Goal: Task Accomplishment & Management: Use online tool/utility

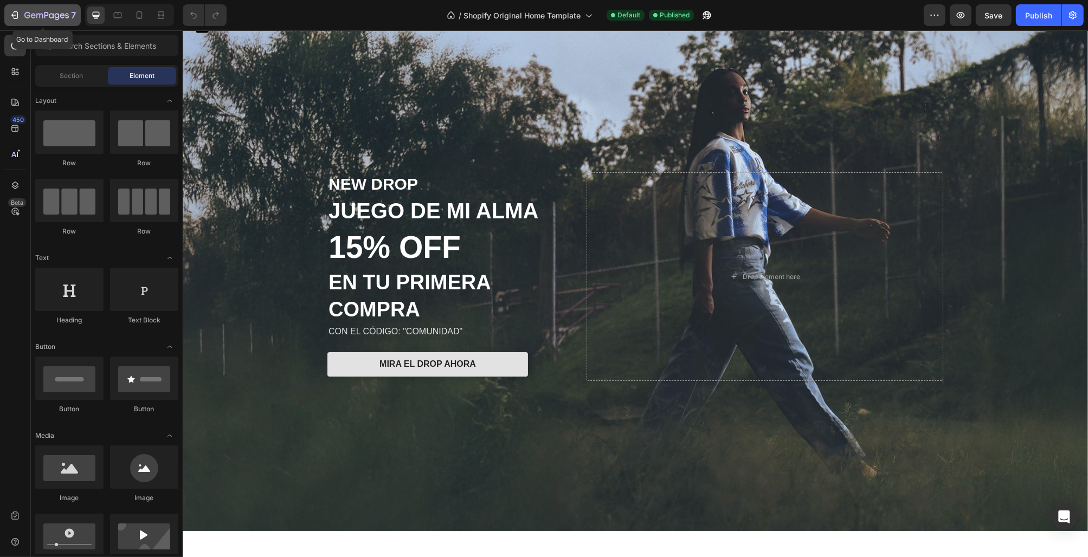
click at [53, 17] on icon "button" at bounding box center [51, 15] width 5 height 5
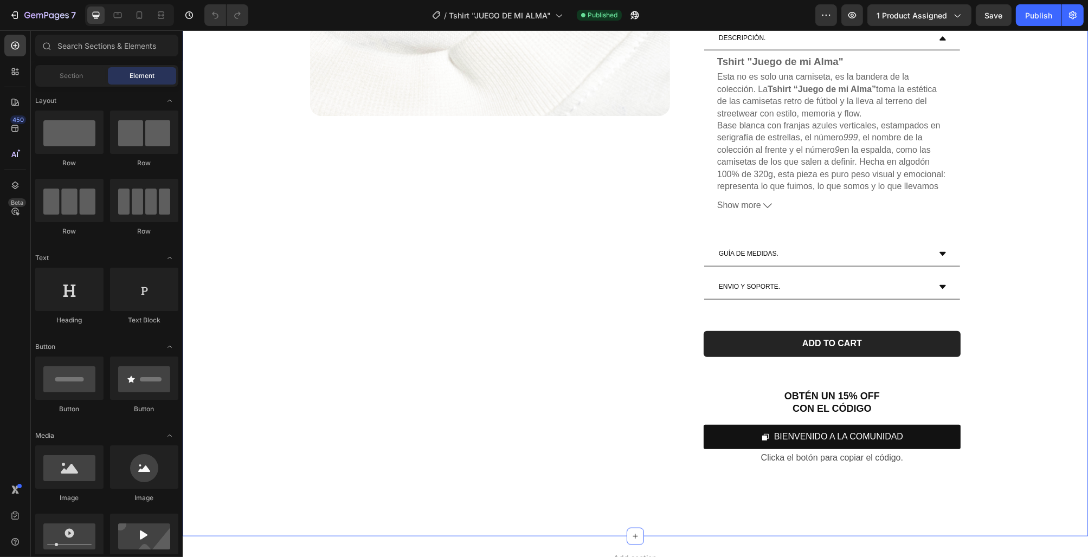
scroll to position [1607, 0]
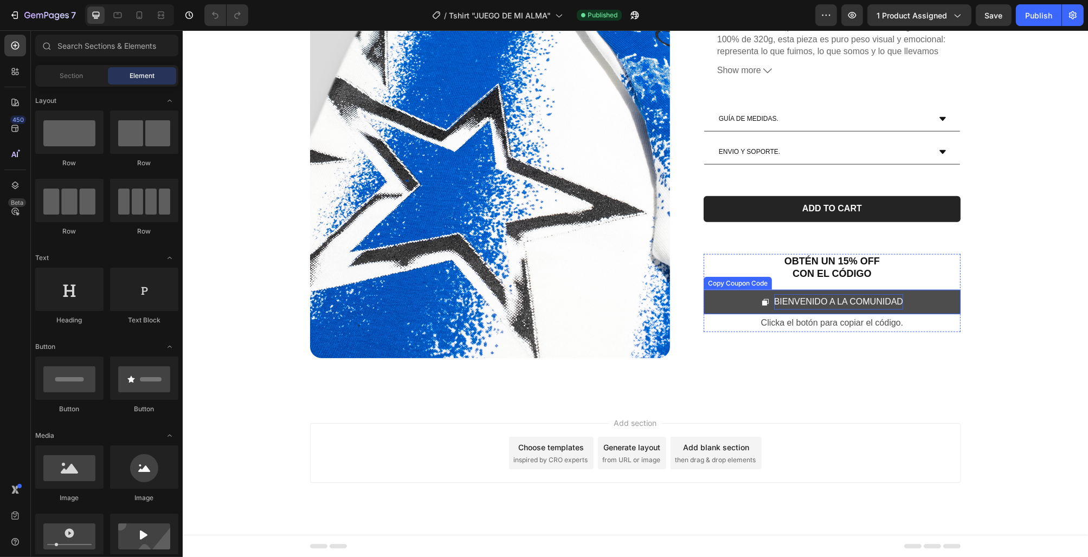
click at [844, 296] on div "BIENVENIDO A LA COMUNIDAD" at bounding box center [838, 303] width 129 height 16
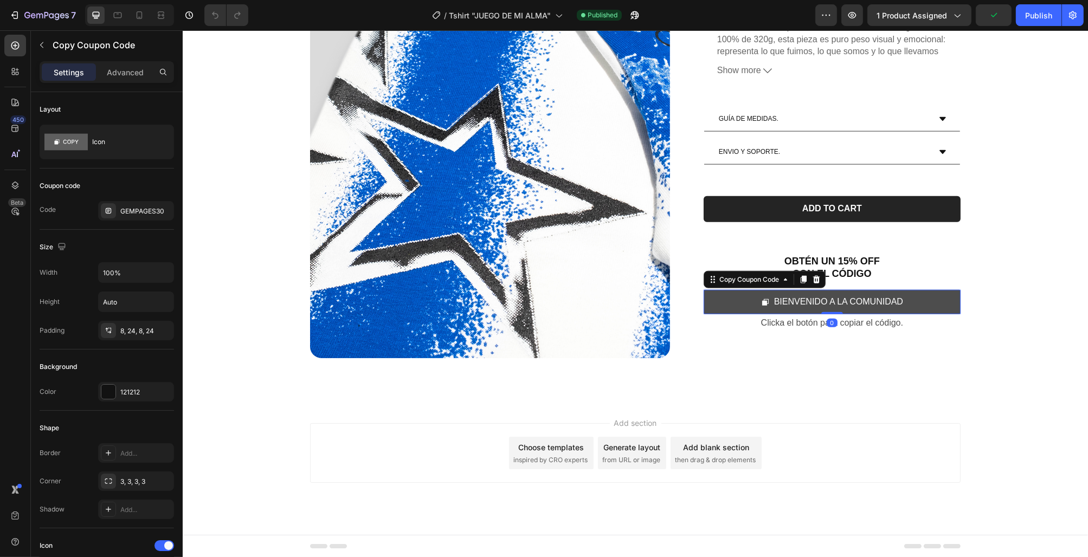
click at [921, 308] on button "BIENVENIDO A LA COMUNIDAD" at bounding box center [831, 303] width 257 height 24
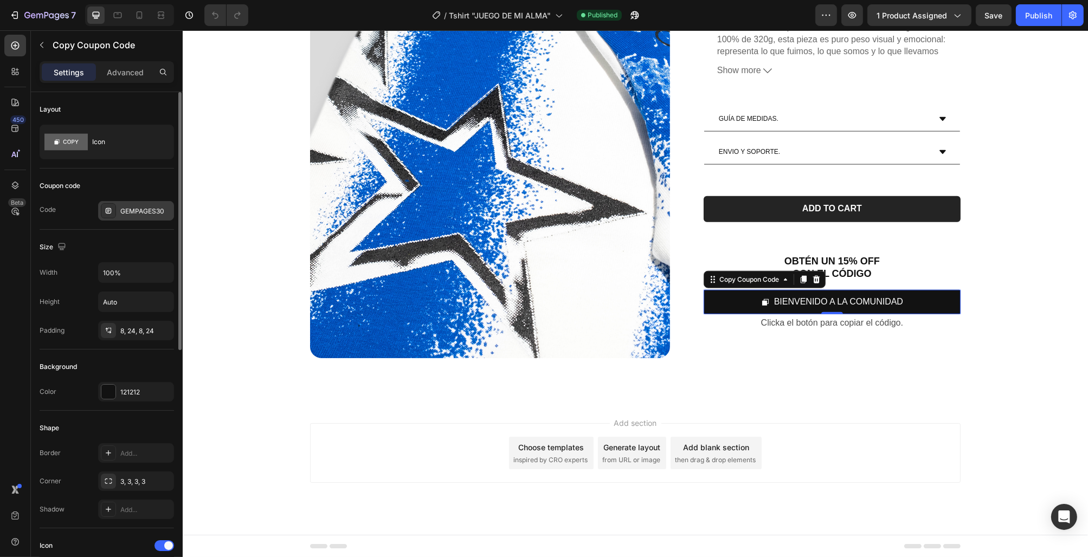
click at [147, 209] on div "GEMPAGES30" at bounding box center [145, 212] width 51 height 10
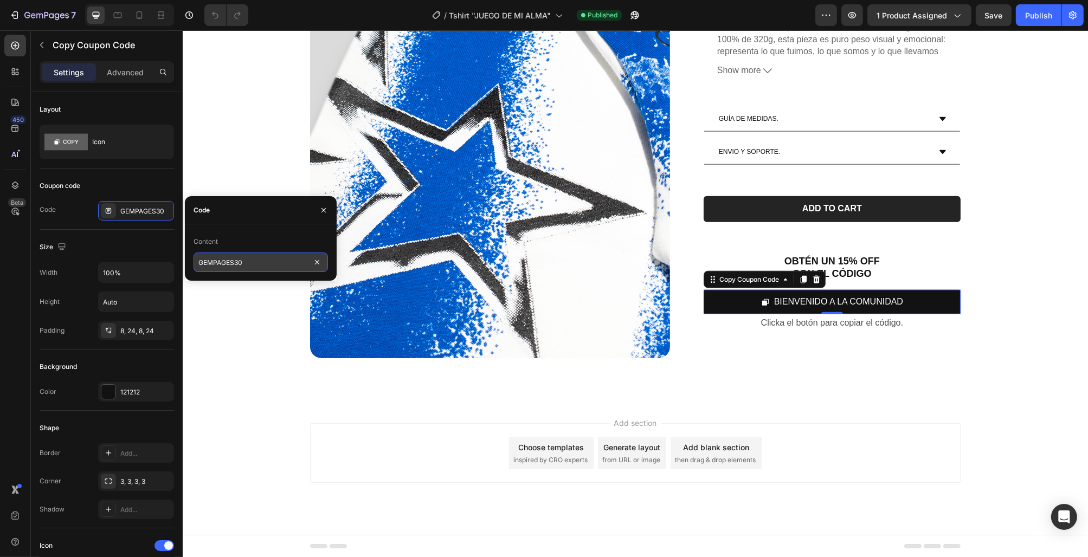
click at [247, 267] on input "GEMPAGES30" at bounding box center [261, 263] width 134 height 20
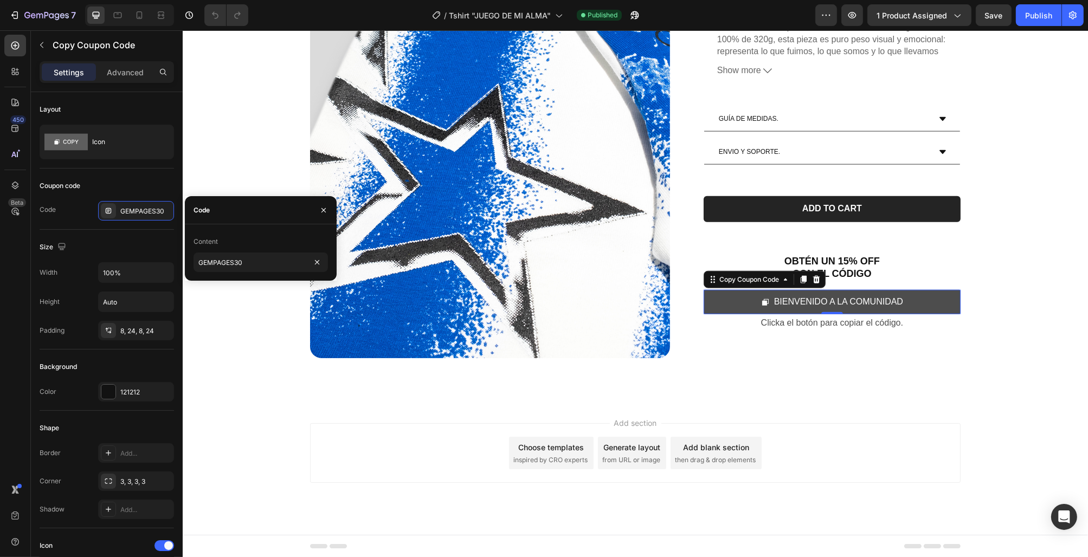
click at [721, 303] on button "BIENVENIDO A LA COMUNIDAD" at bounding box center [831, 303] width 257 height 24
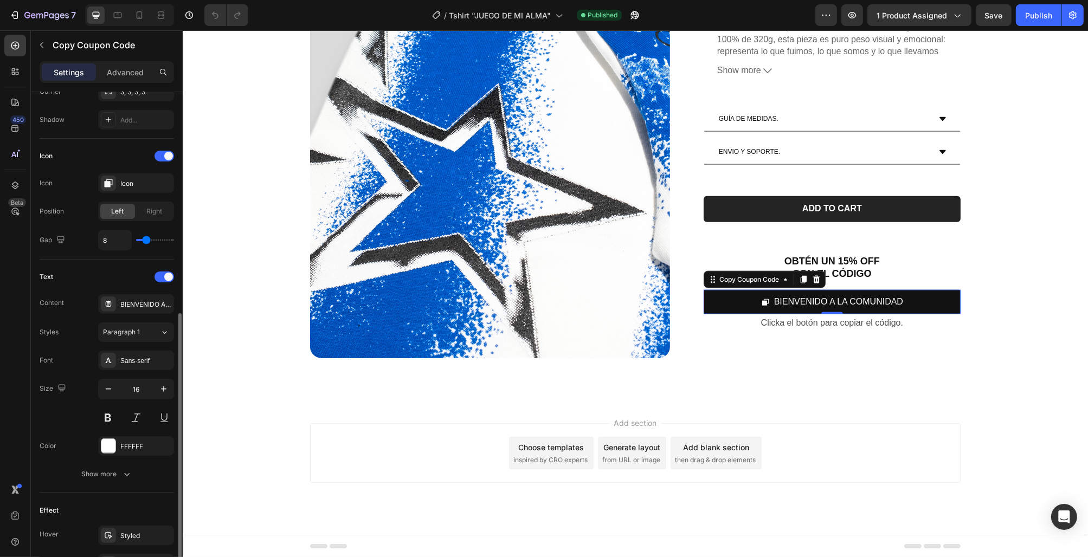
scroll to position [402, 0]
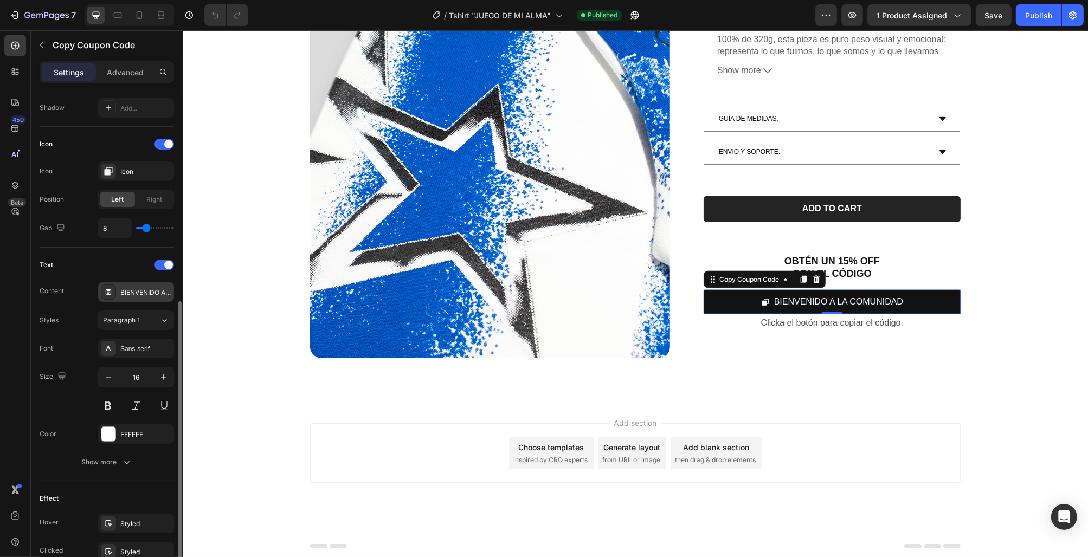
click at [133, 294] on div "BIENVENIDO A LA COMUNIDAD" at bounding box center [145, 293] width 51 height 10
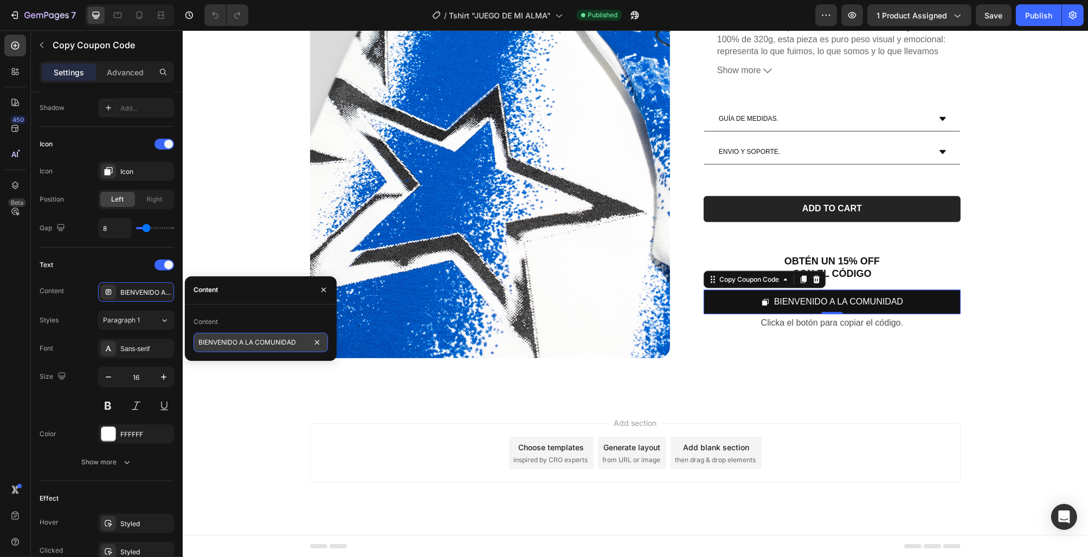
click at [234, 343] on input "BIENVENIDO A LA COMUNIDAD" at bounding box center [261, 343] width 134 height 20
click at [286, 316] on div "Content" at bounding box center [261, 321] width 134 height 17
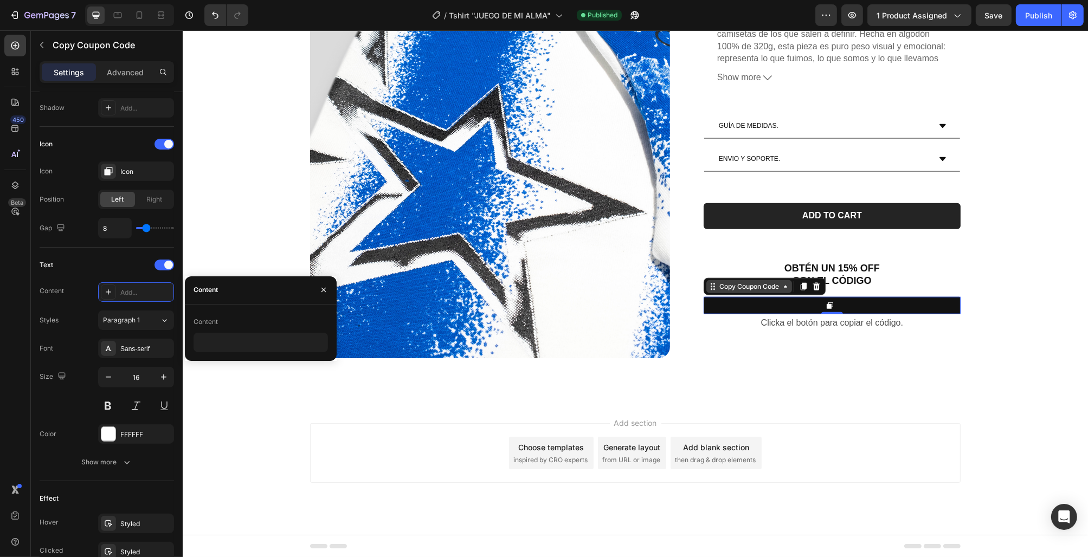
click at [736, 288] on div "Copy Coupon Code" at bounding box center [749, 287] width 64 height 10
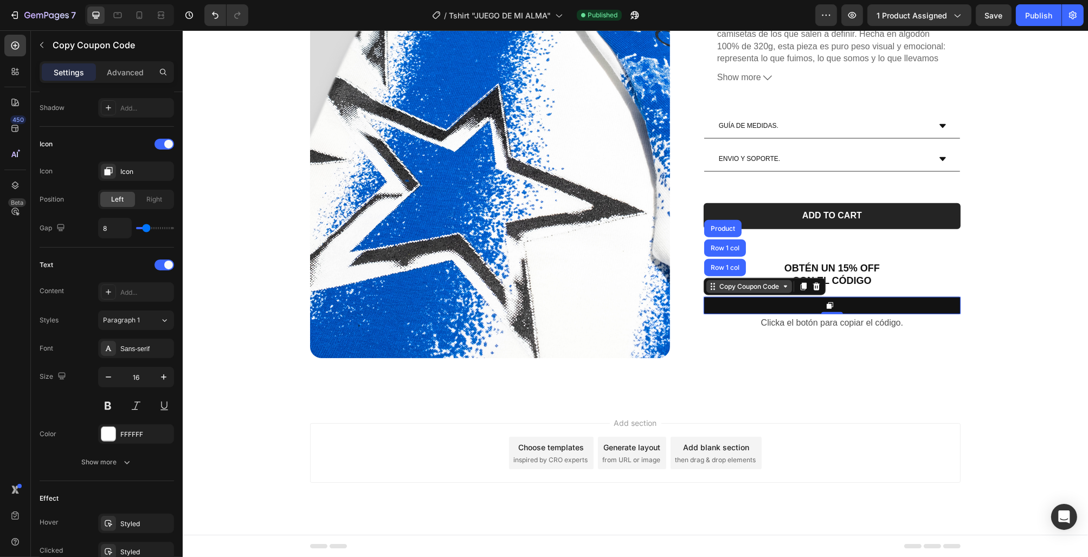
click at [736, 288] on div "Copy Coupon Code" at bounding box center [749, 287] width 64 height 10
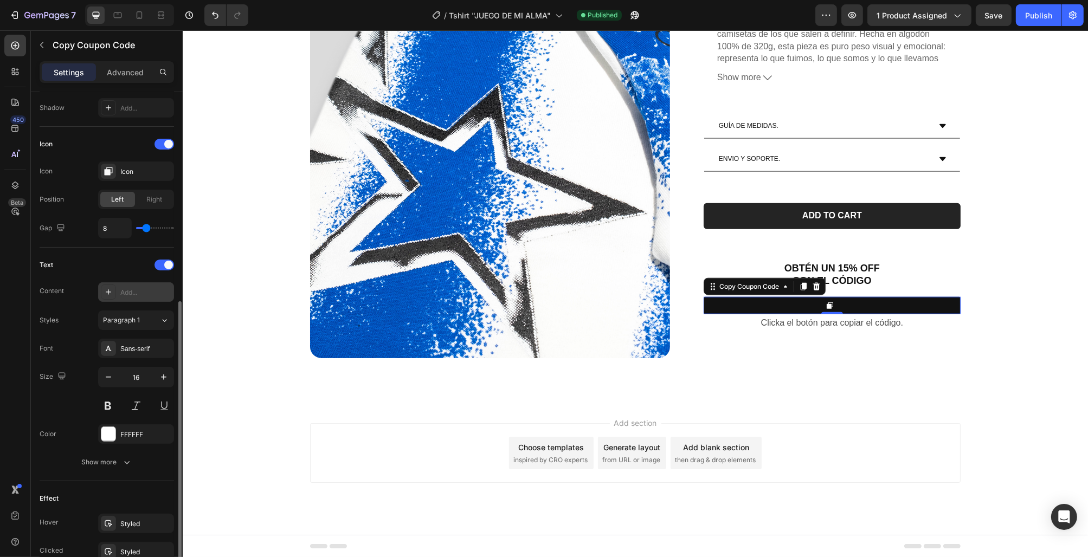
click at [144, 288] on div "Add..." at bounding box center [145, 293] width 51 height 10
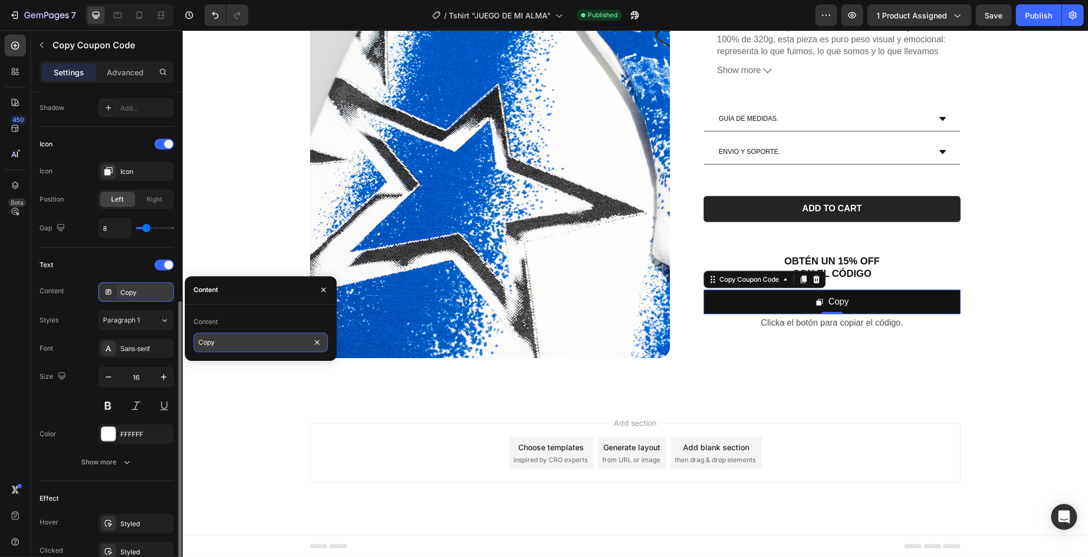
click at [228, 341] on input "Copy" at bounding box center [261, 343] width 134 height 20
type input "COMUNIDAD"
click at [1023, 24] on button "Publish" at bounding box center [1039, 15] width 46 height 22
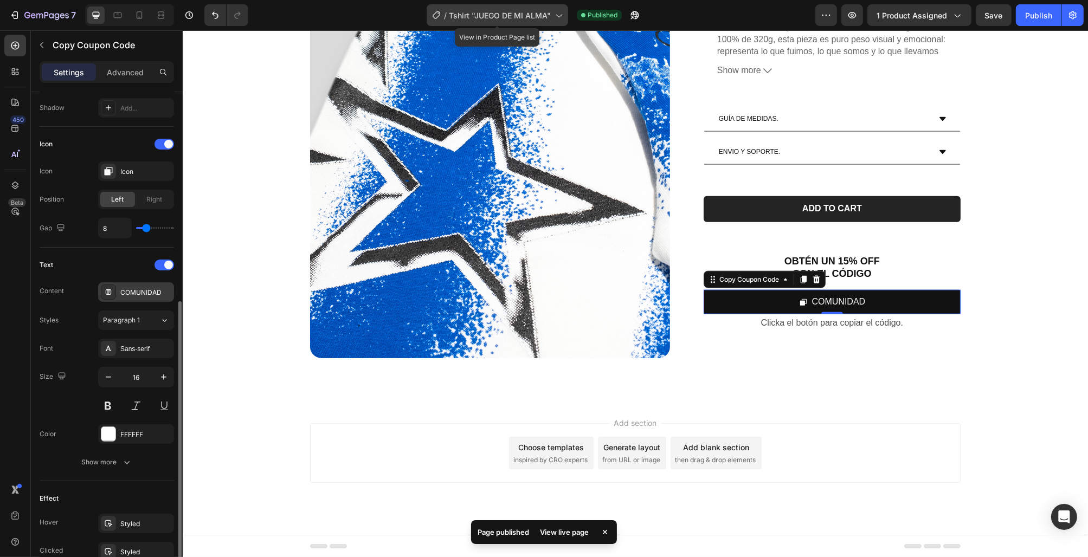
click at [499, 12] on span "Tshirt "JUEGO DE MI ALMA"" at bounding box center [500, 15] width 102 height 11
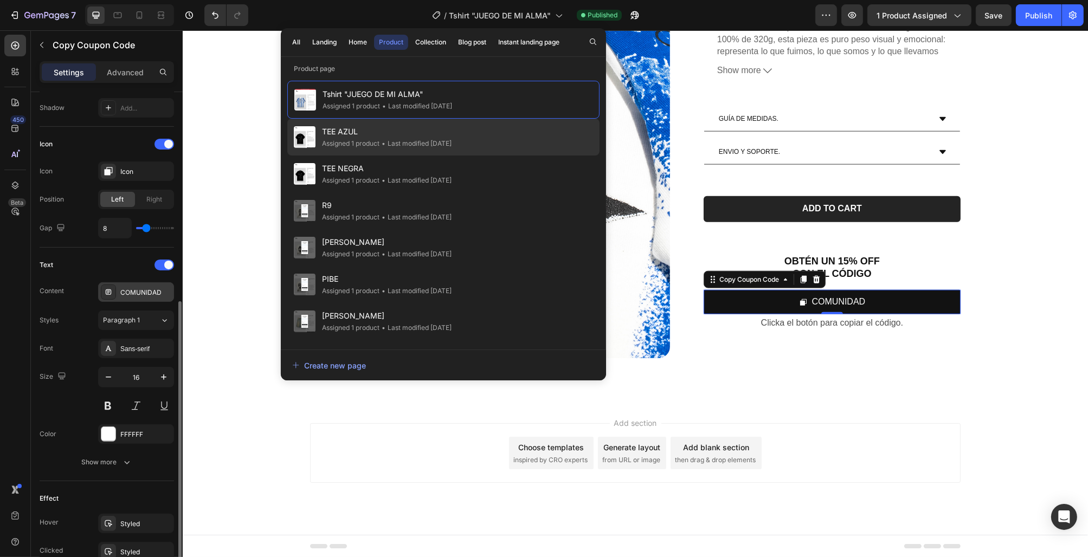
click at [452, 139] on div "• Last modified 2 months ago" at bounding box center [416, 143] width 72 height 11
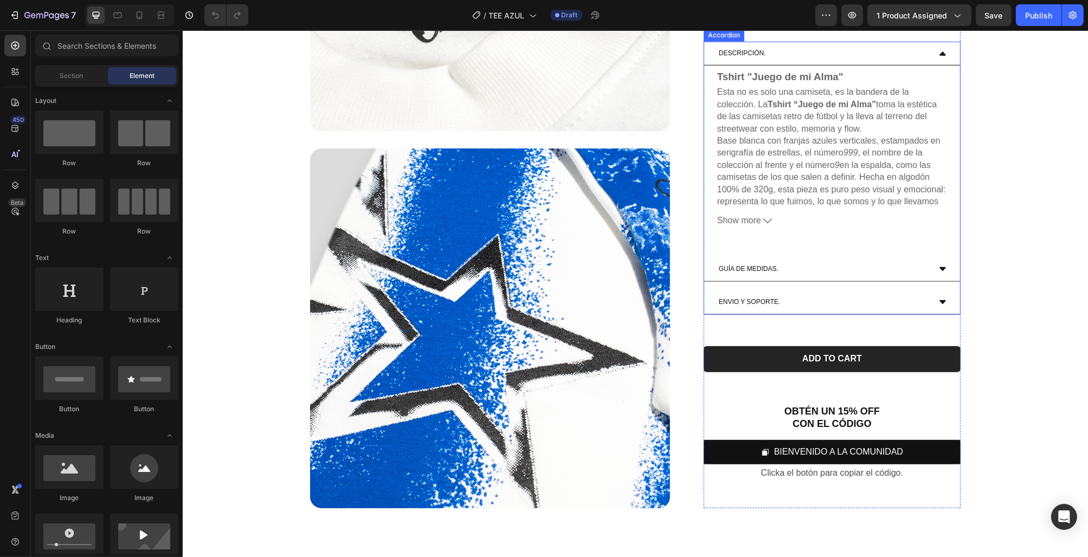
scroll to position [1607, 0]
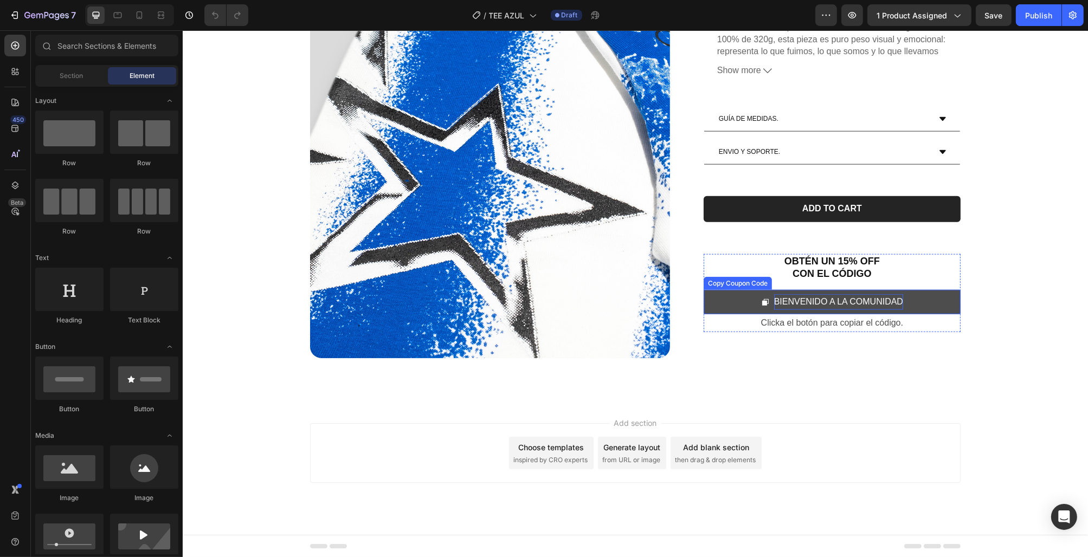
click at [888, 300] on div "BIENVENIDO A LA COMUNIDAD" at bounding box center [838, 303] width 129 height 16
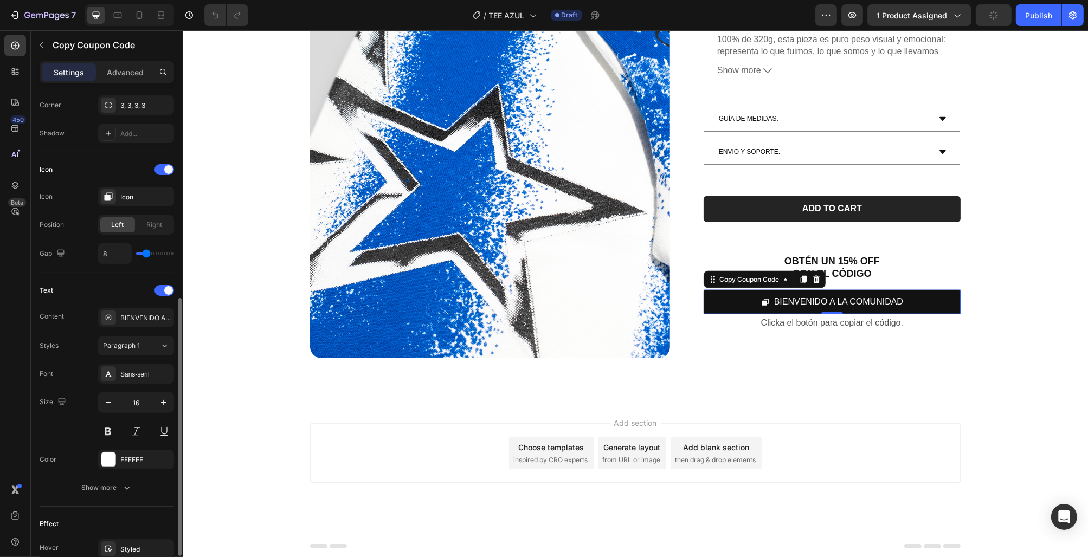
scroll to position [384, 0]
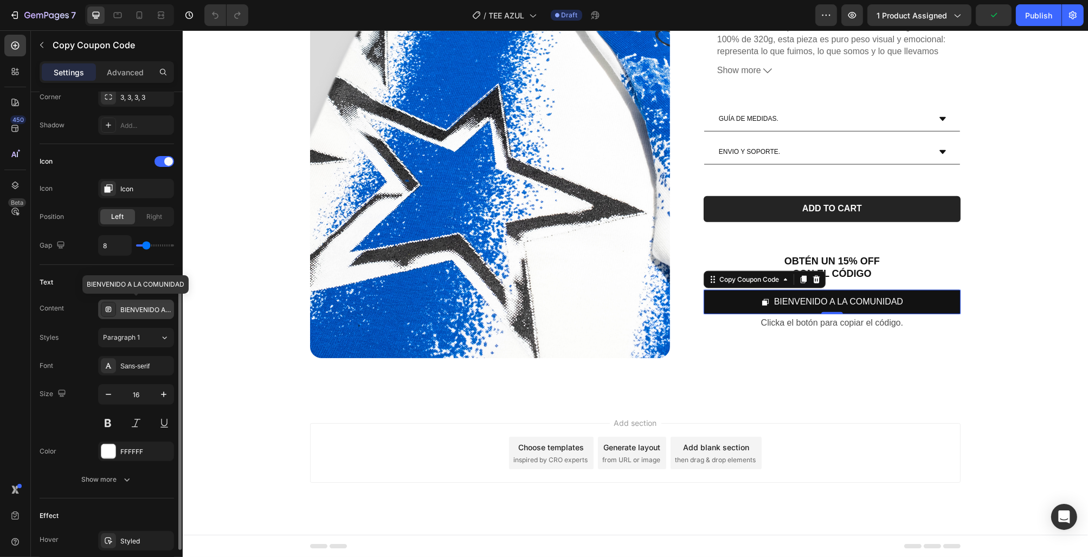
click at [145, 305] on div "BIENVENIDO A LA COMUNIDAD" at bounding box center [145, 310] width 51 height 10
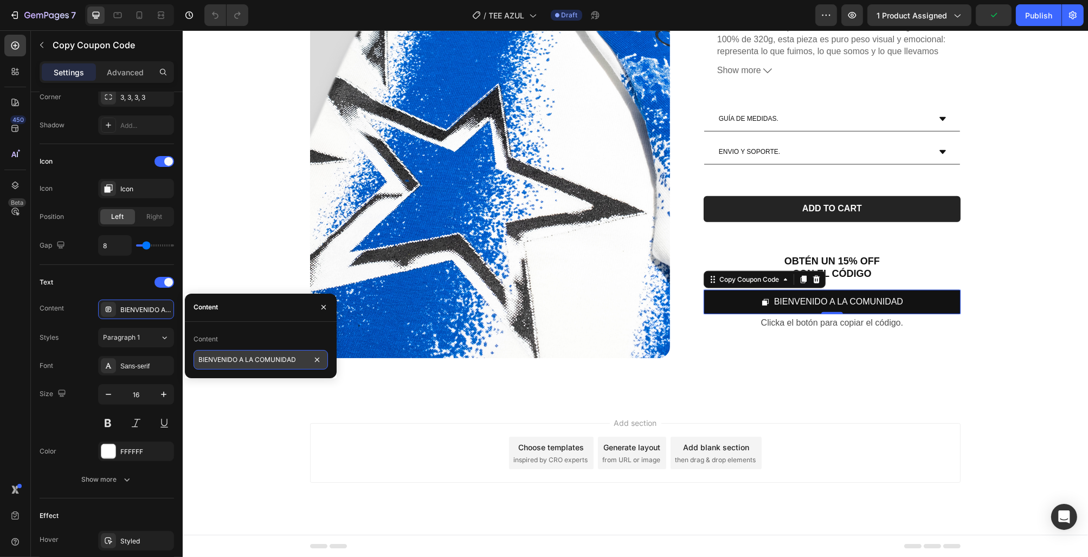
click at [283, 359] on input "BIENVENIDO A LA COMUNIDAD" at bounding box center [261, 360] width 134 height 20
type input "COMUNIDAD"
click at [1036, 18] on div "Publish" at bounding box center [1038, 15] width 27 height 11
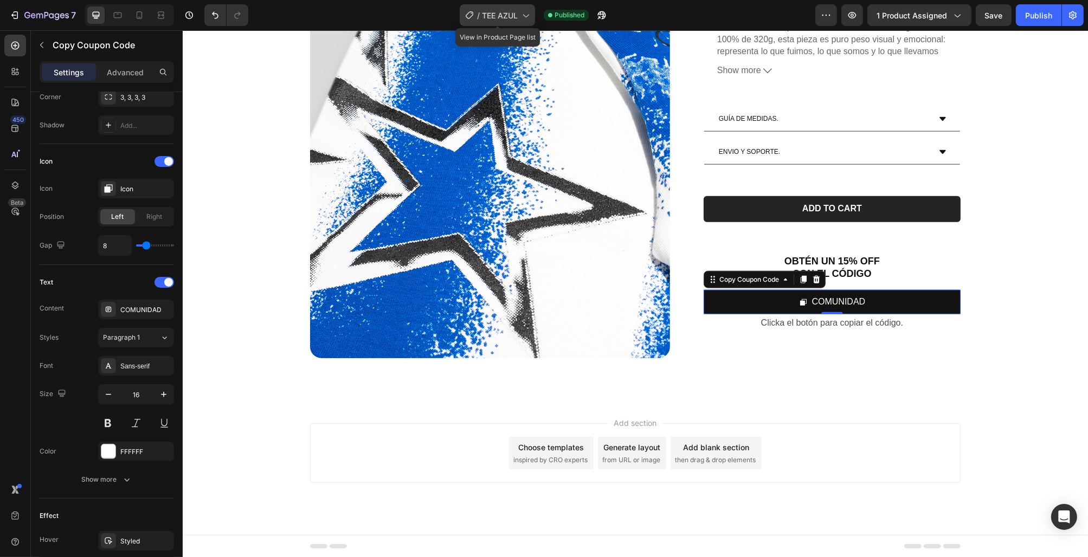
click at [511, 17] on span "TEE AZUL" at bounding box center [500, 15] width 36 height 11
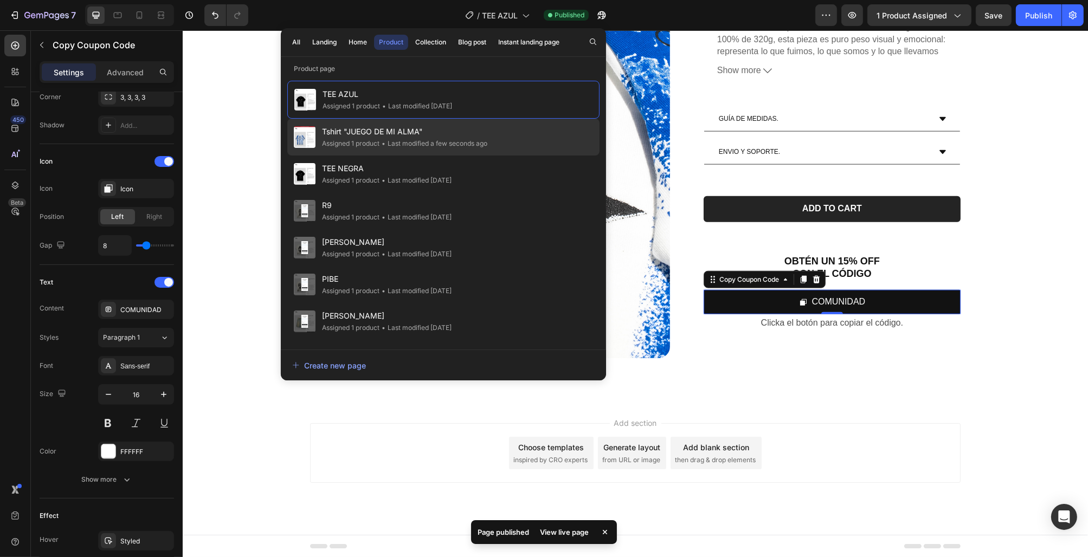
click at [458, 139] on div "• Last modified a few seconds ago" at bounding box center [434, 143] width 108 height 11
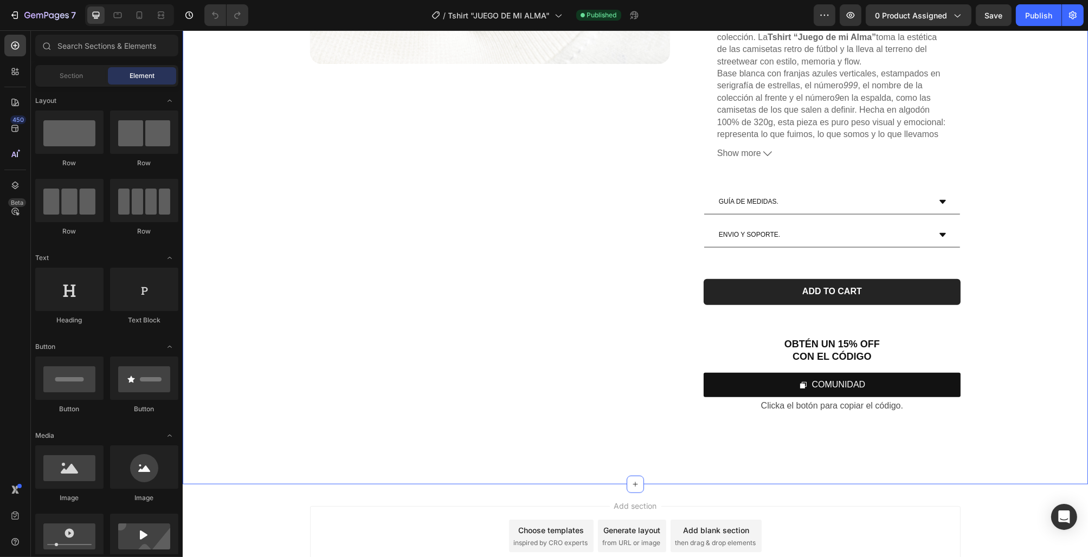
scroll to position [1607, 0]
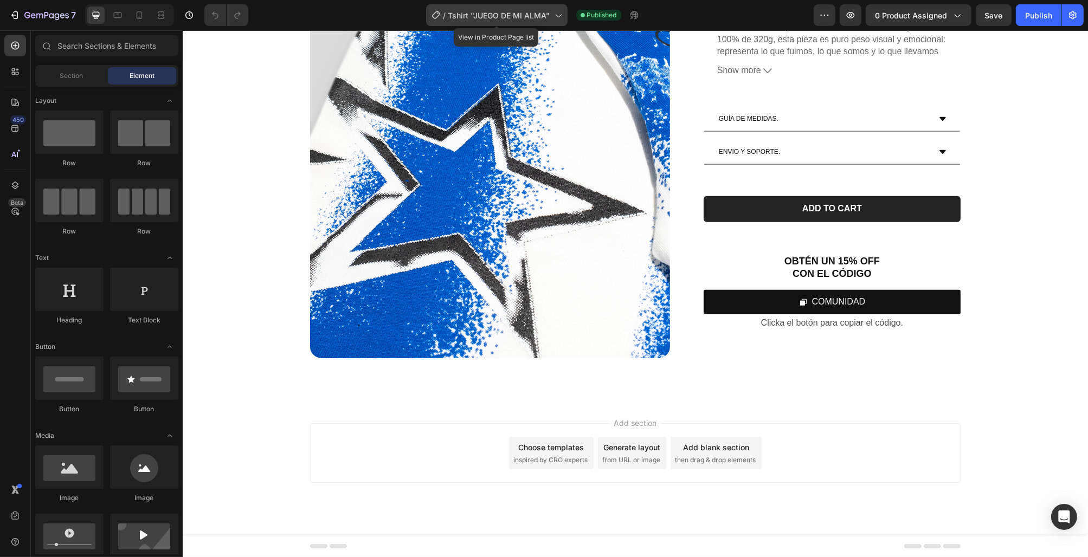
click at [461, 10] on span "Tshirt "JUEGO DE MI ALMA"" at bounding box center [499, 15] width 102 height 11
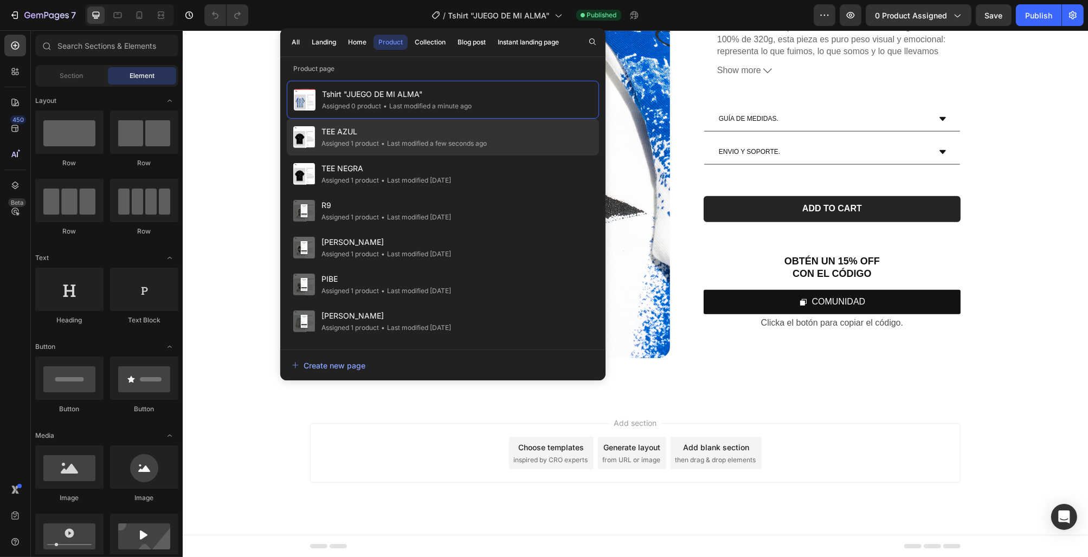
click at [434, 134] on span "TEE AZUL" at bounding box center [404, 131] width 165 height 13
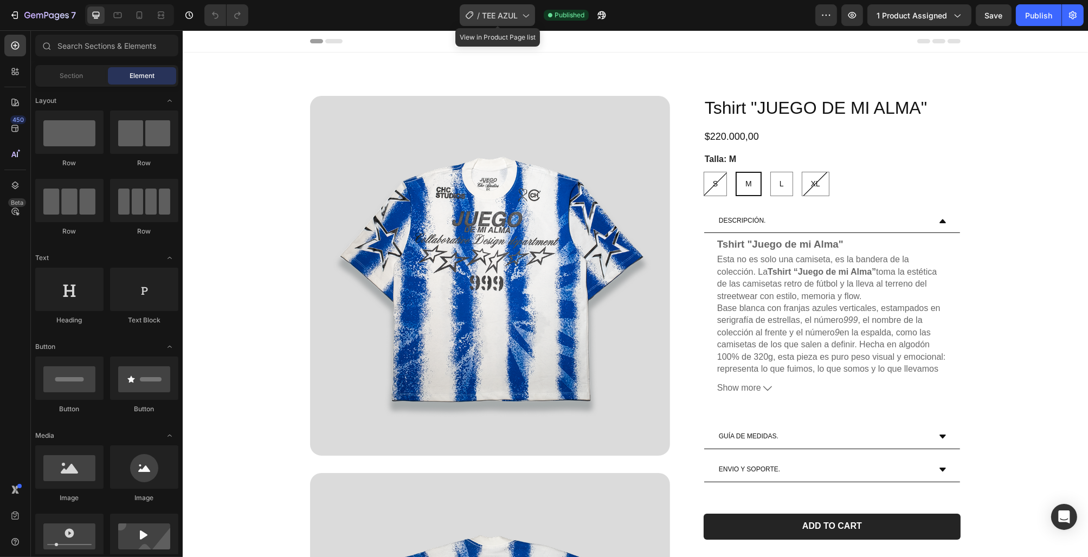
click at [471, 20] on icon at bounding box center [469, 15] width 11 height 11
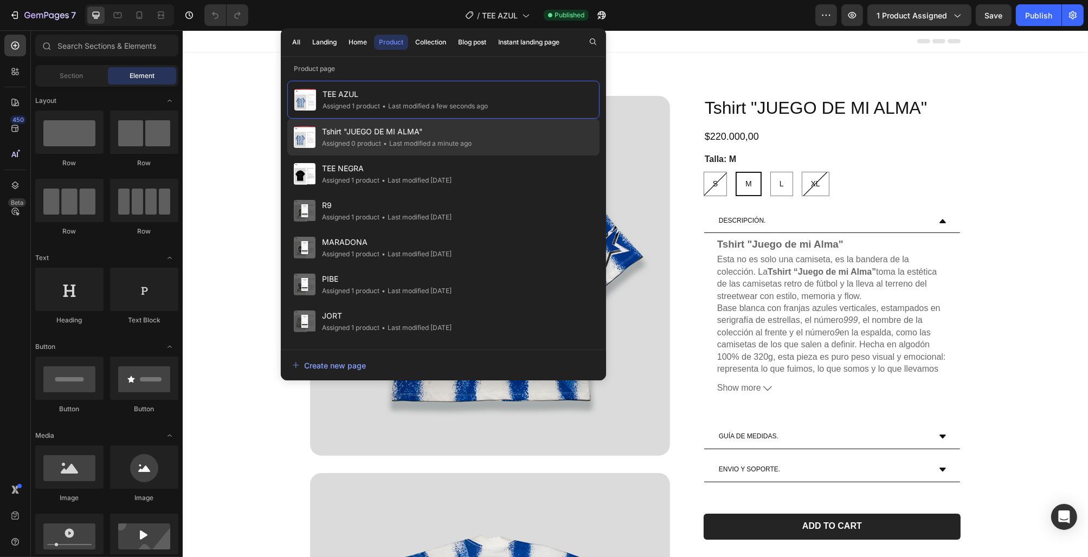
click at [436, 139] on div "• Last modified a minute ago" at bounding box center [426, 143] width 91 height 11
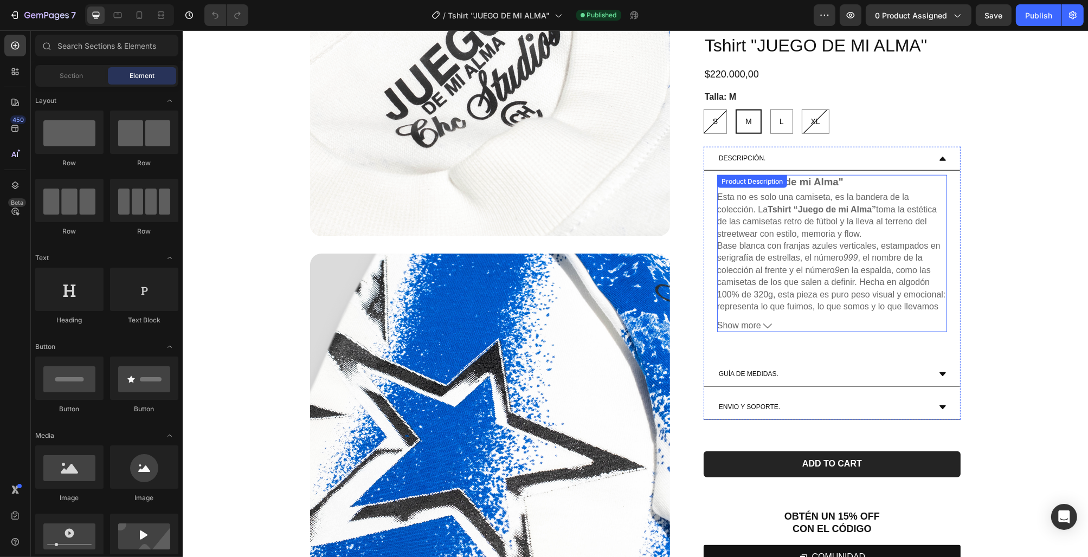
scroll to position [1607, 0]
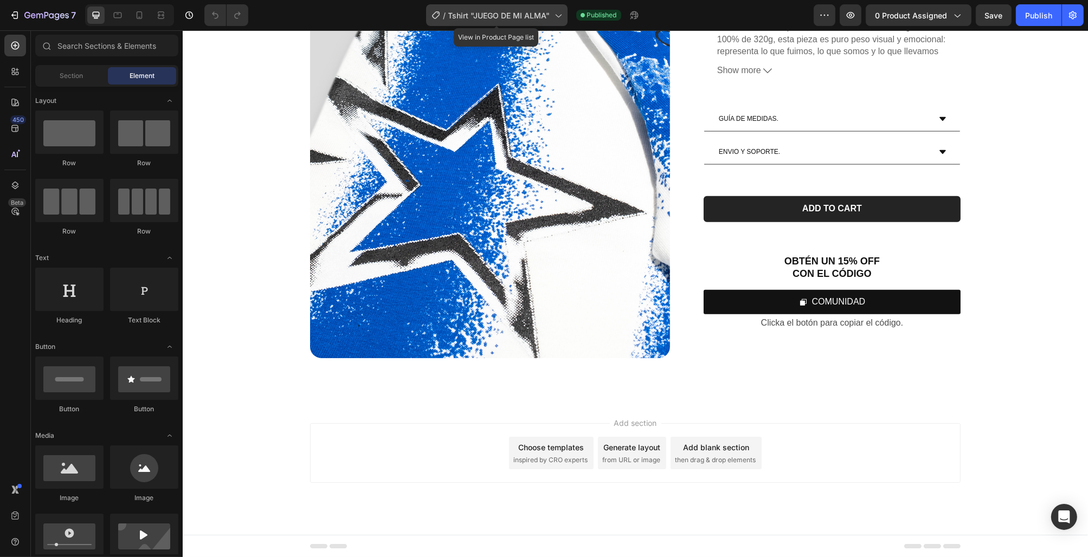
click at [518, 10] on span "Tshirt "JUEGO DE MI ALMA"" at bounding box center [499, 15] width 102 height 11
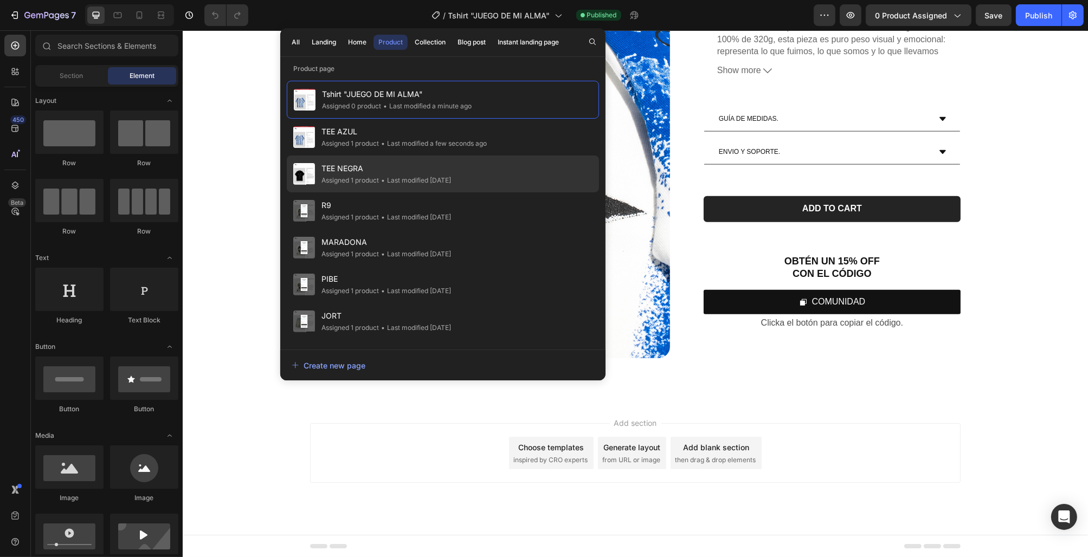
click at [451, 168] on span "TEE NEGRA" at bounding box center [387, 168] width 130 height 13
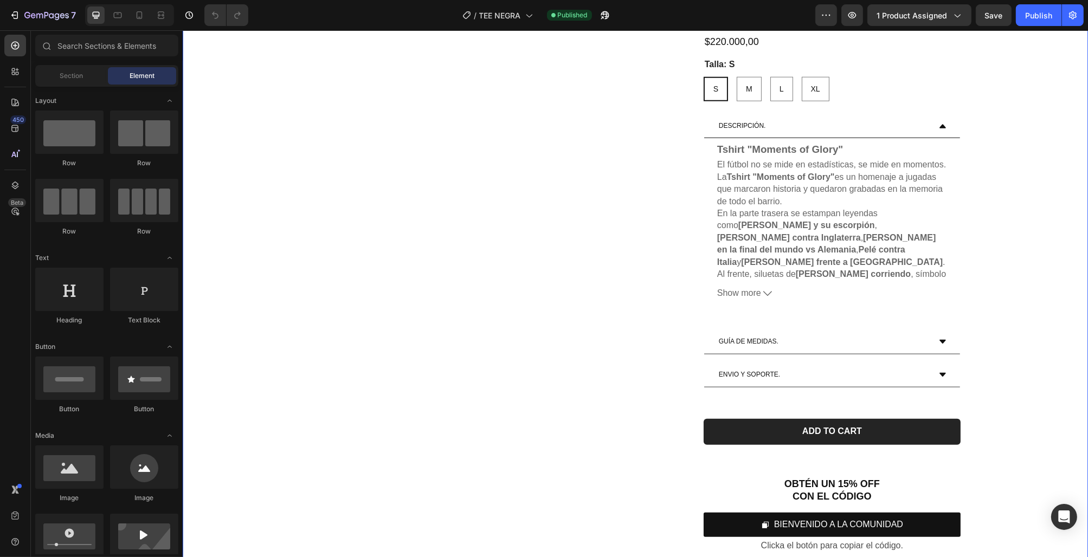
scroll to position [1607, 0]
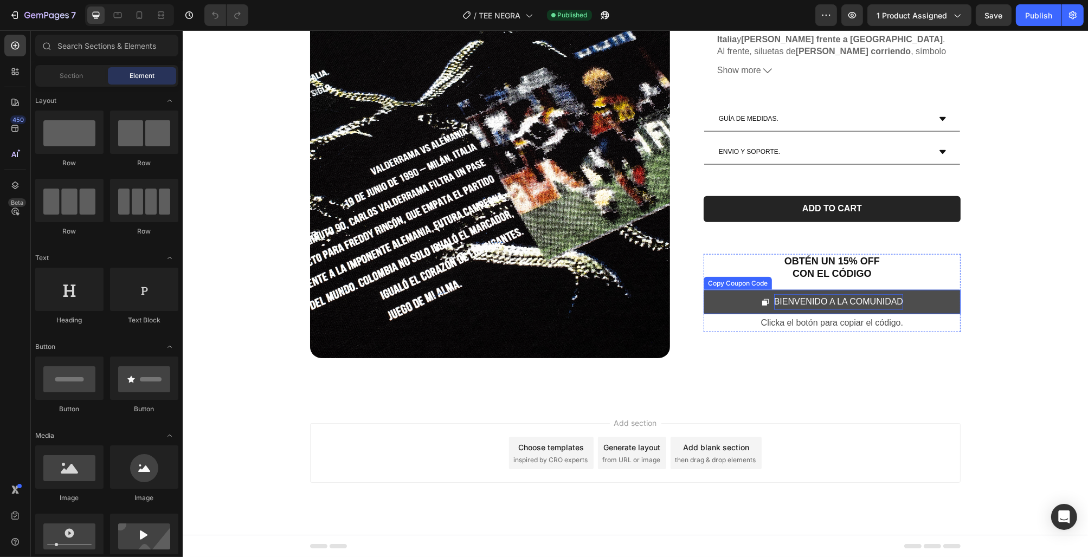
click at [890, 303] on div "BIENVENIDO A LA COMUNIDAD" at bounding box center [838, 303] width 129 height 16
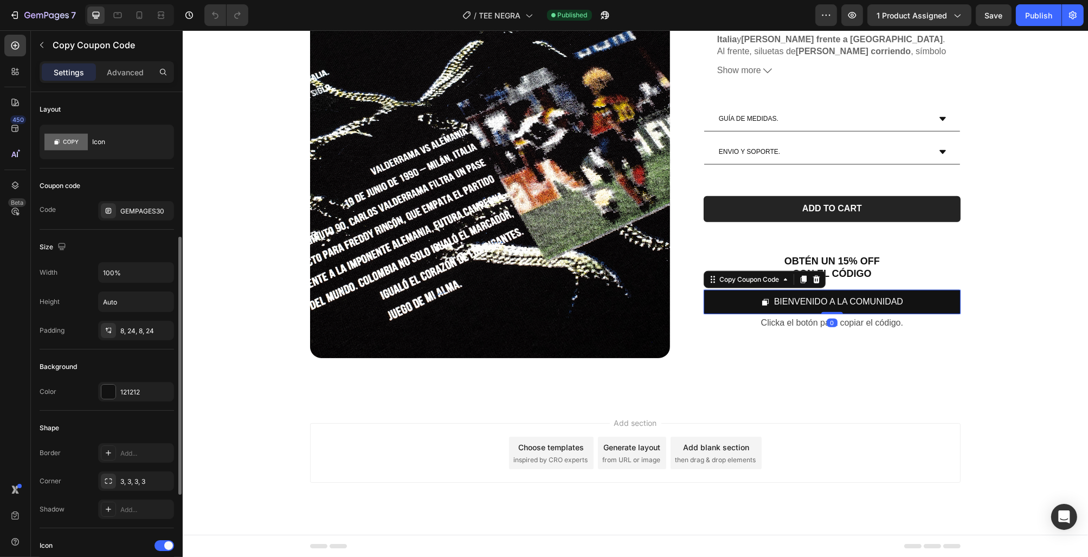
scroll to position [456, 0]
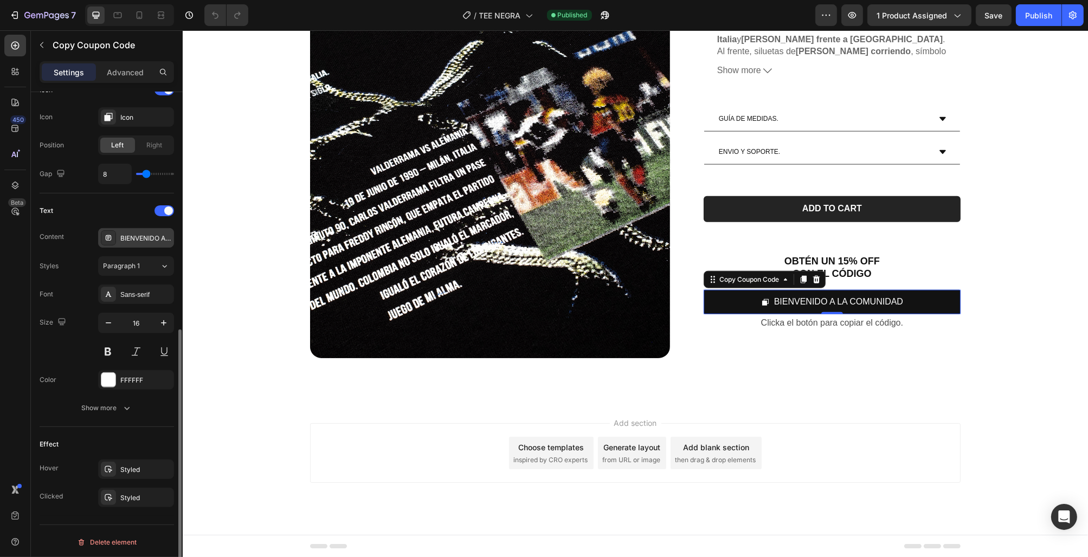
click at [147, 240] on div "BIENVENIDO A LA COMUNIDAD" at bounding box center [145, 239] width 51 height 10
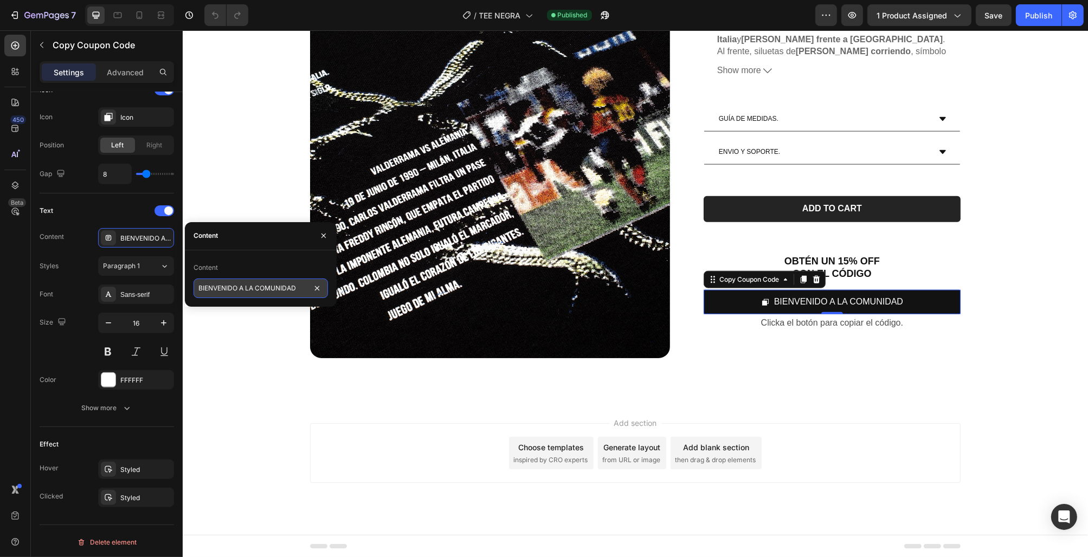
click at [227, 286] on input "BIENVENIDO A LA COMUNIDAD" at bounding box center [261, 289] width 134 height 20
type input "COMUNIDAD"
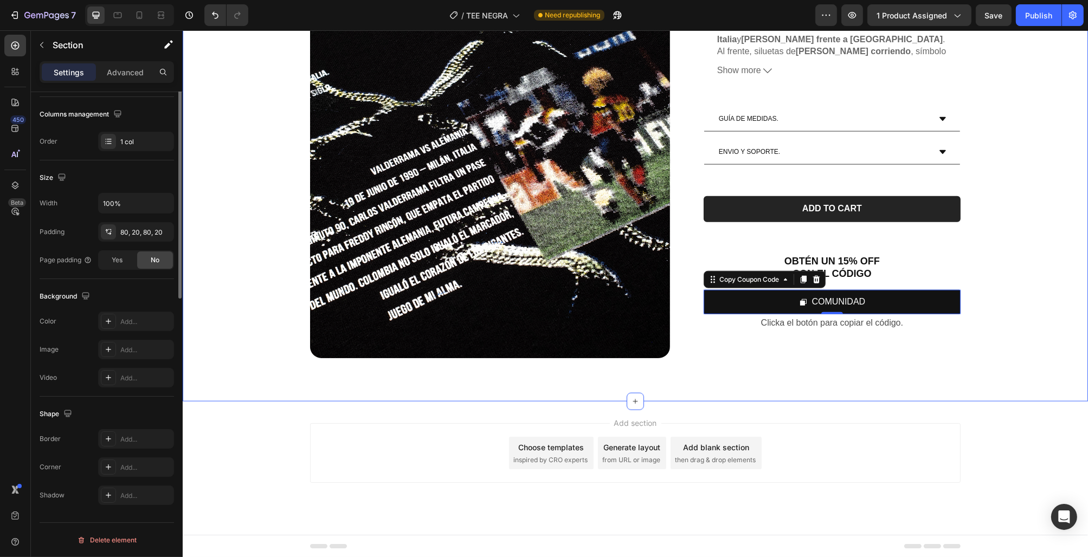
scroll to position [0, 0]
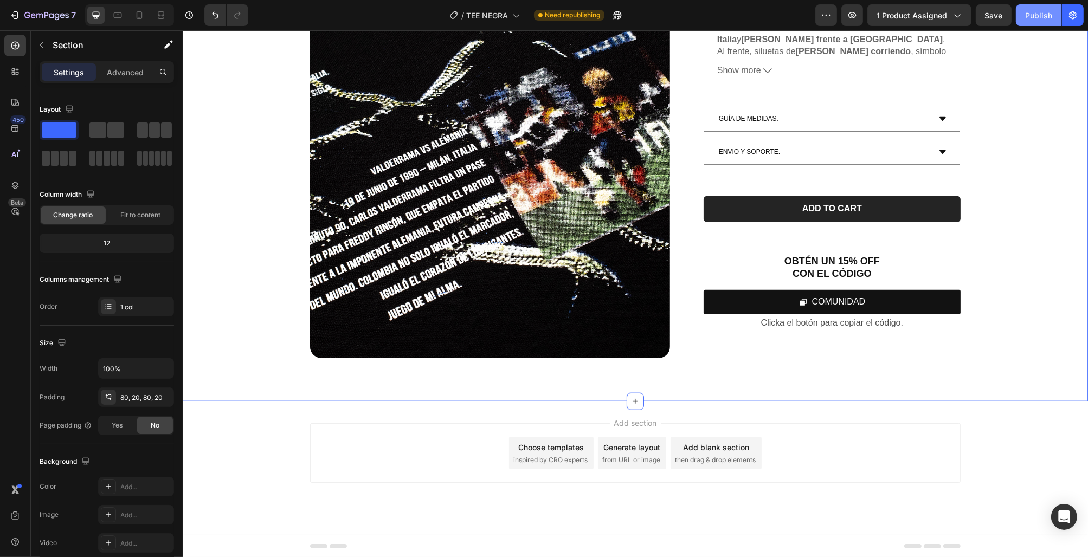
click at [1024, 12] on button "Publish" at bounding box center [1039, 15] width 46 height 22
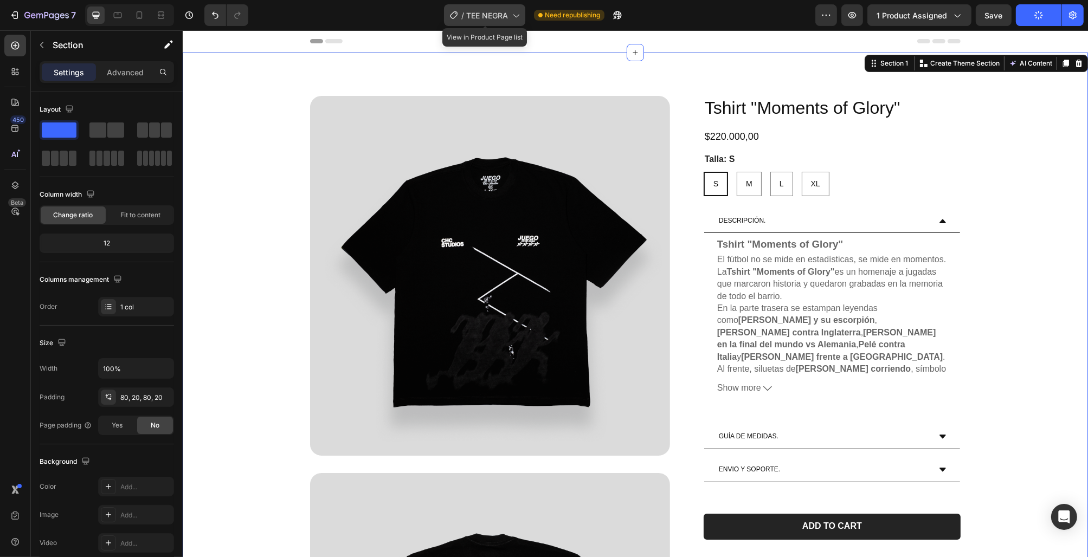
click at [505, 5] on div "/ TEE NEGRA" at bounding box center [484, 15] width 81 height 22
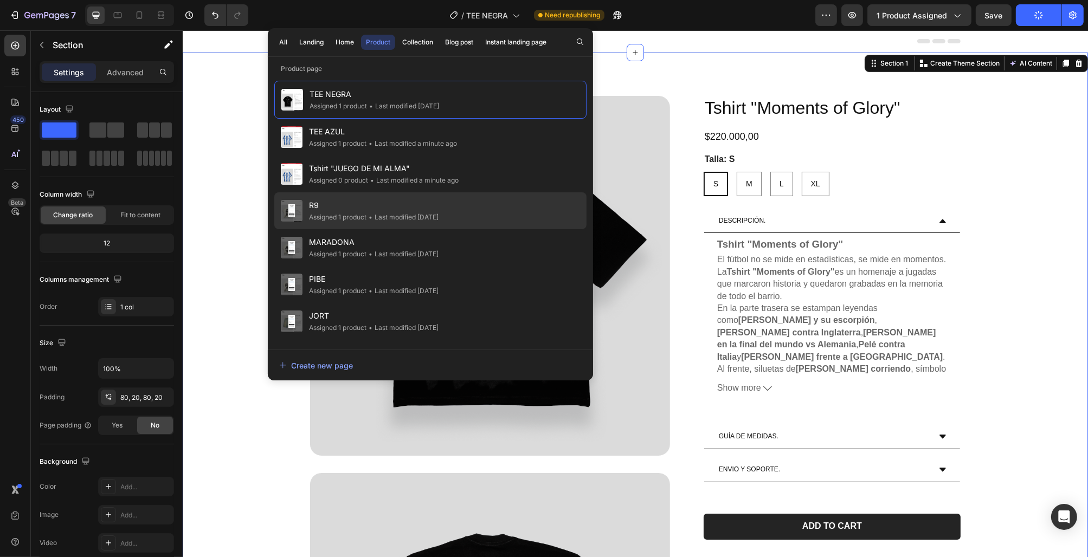
click at [439, 215] on div "• Last modified 2 months ago" at bounding box center [403, 217] width 72 height 11
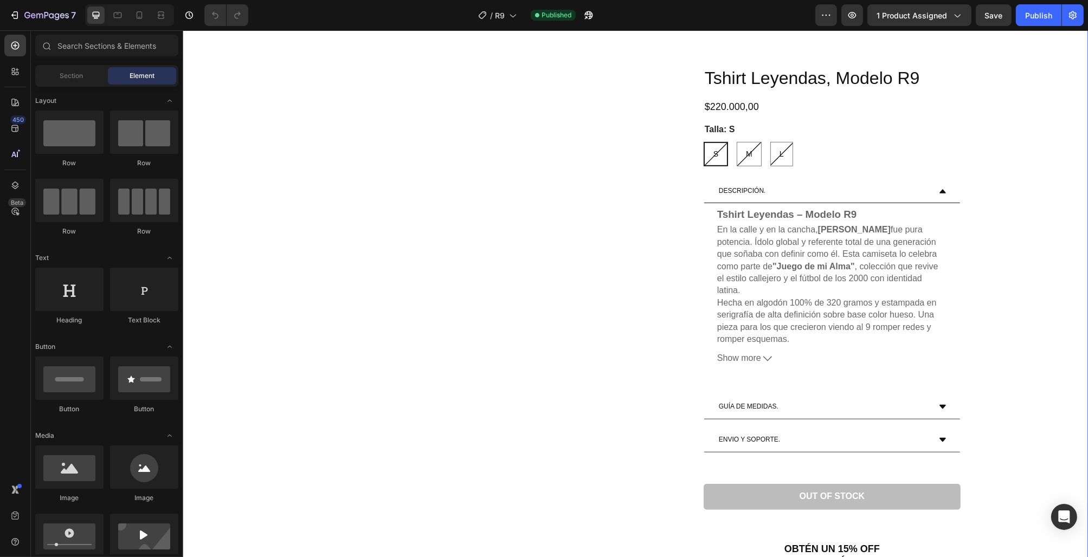
scroll to position [1229, 0]
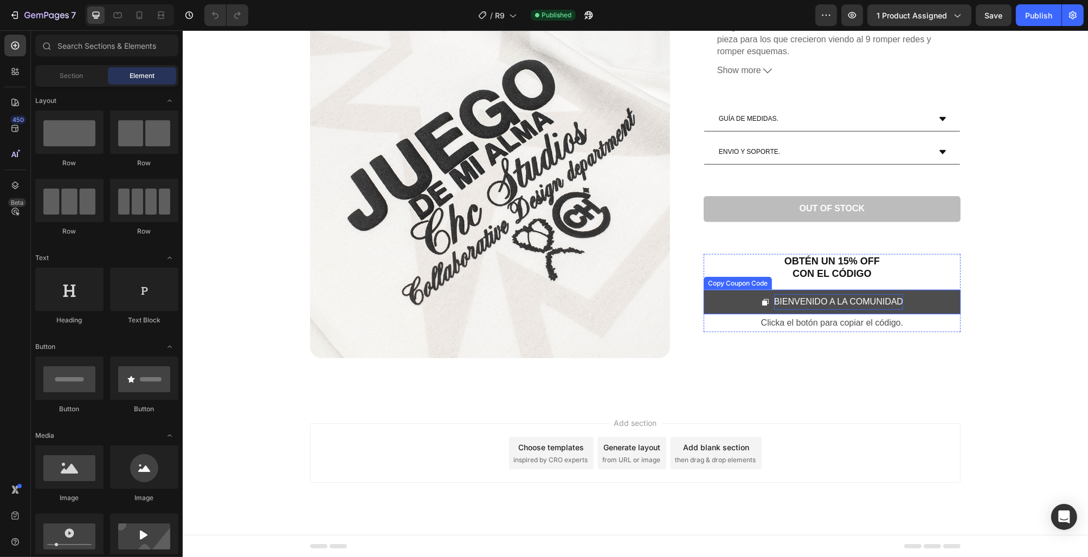
click at [881, 307] on div "BIENVENIDO A LA COMUNIDAD" at bounding box center [838, 303] width 129 height 16
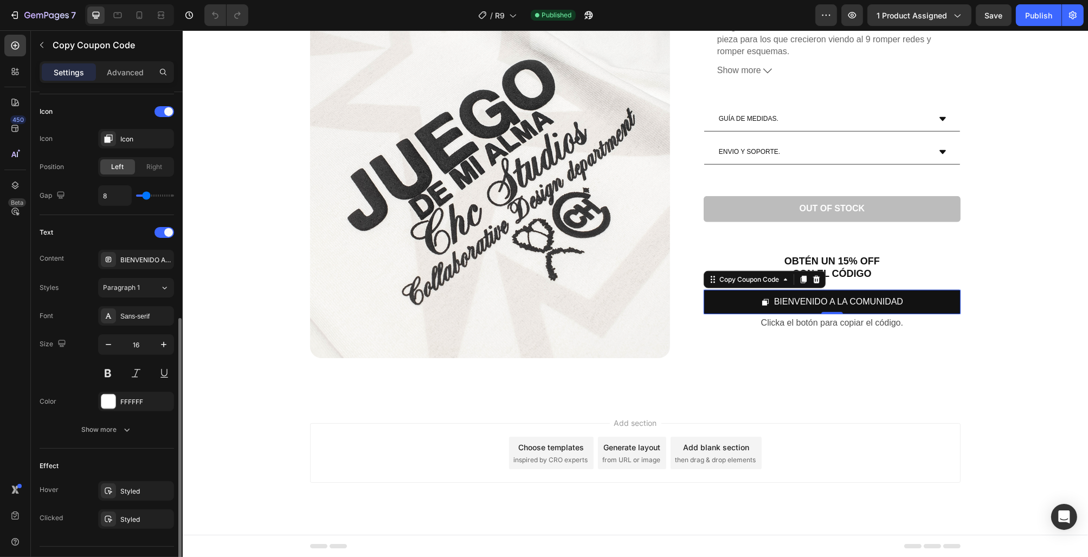
scroll to position [444, 0]
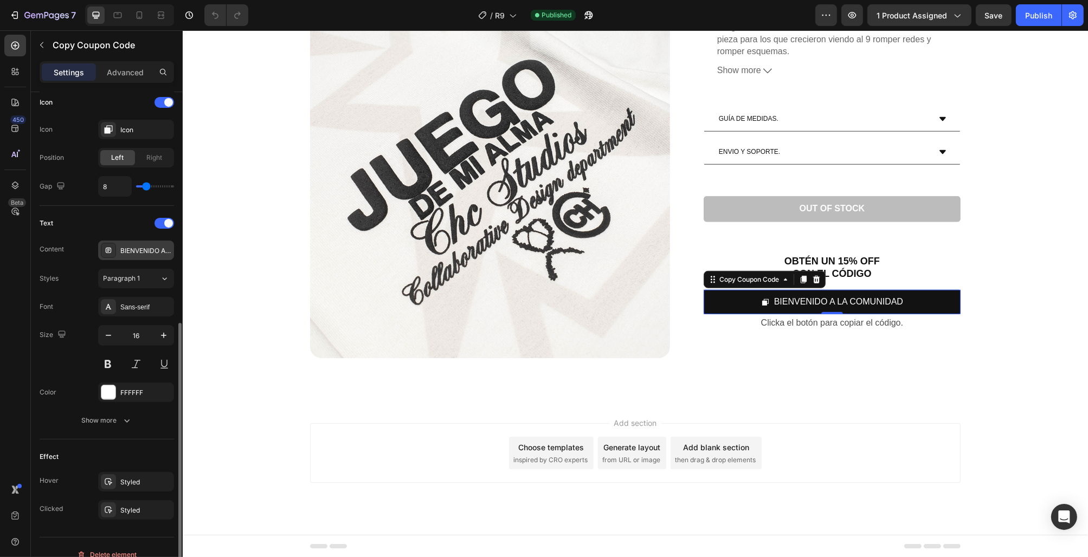
click at [127, 252] on div "BIENVENIDO A LA COMUNIDAD" at bounding box center [145, 251] width 51 height 10
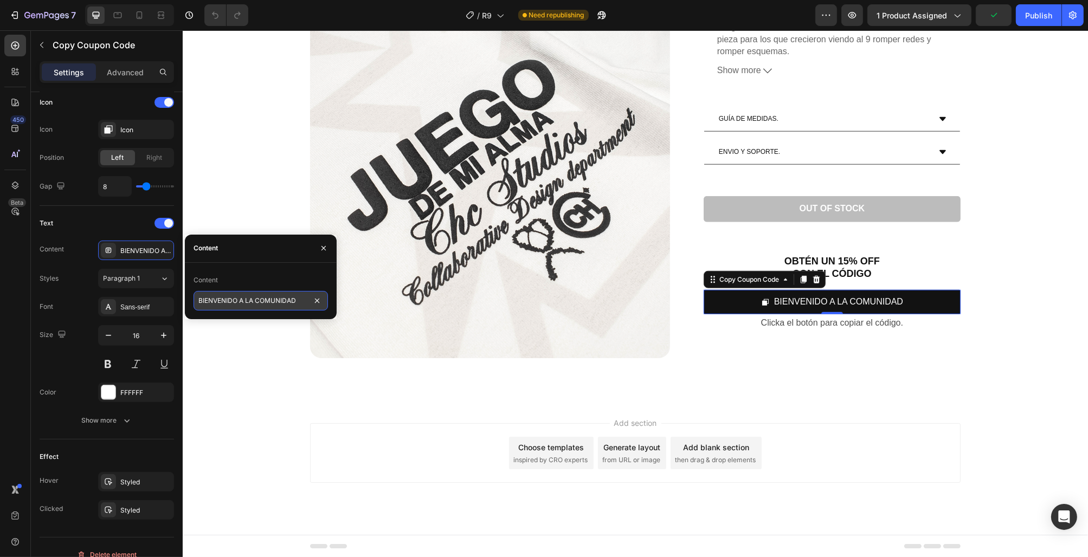
click at [251, 303] on input "BIENVENIDO A LA COMUNIDAD" at bounding box center [261, 301] width 134 height 20
type input "COMUNIDAD"
click at [1030, 11] on div "Publish" at bounding box center [1038, 15] width 27 height 11
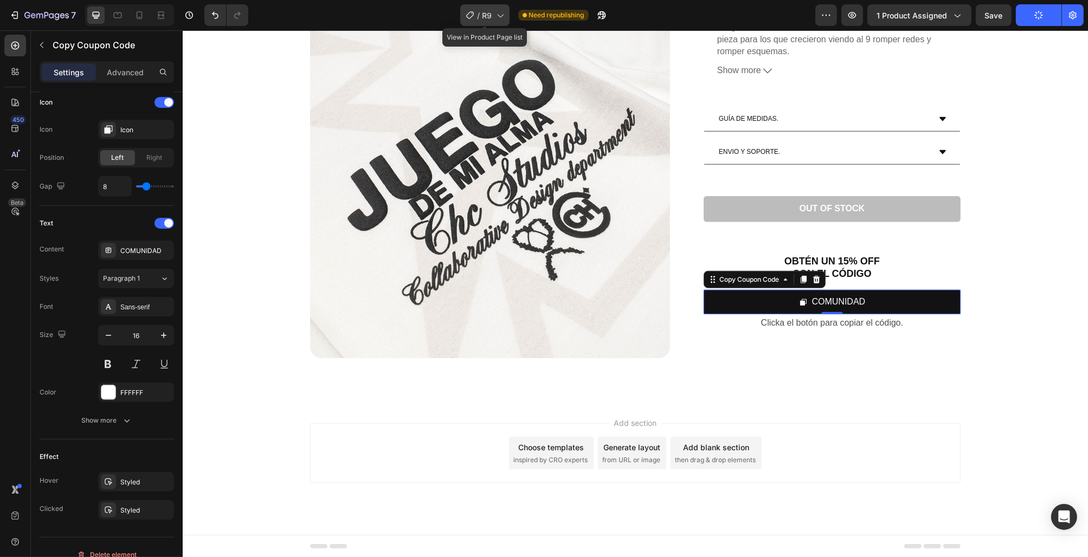
click at [482, 15] on div "/ R9" at bounding box center [484, 15] width 49 height 22
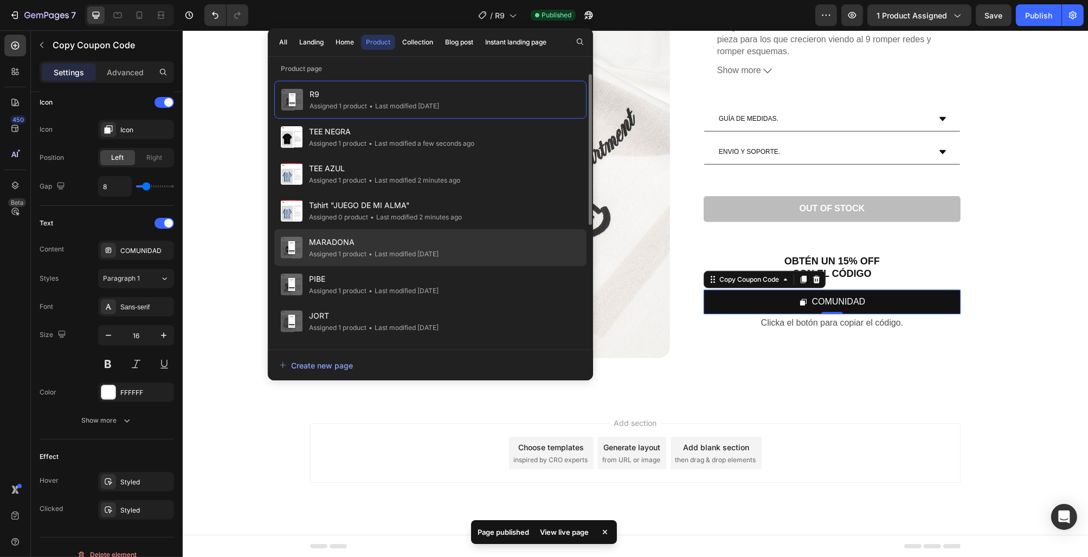
click at [406, 252] on div "• Last modified [DATE]" at bounding box center [403, 254] width 72 height 11
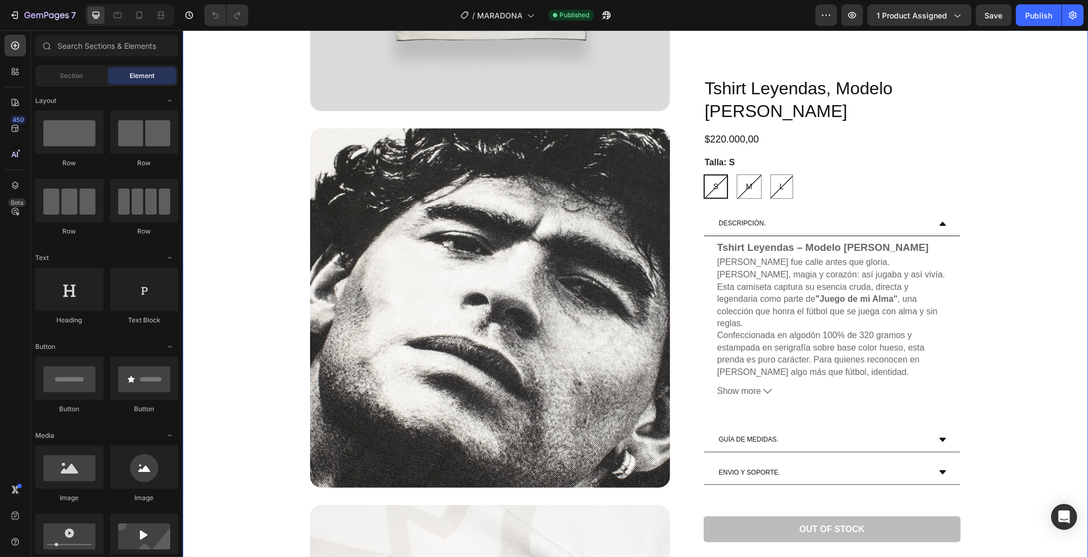
scroll to position [1229, 0]
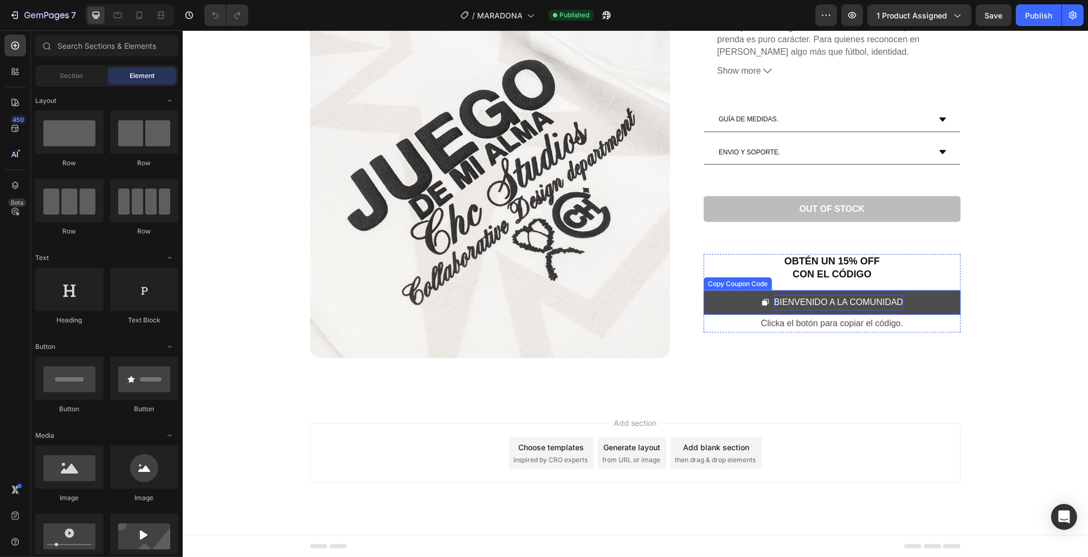
click at [864, 304] on div "BIENVENIDO A LA COMUNIDAD" at bounding box center [838, 303] width 129 height 16
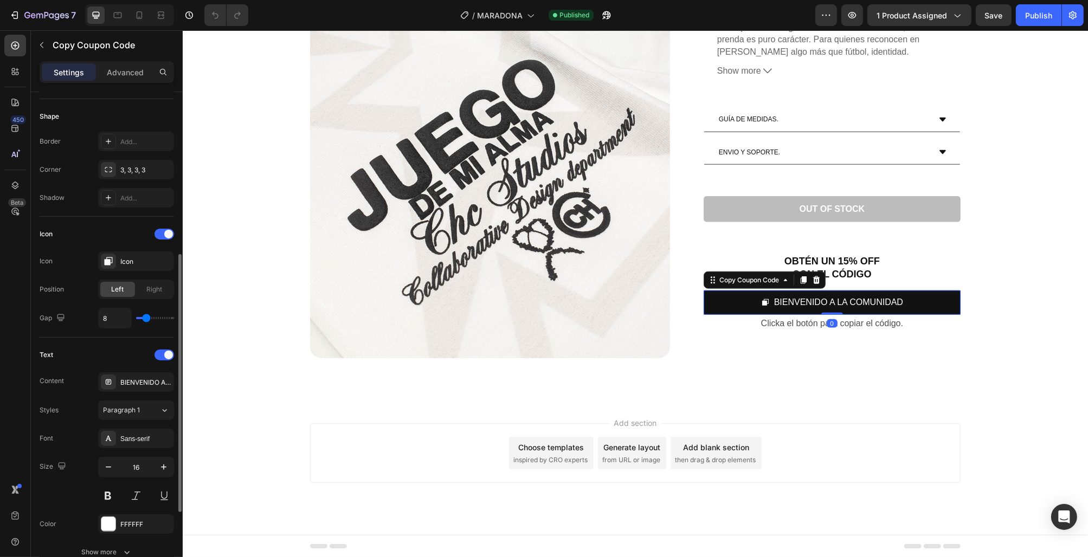
scroll to position [312, 0]
click at [149, 388] on div "BIENVENIDO A LA COMUNIDAD" at bounding box center [136, 382] width 76 height 20
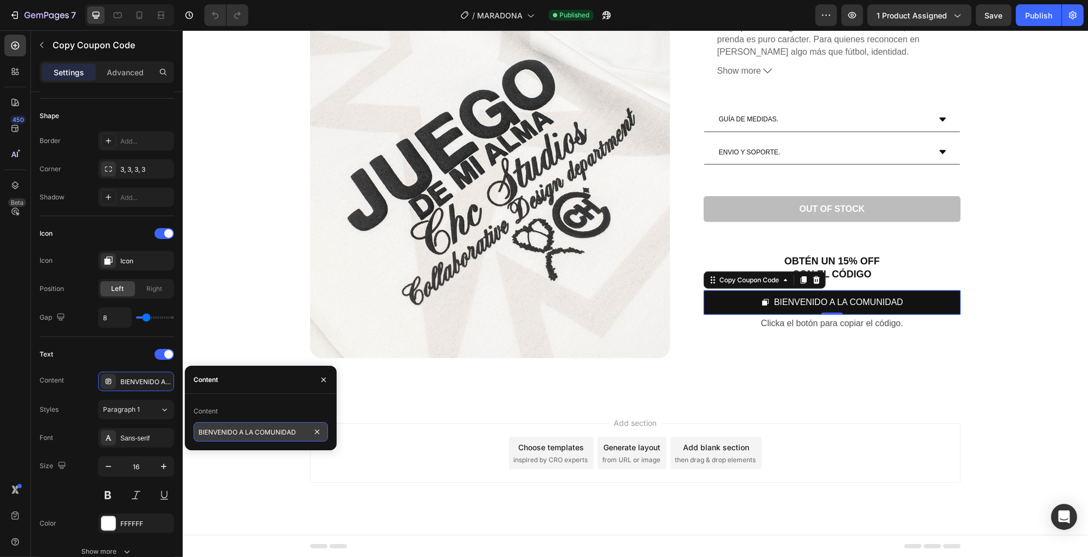
click at [271, 434] on input "BIENVENIDO A LA COMUNIDAD" at bounding box center [261, 432] width 134 height 20
type input "COMUNIDAD"
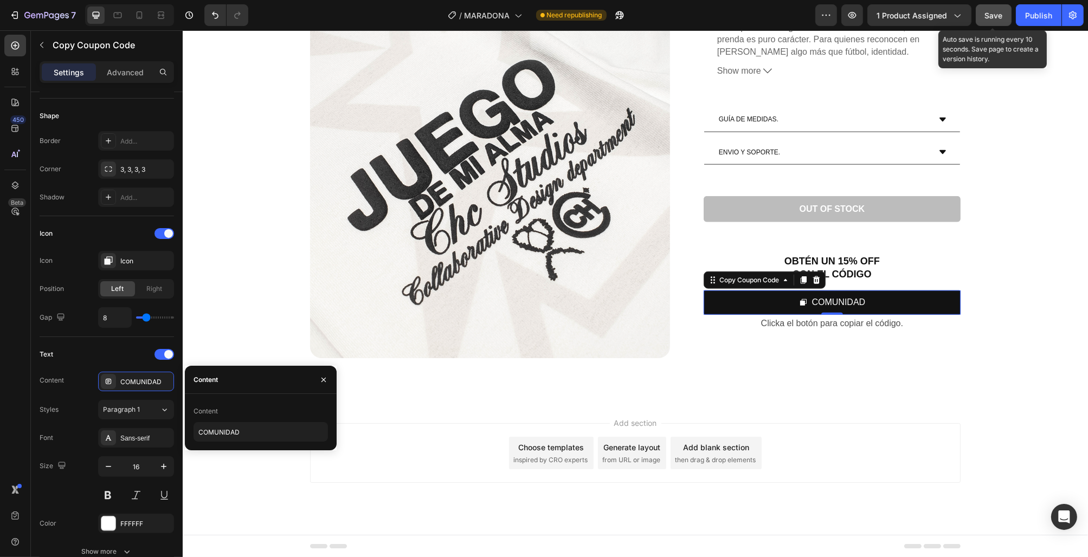
click at [1001, 16] on span "Save" at bounding box center [994, 15] width 18 height 9
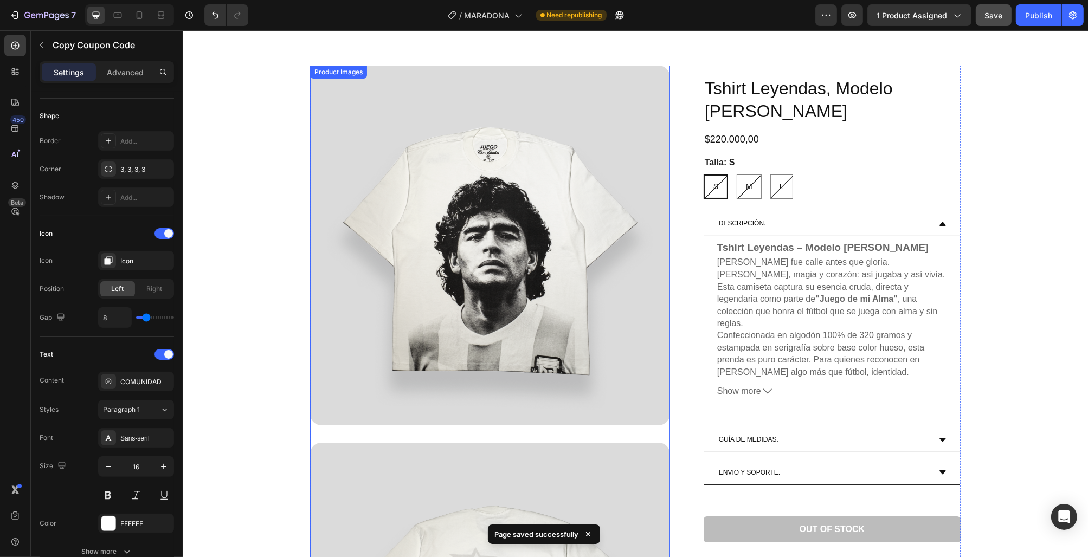
scroll to position [0, 0]
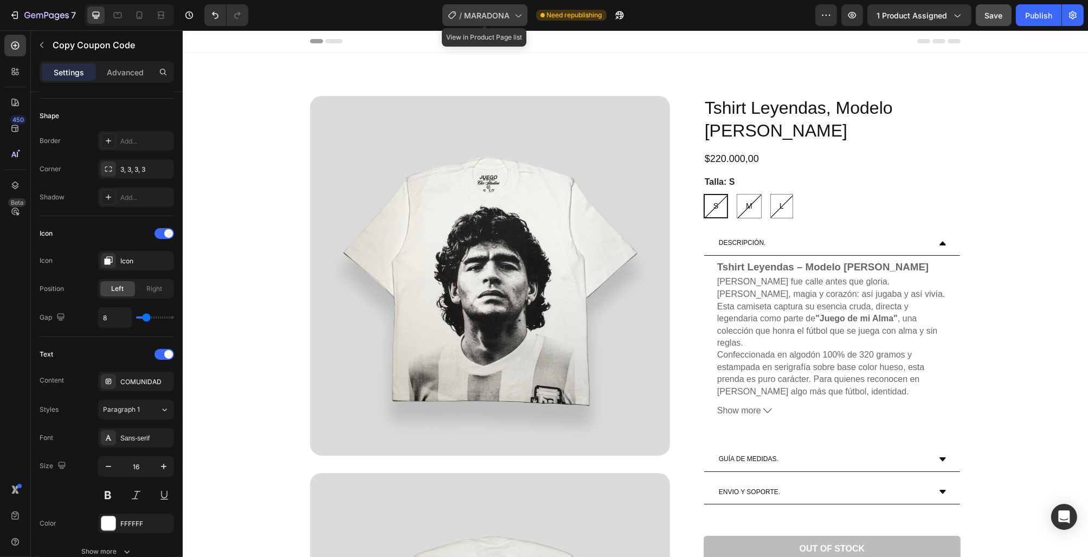
click at [509, 16] on span "MARADONA" at bounding box center [488, 15] width 46 height 11
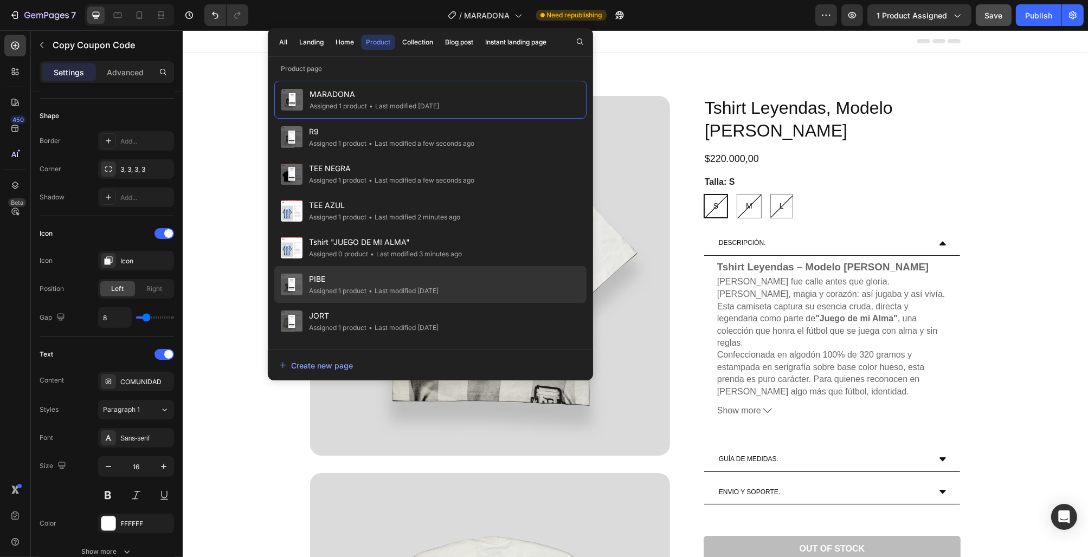
click at [420, 289] on div "• Last modified [DATE]" at bounding box center [403, 291] width 72 height 11
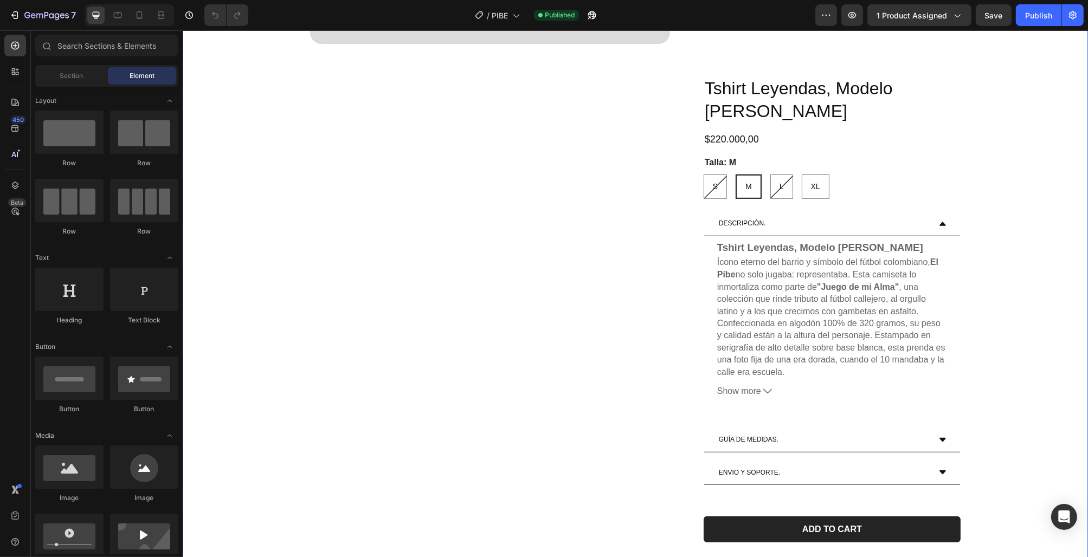
scroll to position [1229, 0]
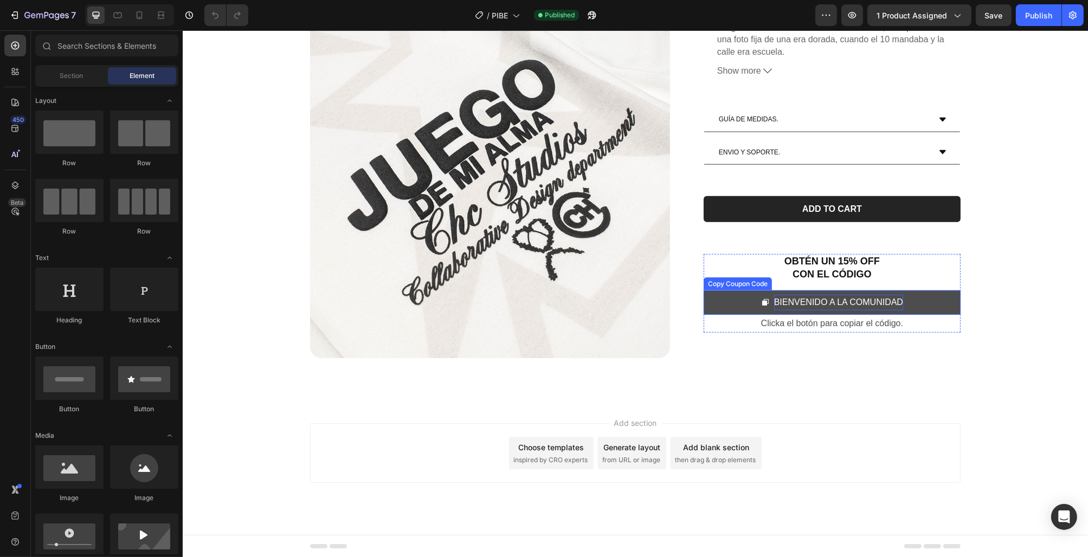
click at [833, 299] on div "BIENVENIDO A LA COMUNIDAD" at bounding box center [838, 303] width 129 height 16
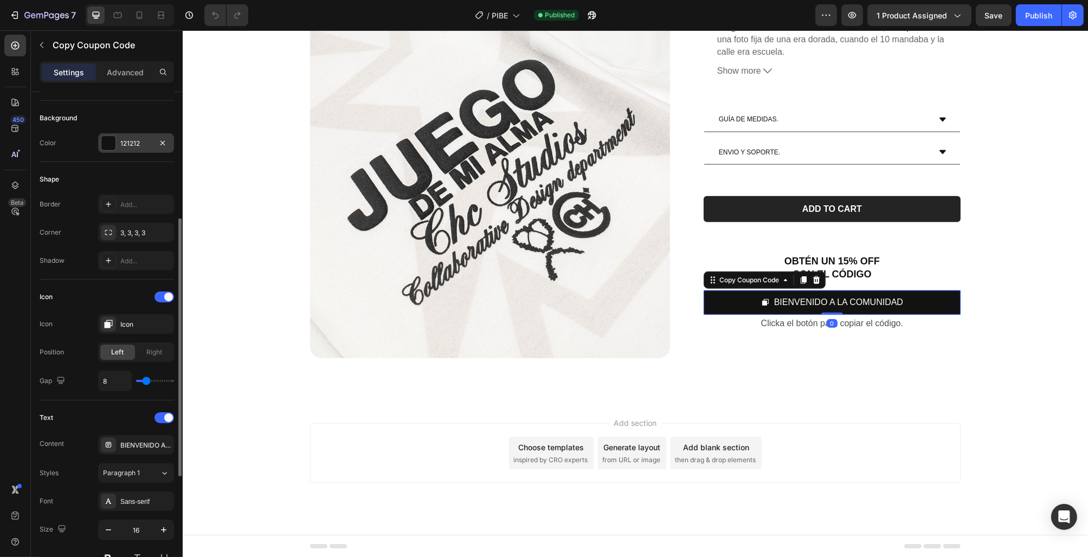
scroll to position [249, 0]
click at [138, 444] on div "BIENVENIDO A LA COMUNIDAD" at bounding box center [145, 445] width 51 height 10
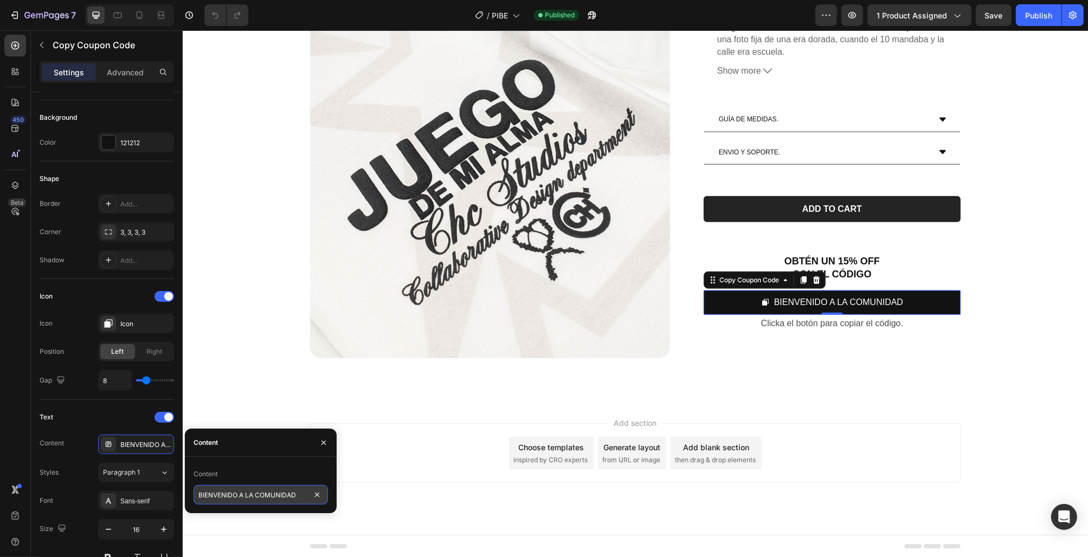
click at [253, 496] on input "BIENVENIDO A LA COMUNIDAD" at bounding box center [261, 495] width 134 height 20
type input "COMUNIDAD"
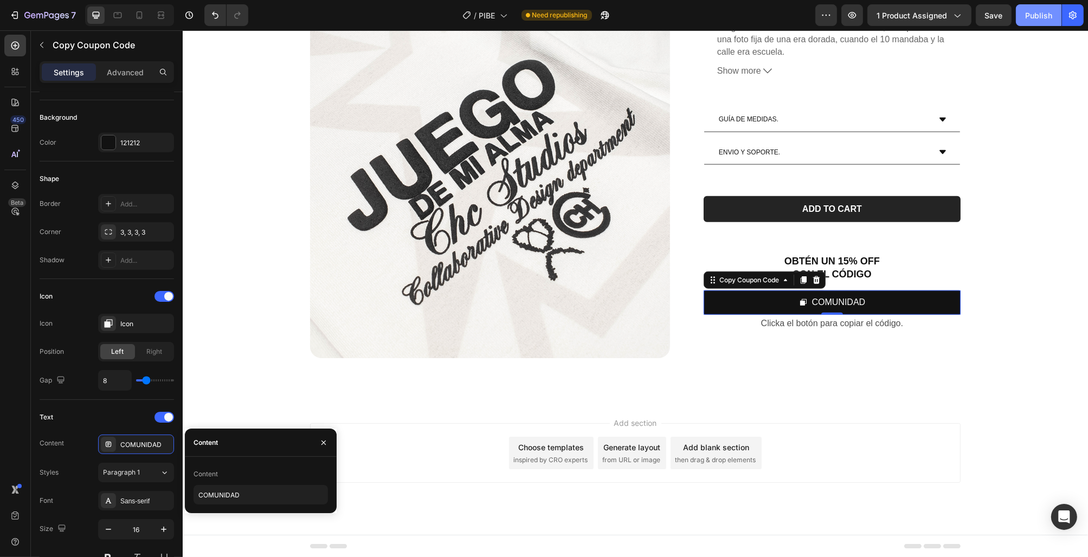
click at [1040, 11] on div "Publish" at bounding box center [1038, 15] width 27 height 11
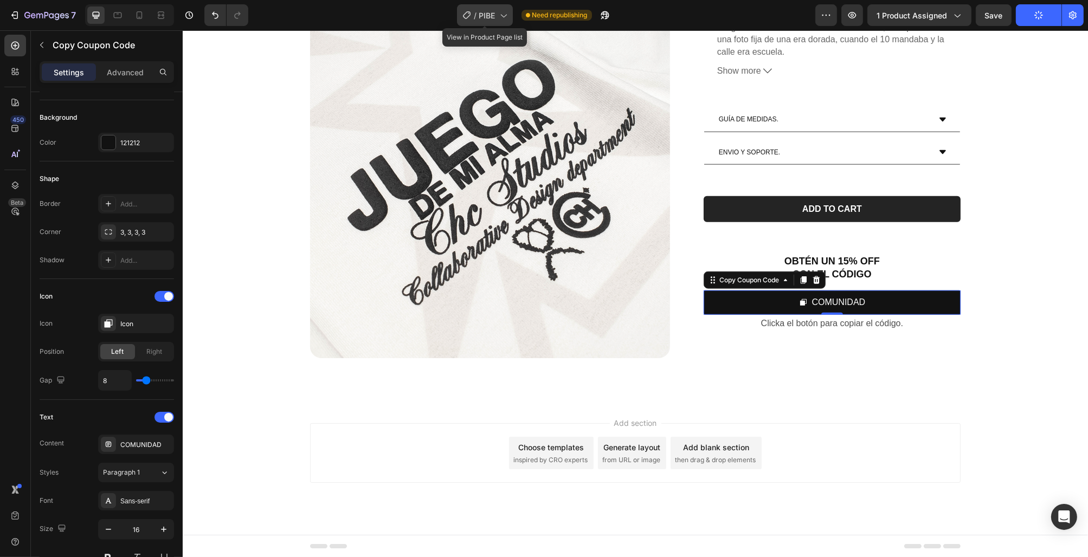
click at [472, 11] on div "/ PIBE" at bounding box center [485, 15] width 56 height 22
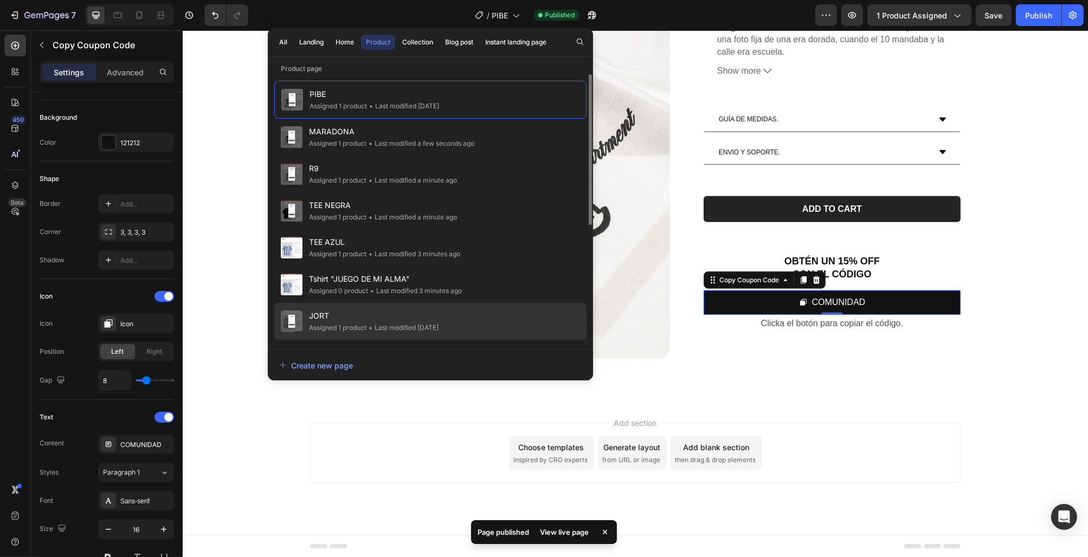
click at [388, 316] on span "JORT" at bounding box center [374, 316] width 130 height 13
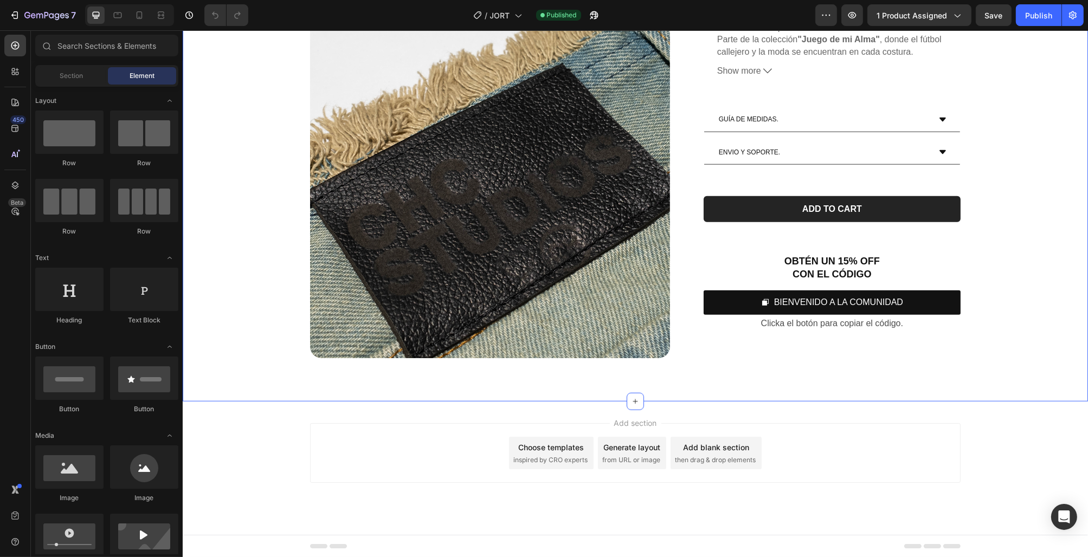
scroll to position [1182, 0]
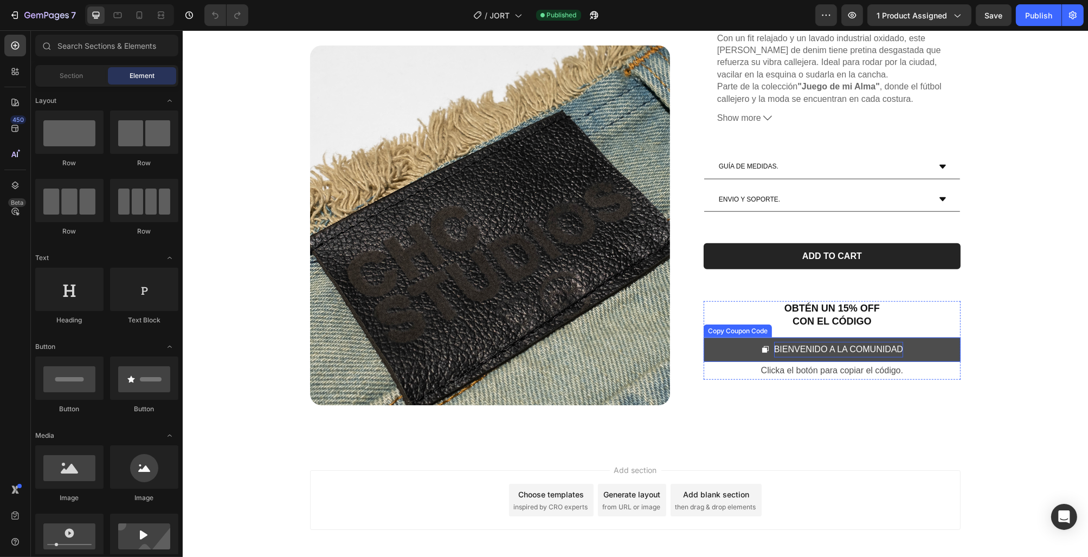
click at [882, 346] on div "BIENVENIDO A LA COMUNIDAD" at bounding box center [838, 350] width 129 height 16
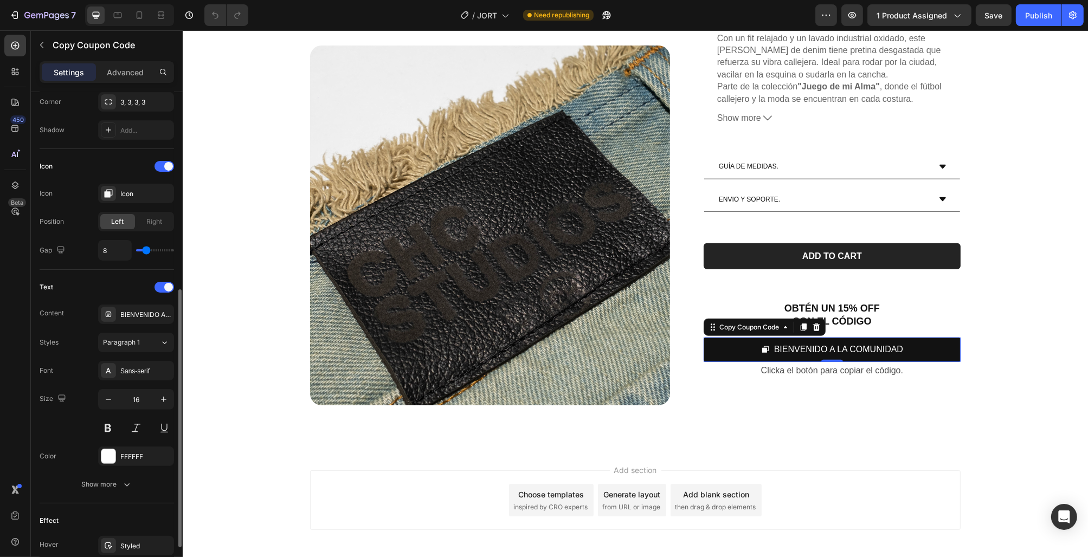
scroll to position [381, 0]
click at [140, 309] on div "BIENVENIDO A LA COMUNIDAD" at bounding box center [145, 314] width 51 height 10
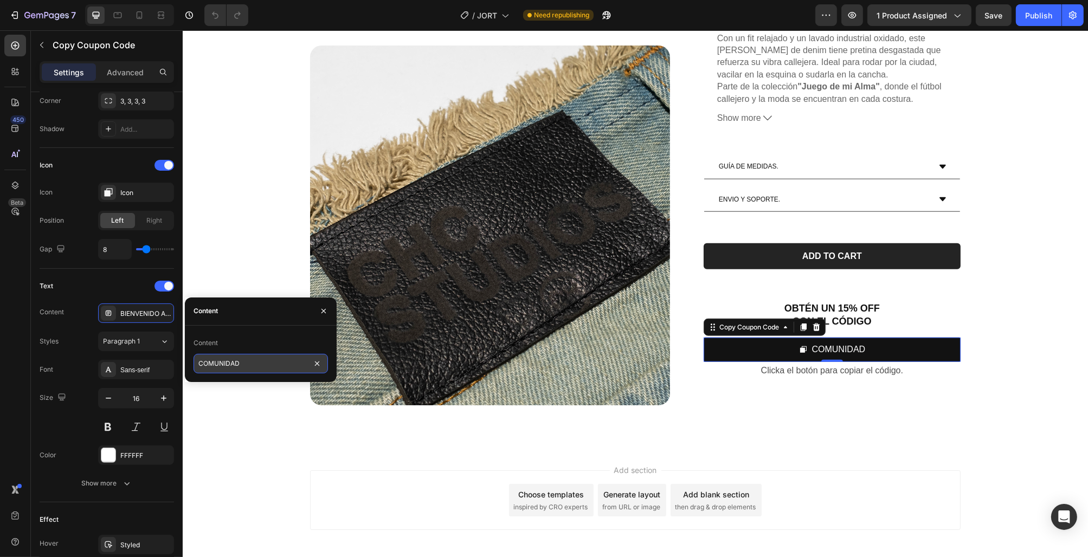
type input "COMUNIDAD"
click at [1035, 13] on div "Publish" at bounding box center [1038, 15] width 27 height 11
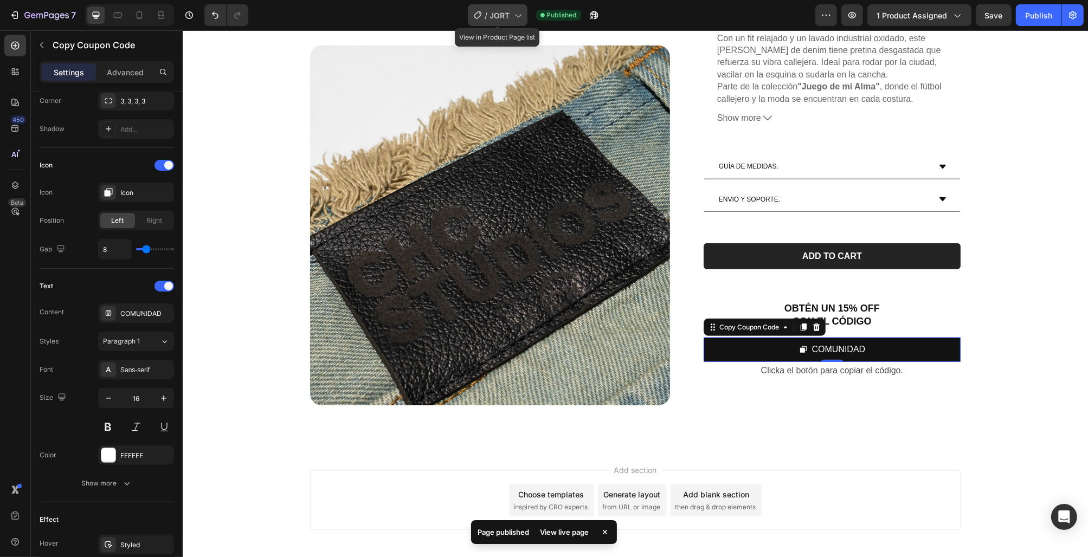
click at [518, 21] on div "/ JORT" at bounding box center [498, 15] width 60 height 22
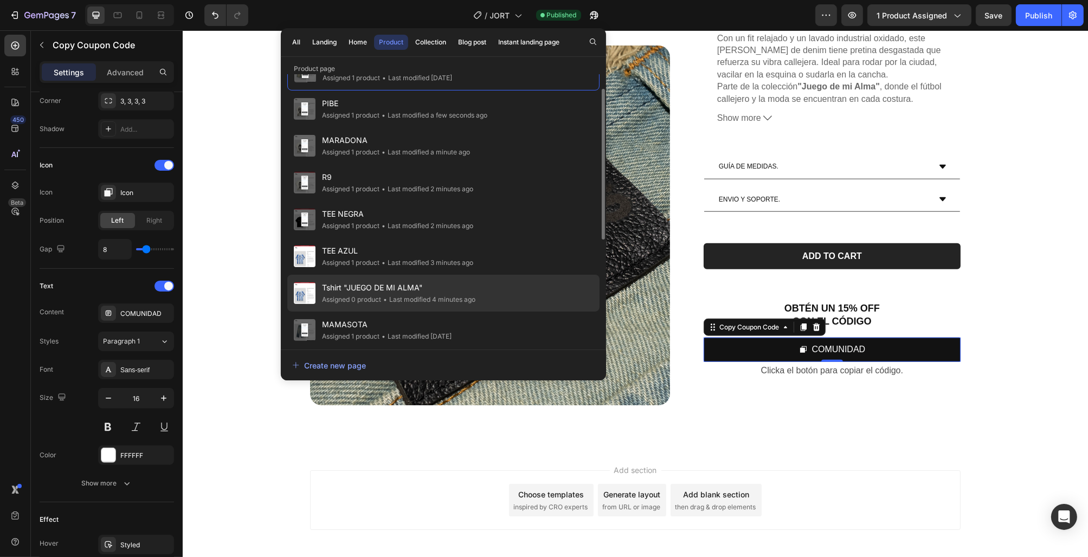
scroll to position [28, 0]
click at [382, 325] on span "MAMASOTA" at bounding box center [387, 325] width 130 height 13
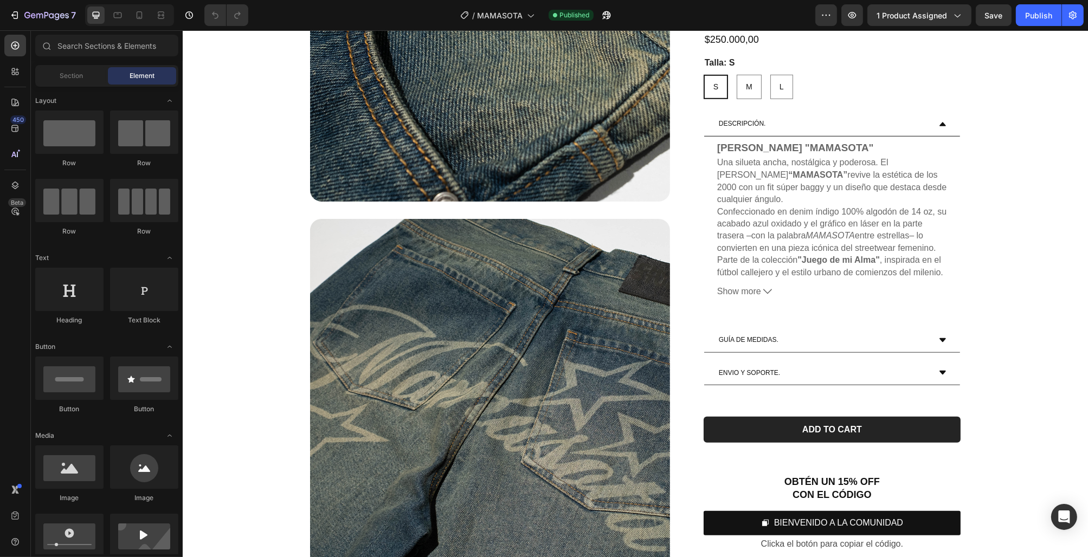
scroll to position [1229, 0]
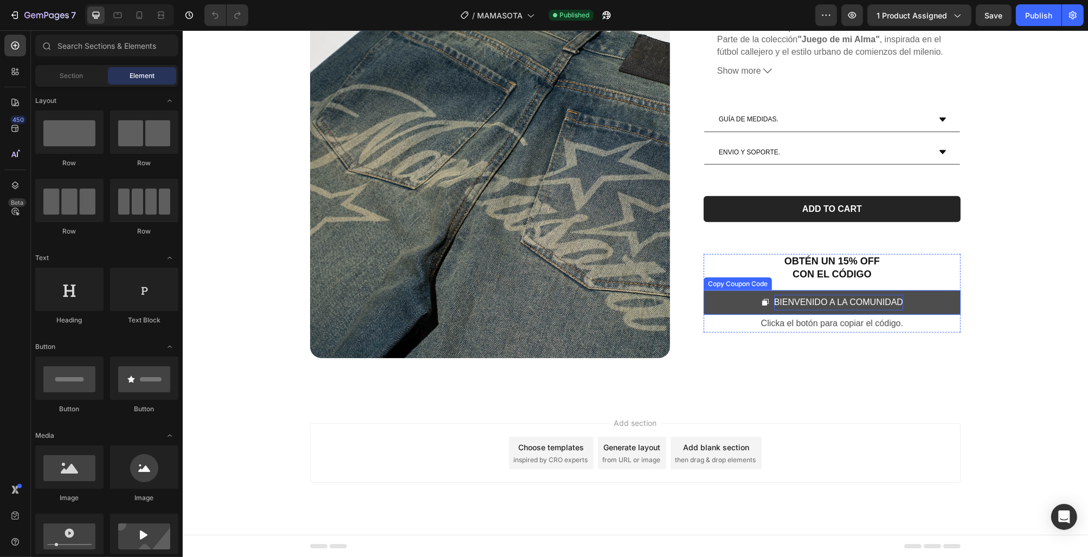
click at [881, 299] on div "BIENVENIDO A LA COMUNIDAD" at bounding box center [838, 303] width 129 height 16
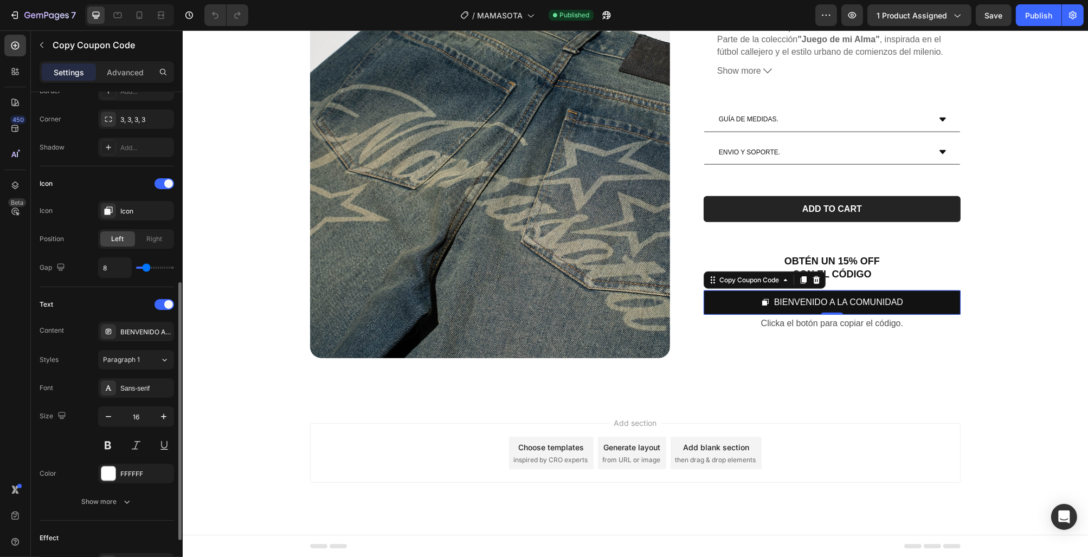
scroll to position [364, 0]
click at [139, 325] on div "BIENVENIDO A LA COMUNIDAD" at bounding box center [145, 330] width 51 height 10
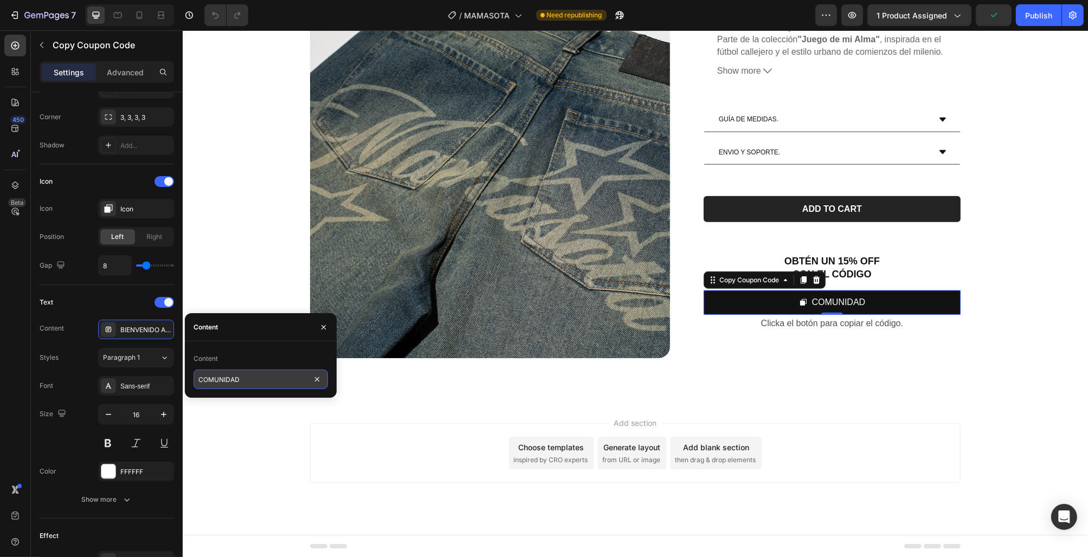
type input "COMUNIDAD"
click at [1036, 16] on div "Publish" at bounding box center [1038, 15] width 27 height 11
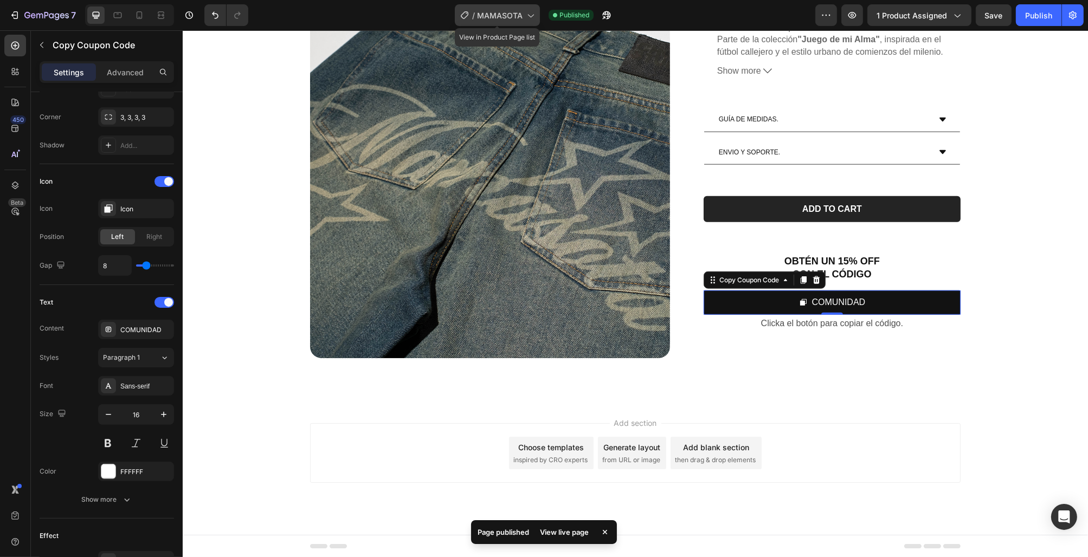
click at [500, 20] on span "MAMASOTA" at bounding box center [500, 15] width 46 height 11
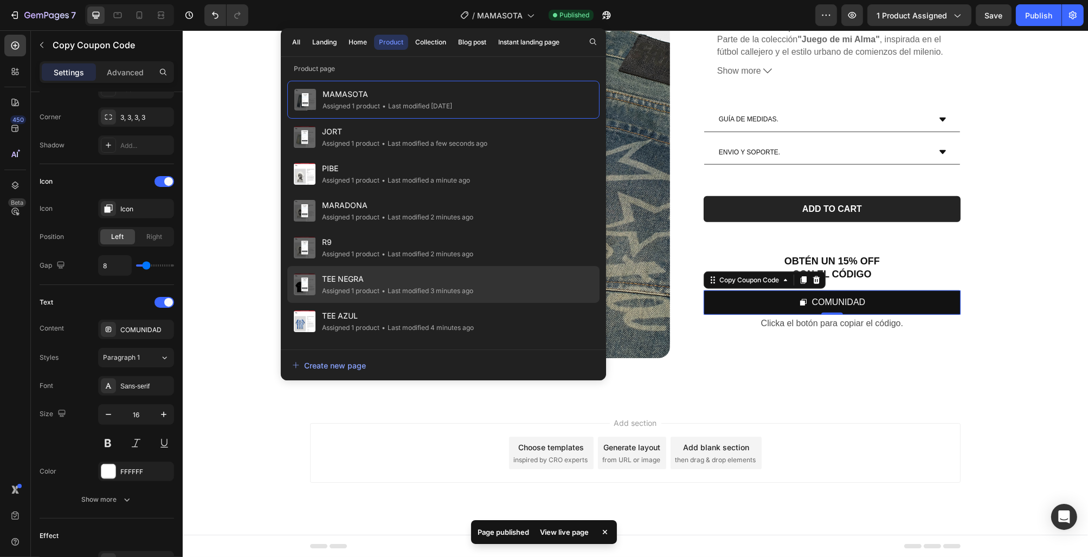
scroll to position [215, 0]
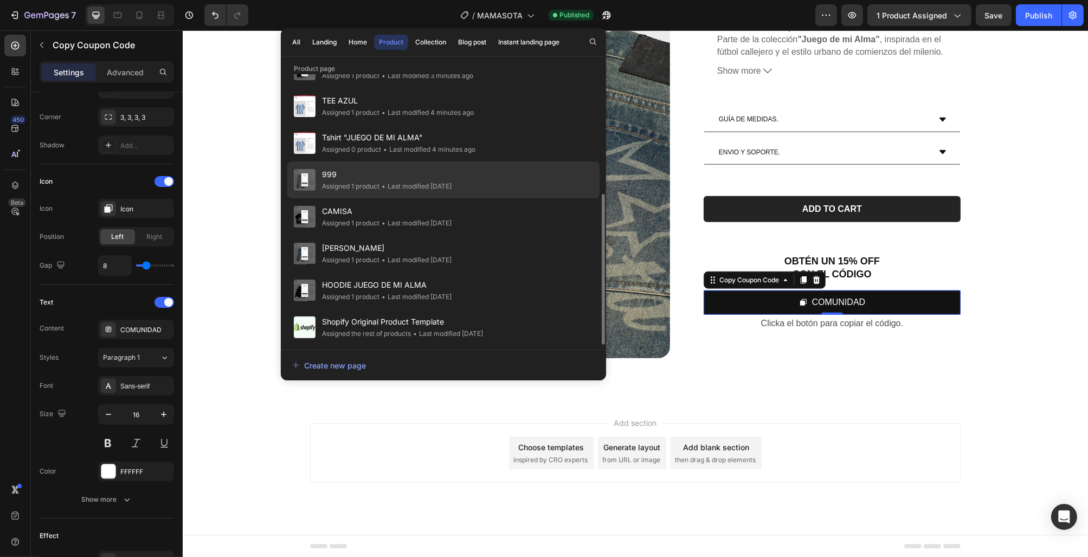
click at [433, 182] on div "• Last modified 2 months ago" at bounding box center [416, 186] width 72 height 11
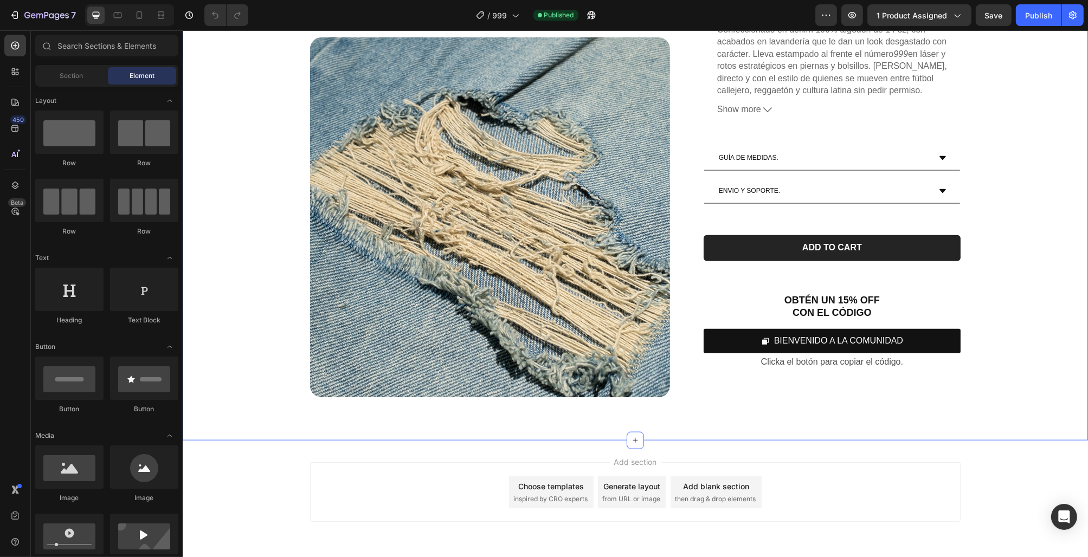
scroll to position [1607, 0]
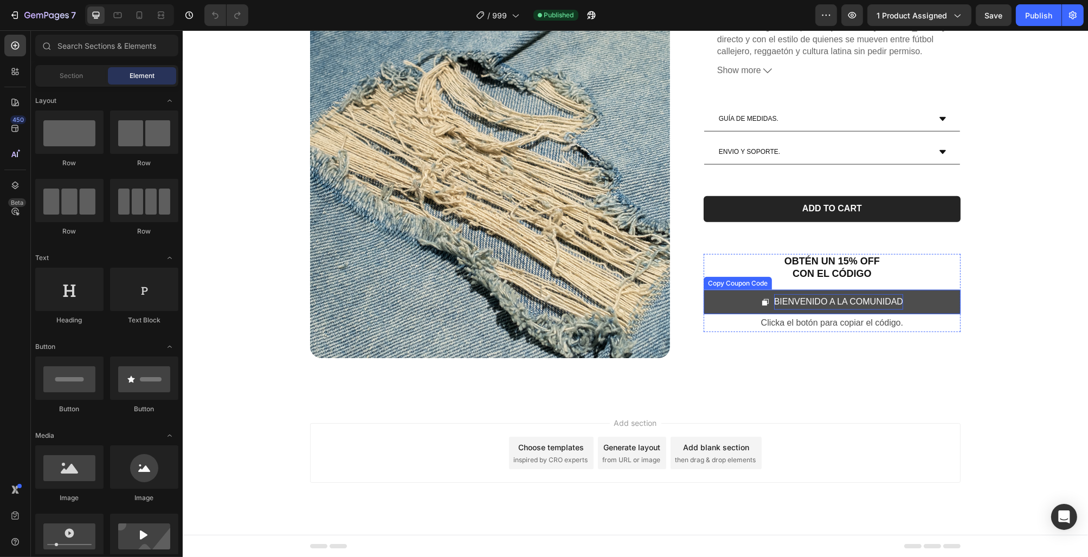
click at [896, 302] on div "BIENVENIDO A LA COMUNIDAD" at bounding box center [838, 303] width 129 height 16
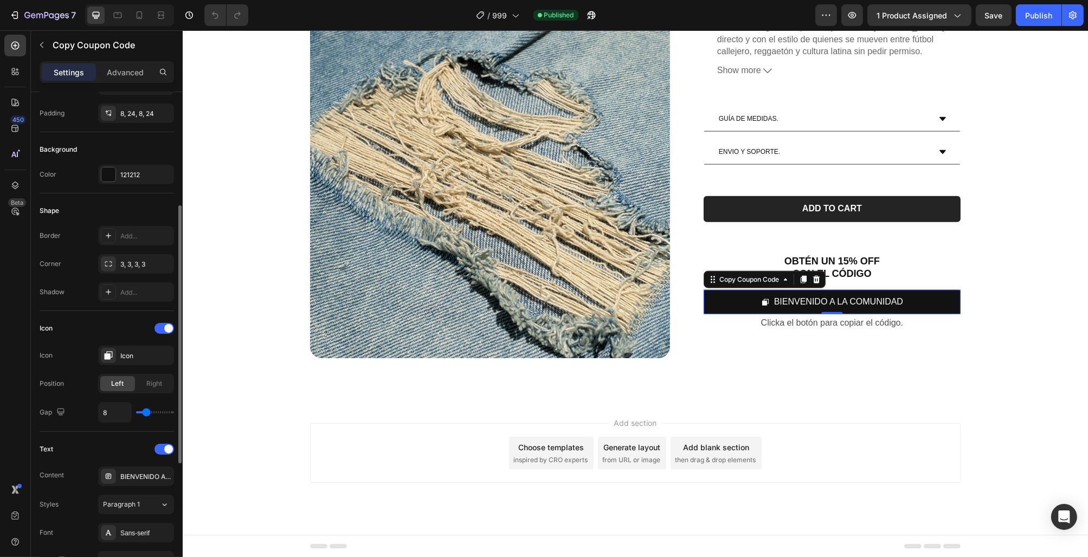
scroll to position [456, 0]
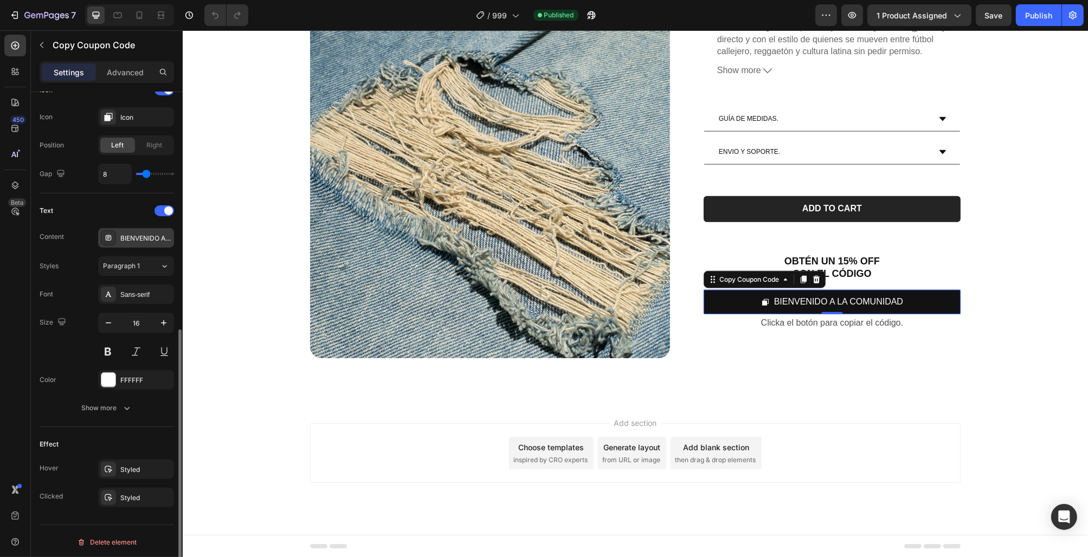
click at [142, 240] on div "BIENVENIDO A LA COMUNIDAD" at bounding box center [145, 239] width 51 height 10
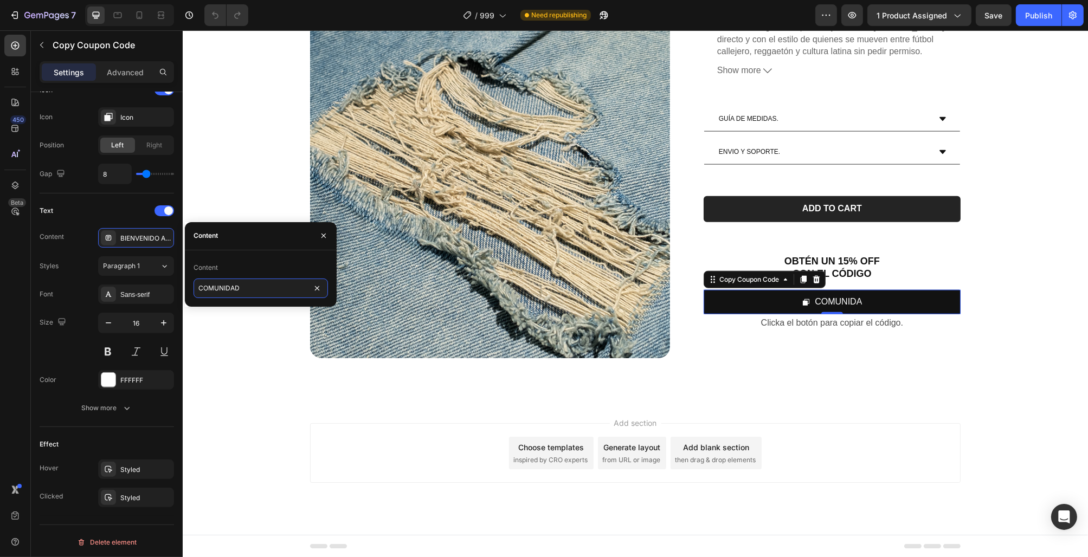
type input "COMUNIDAD"
click at [1029, 22] on button "Publish" at bounding box center [1039, 15] width 46 height 22
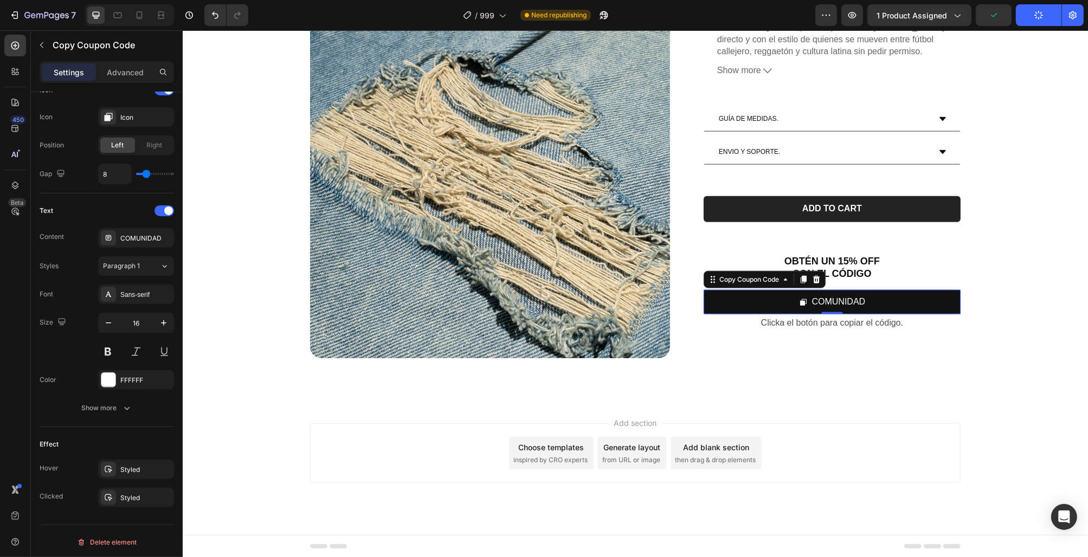
click at [1029, 22] on button "Publish" at bounding box center [1039, 15] width 46 height 22
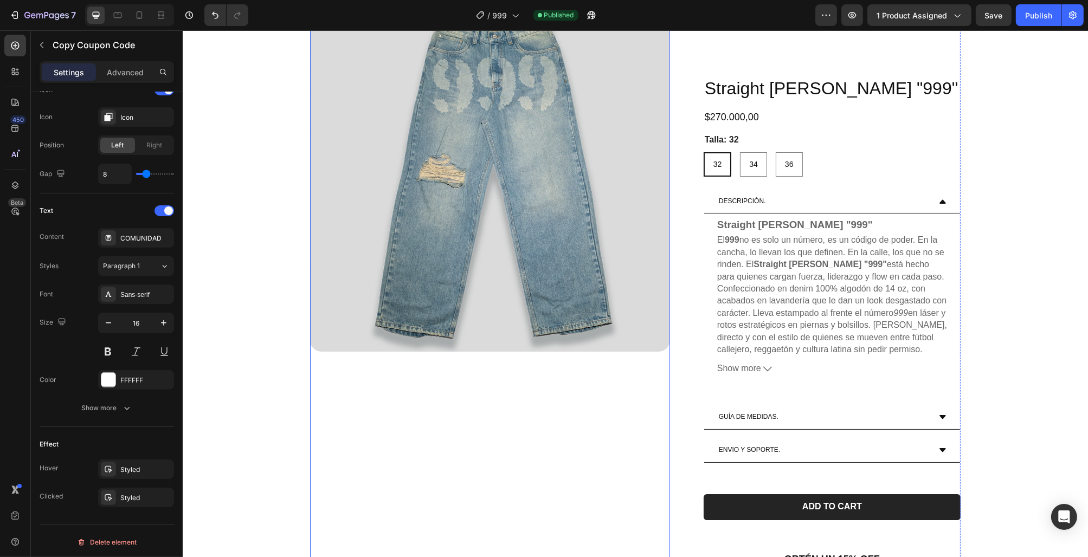
scroll to position [0, 0]
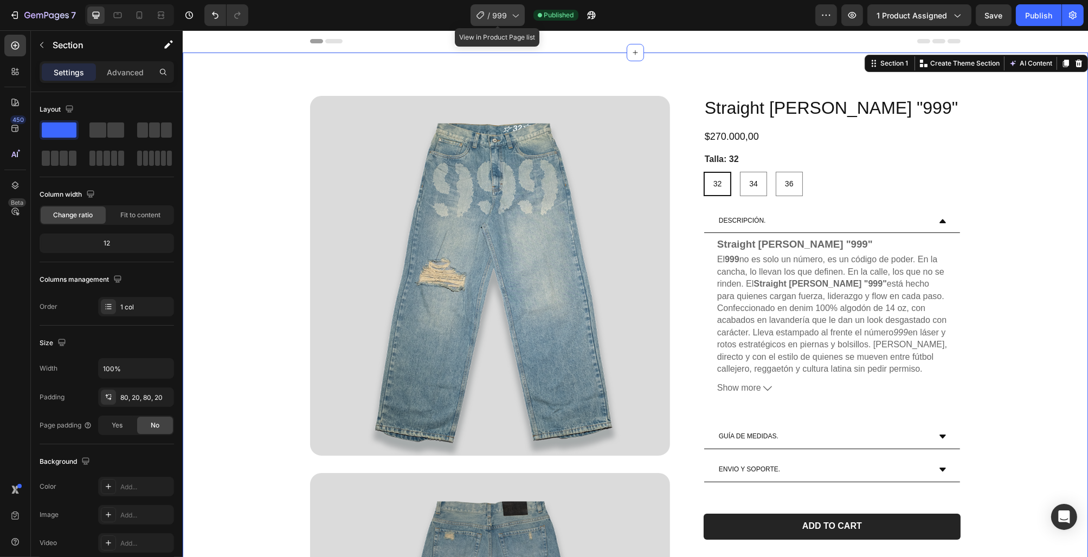
click at [485, 16] on icon at bounding box center [480, 15] width 11 height 11
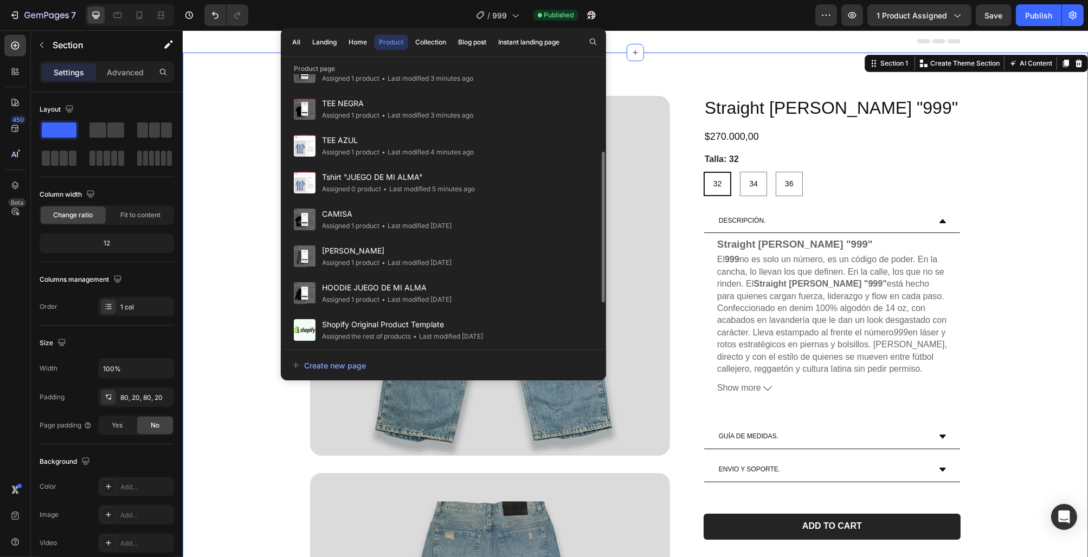
scroll to position [215, 0]
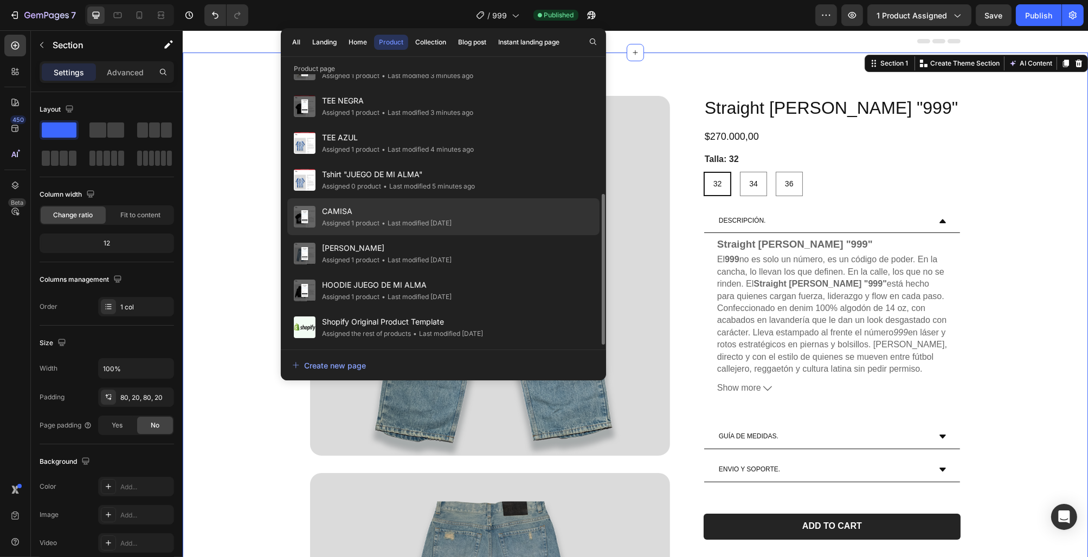
click at [434, 223] on div "• Last modified 2 months ago" at bounding box center [416, 223] width 72 height 11
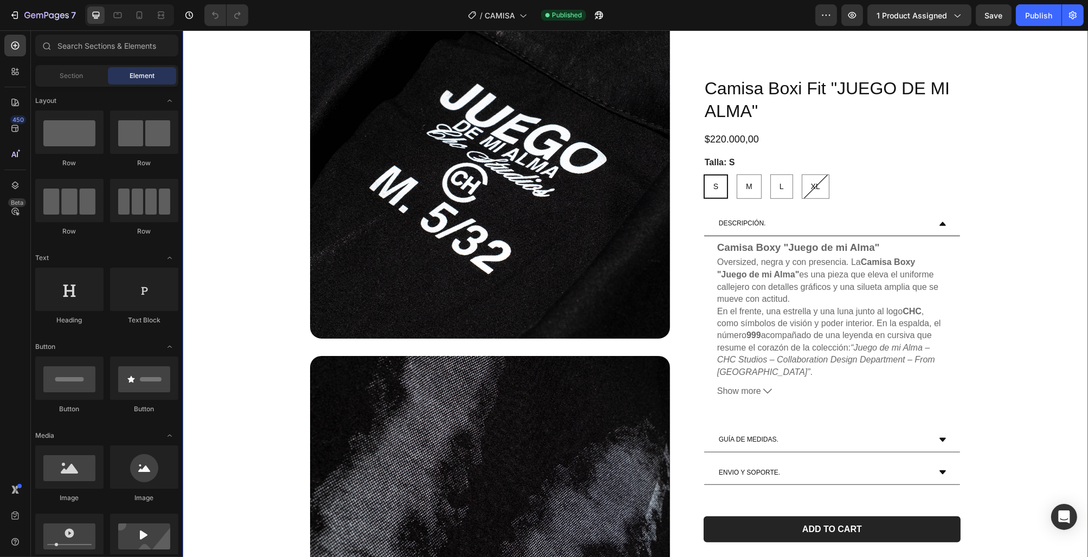
scroll to position [1229, 0]
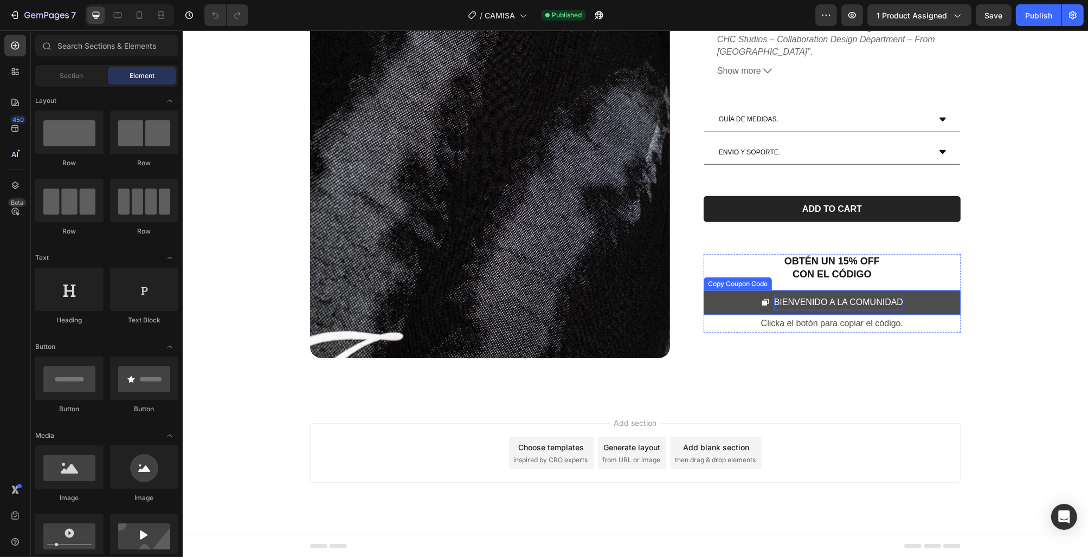
click at [844, 305] on div "BIENVENIDO A LA COMUNIDAD" at bounding box center [838, 303] width 129 height 16
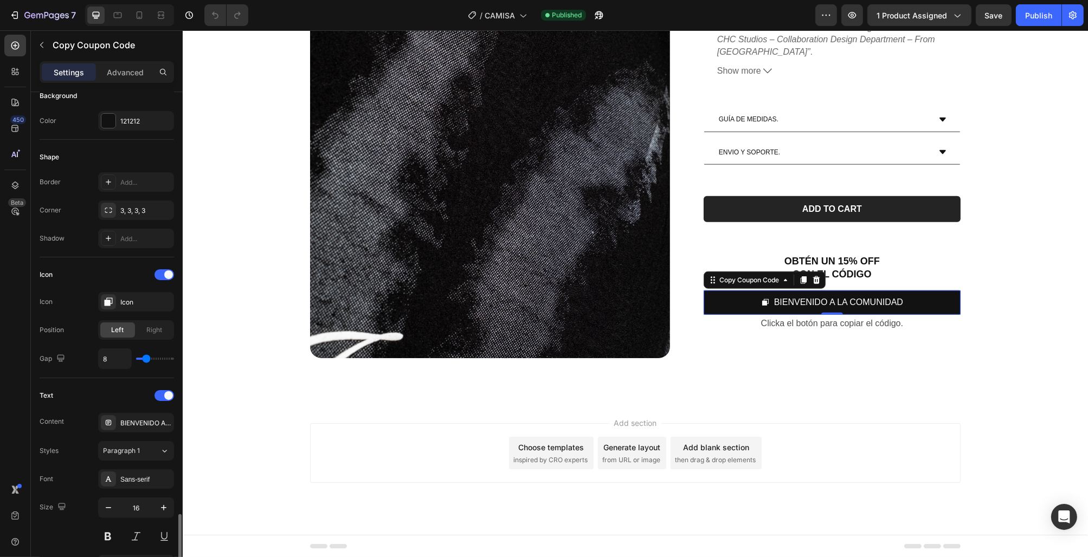
scroll to position [456, 0]
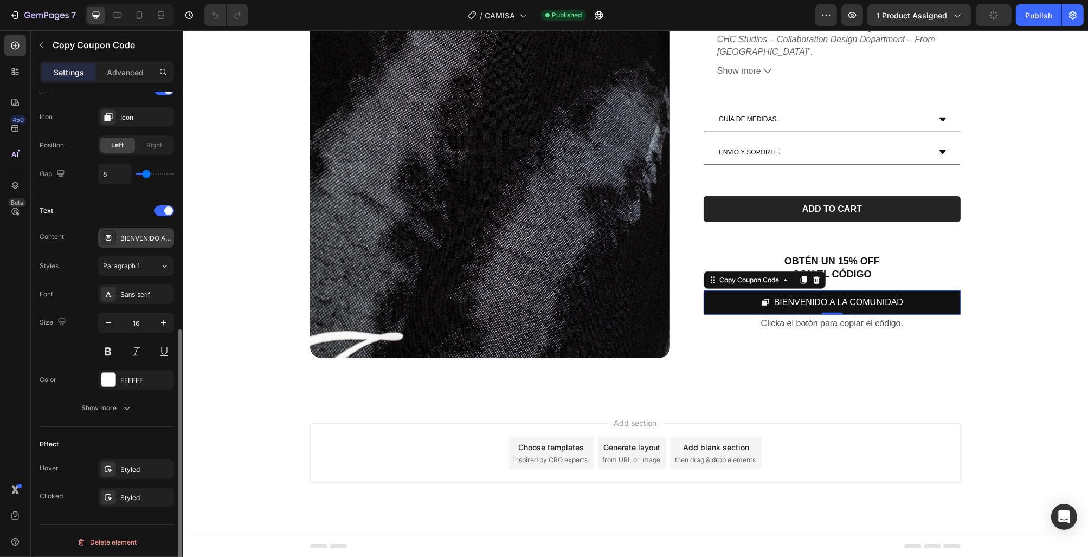
click at [134, 236] on div "BIENVENIDO A LA COMUNIDAD" at bounding box center [145, 239] width 51 height 10
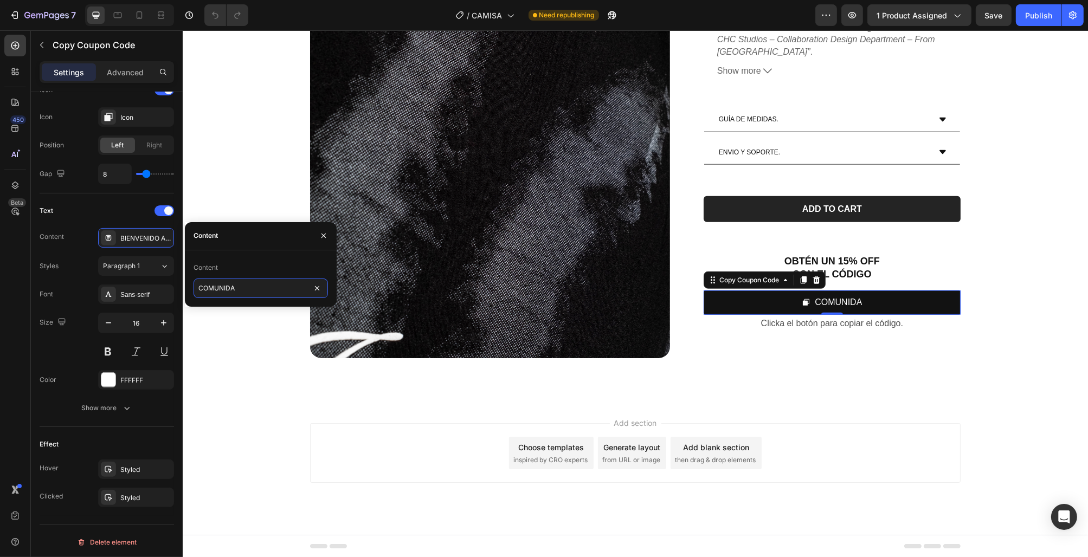
type input "COMUNIDAD"
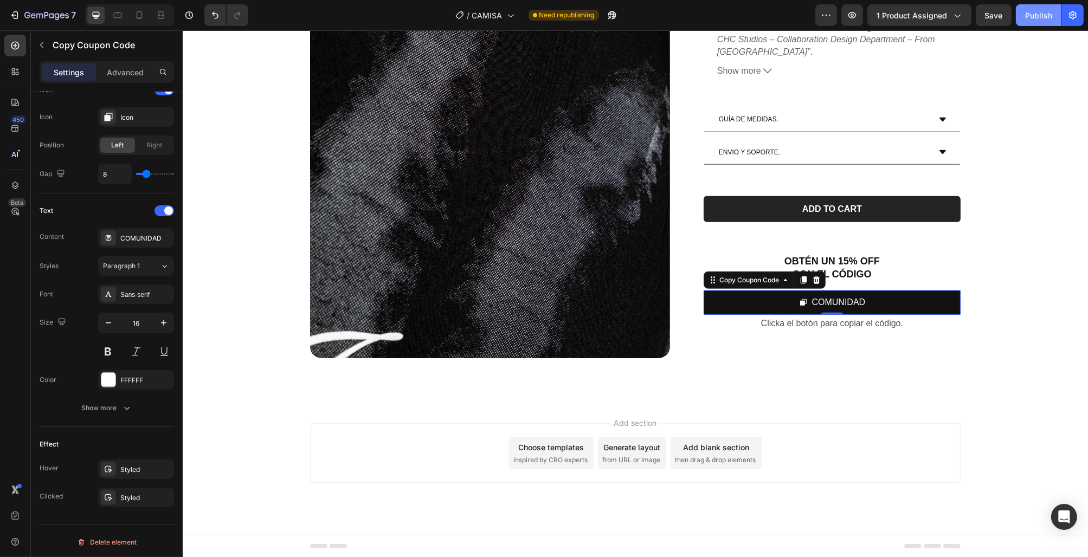
click at [1037, 23] on button "Publish" at bounding box center [1039, 15] width 46 height 22
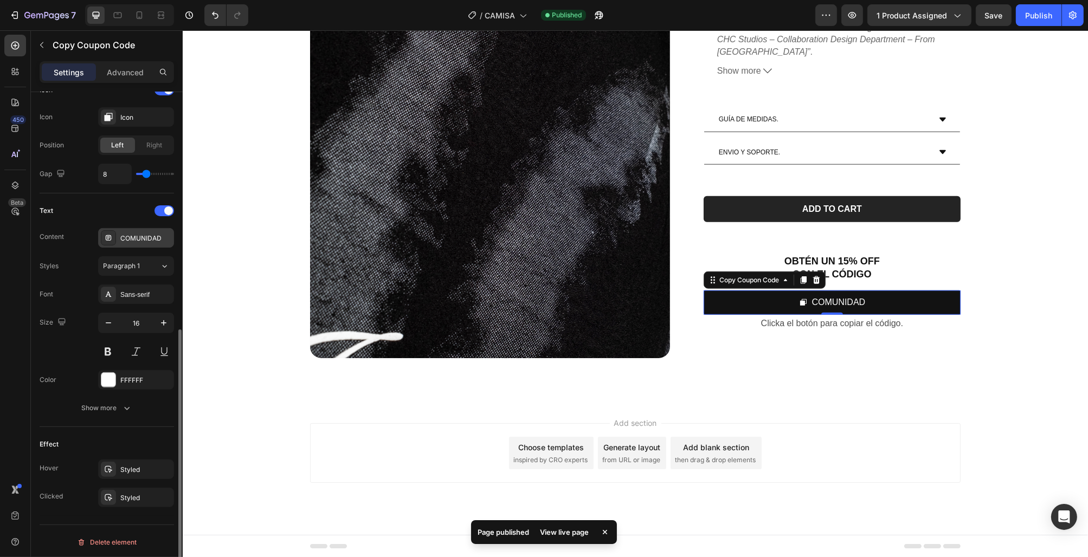
click at [137, 240] on div "COMUNIDAD" at bounding box center [145, 239] width 51 height 10
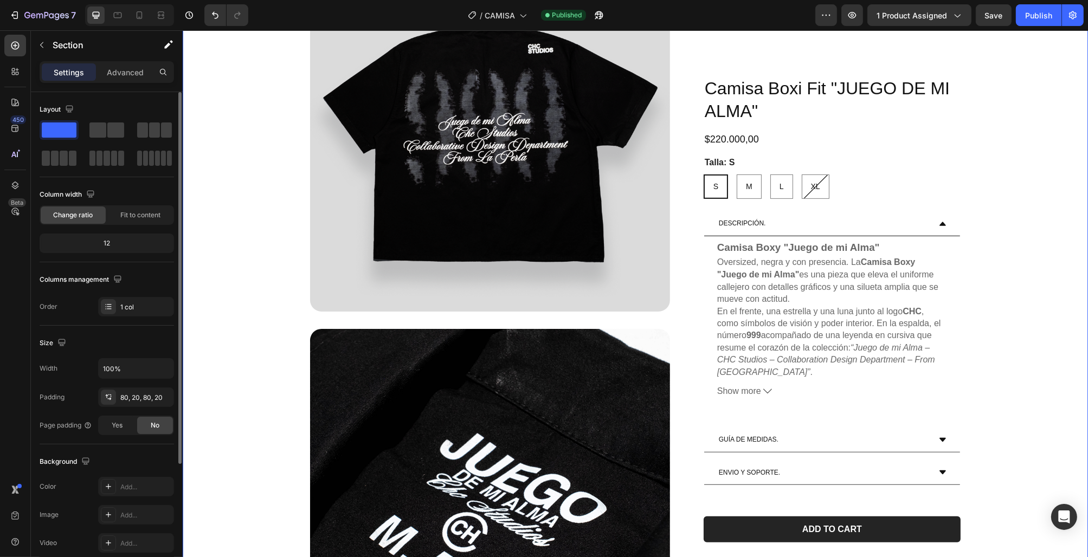
scroll to position [0, 0]
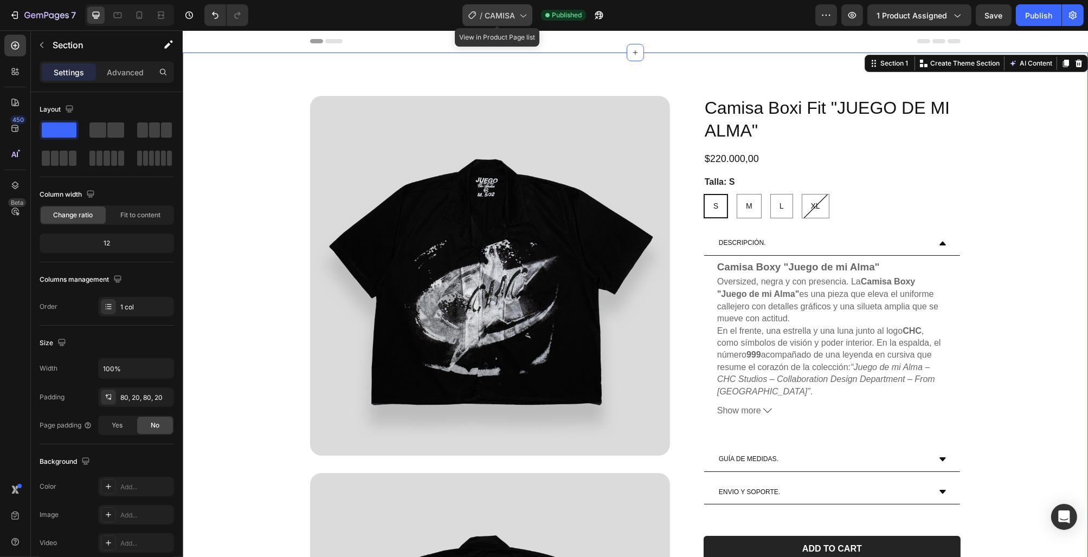
click at [510, 21] on span "CAMISA" at bounding box center [500, 15] width 30 height 11
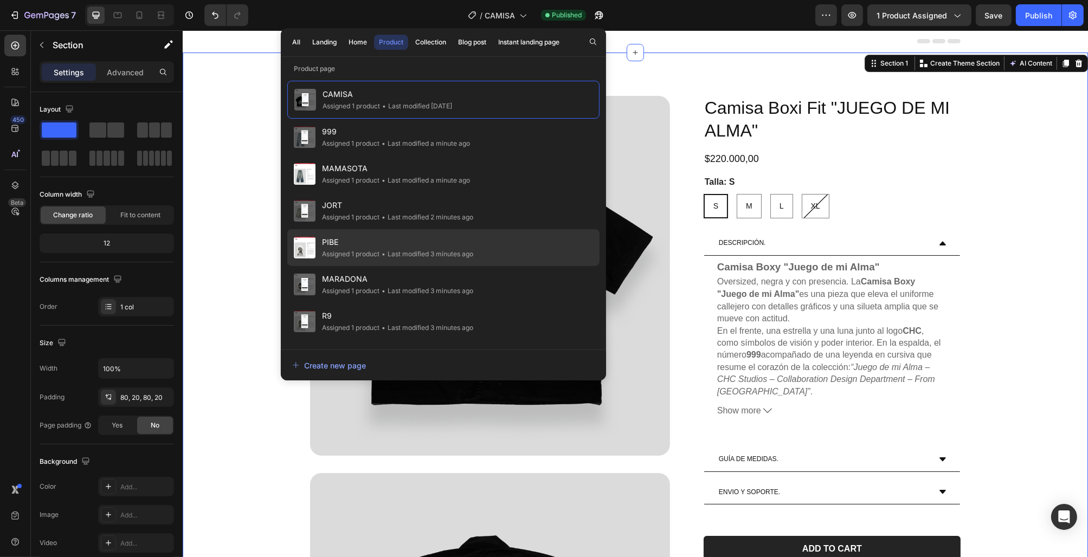
scroll to position [215, 0]
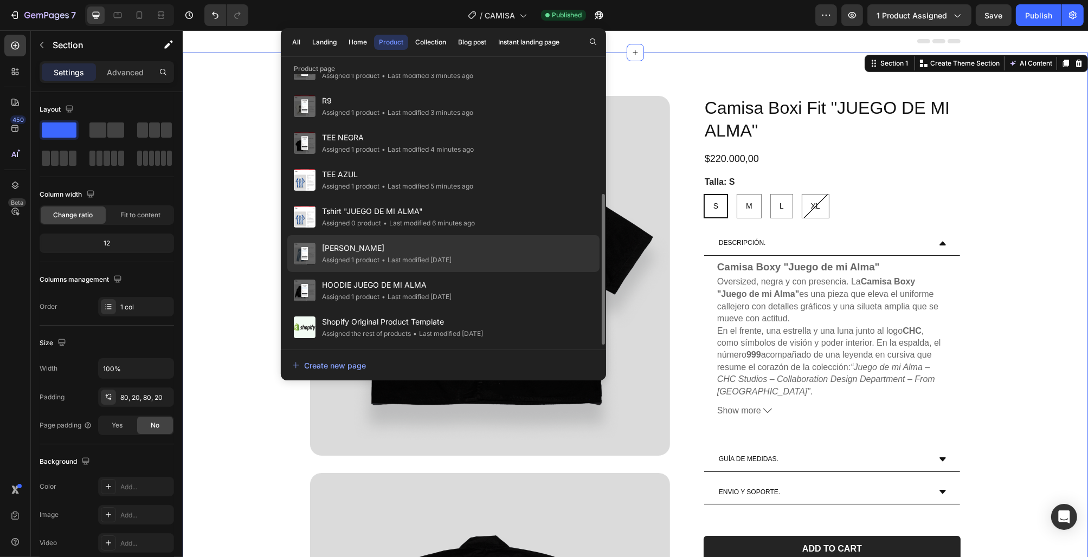
click at [390, 254] on span "[PERSON_NAME]" at bounding box center [387, 248] width 130 height 13
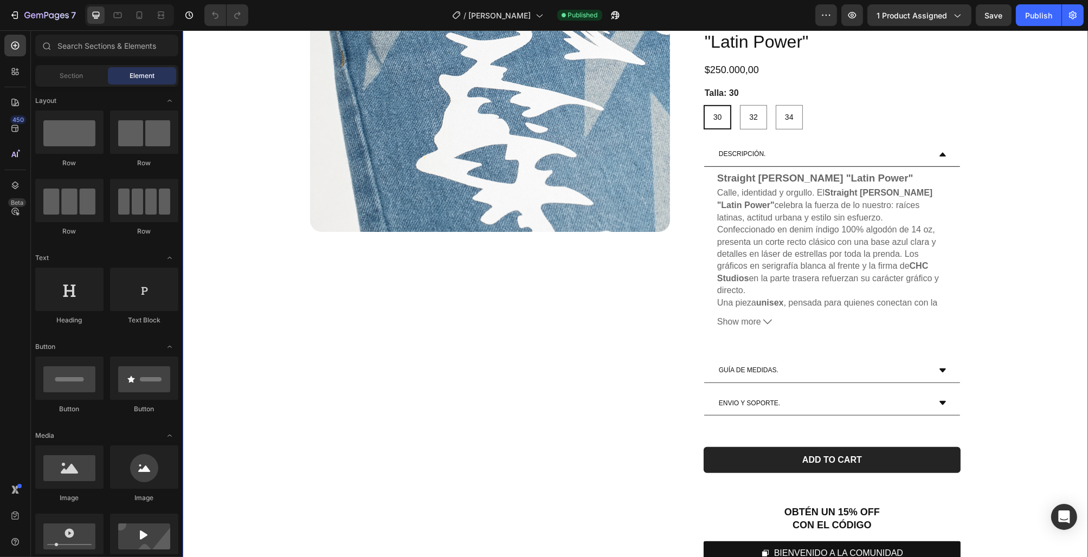
scroll to position [1203, 0]
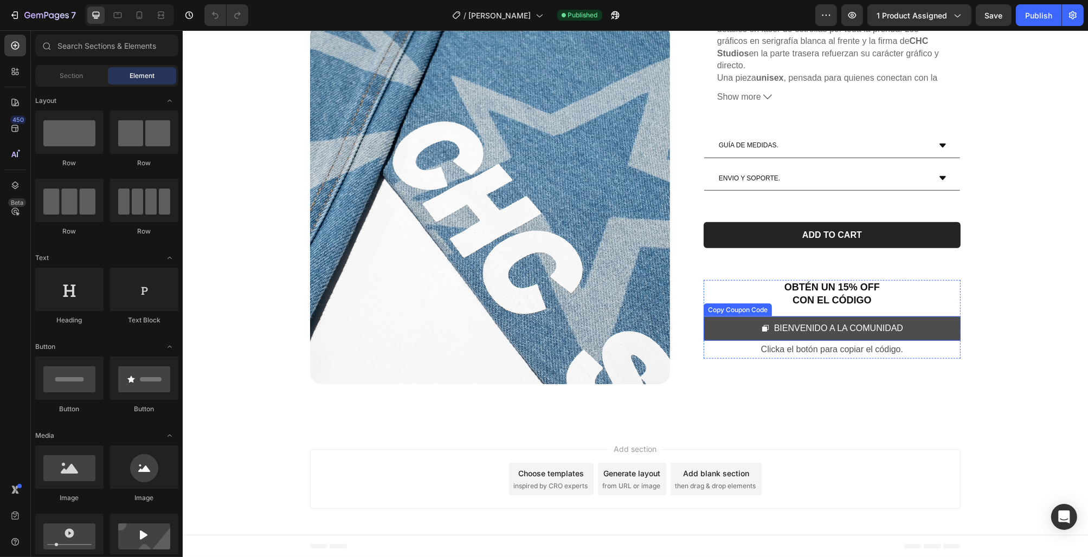
click at [908, 329] on button "BIENVENIDO A LA COMUNIDAD" at bounding box center [831, 329] width 257 height 24
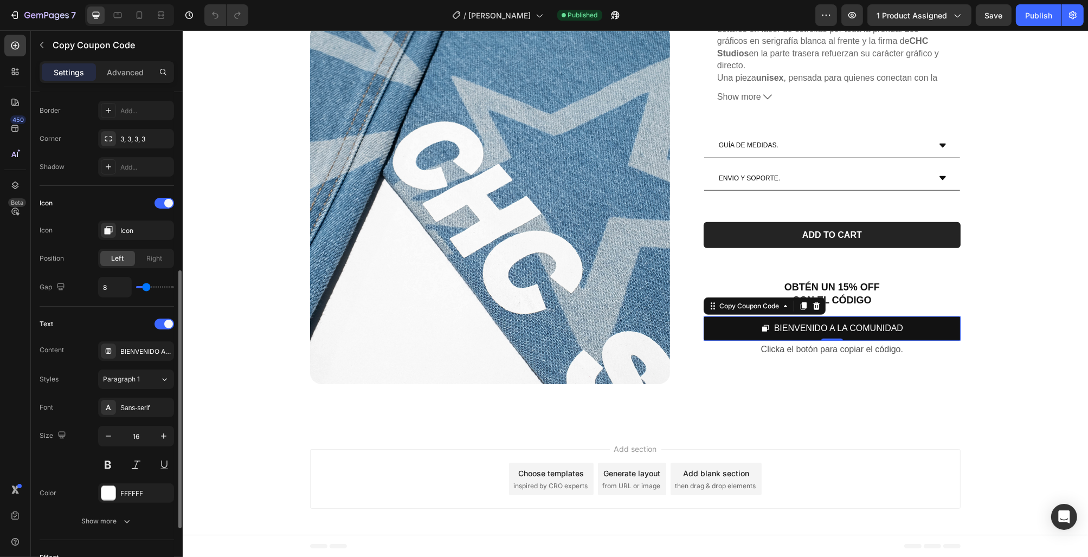
scroll to position [348, 0]
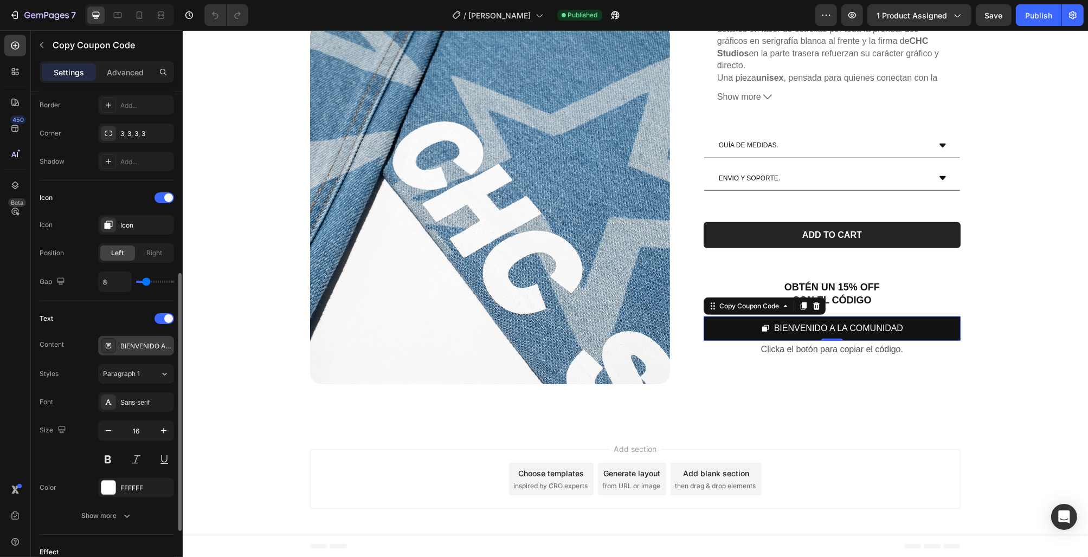
click at [138, 352] on div "BIENVENIDO A LA COMUNIDAD" at bounding box center [136, 346] width 76 height 20
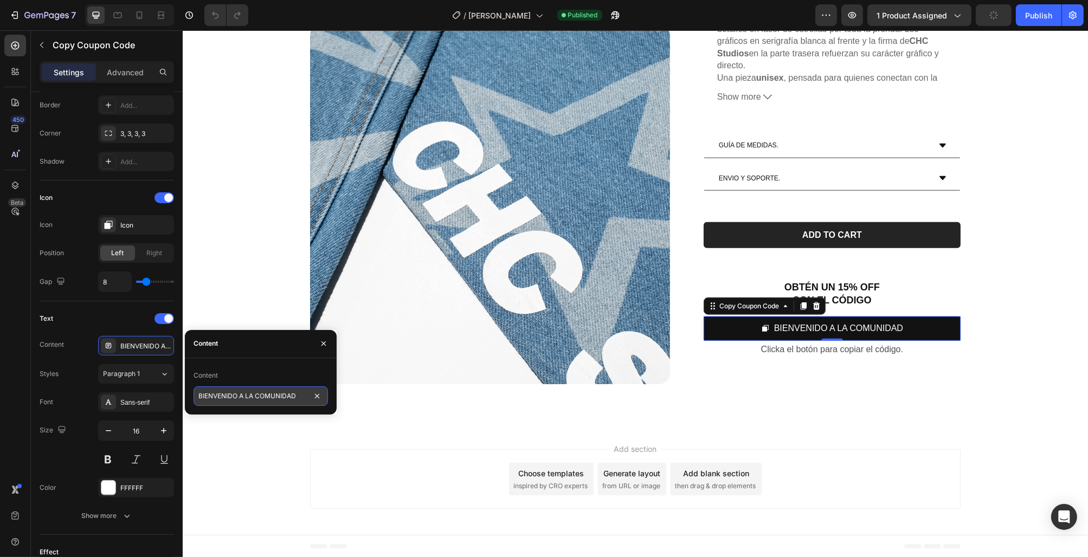
click at [295, 397] on input "BIENVENIDO A LA COMUNIDAD" at bounding box center [261, 397] width 134 height 20
type input "COMUNIDAD"
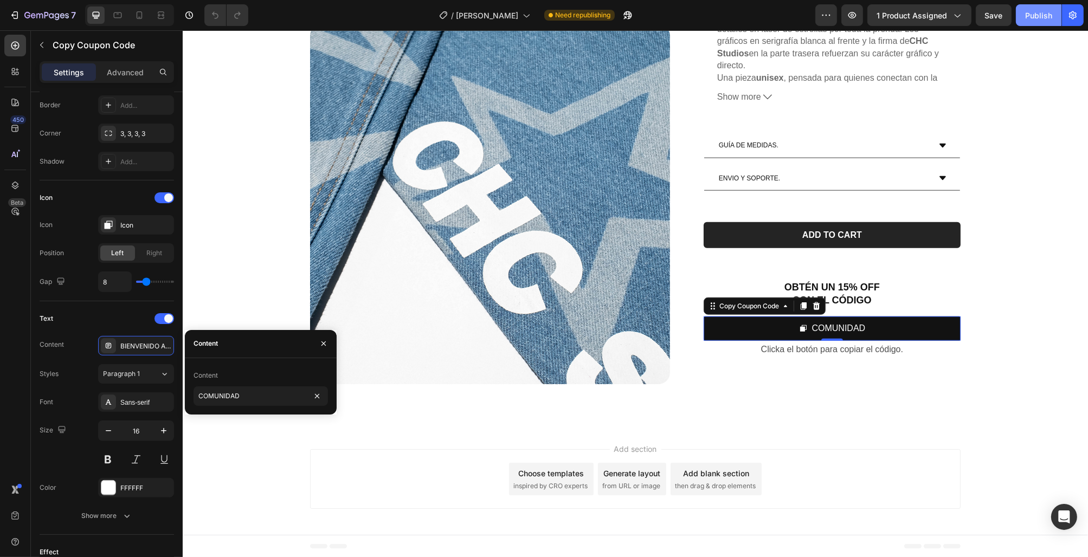
click at [1034, 20] on div "Publish" at bounding box center [1038, 15] width 27 height 11
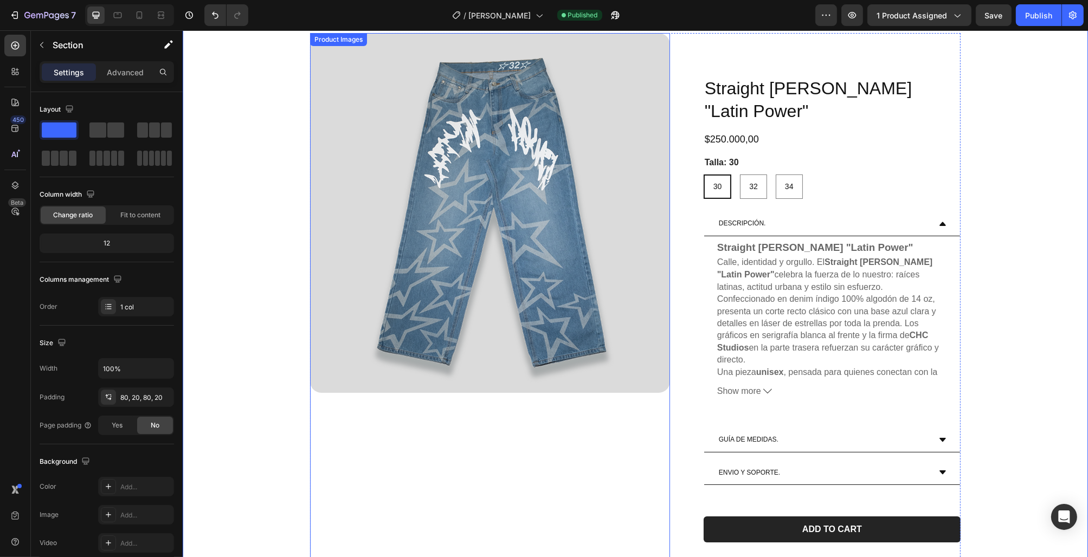
scroll to position [0, 0]
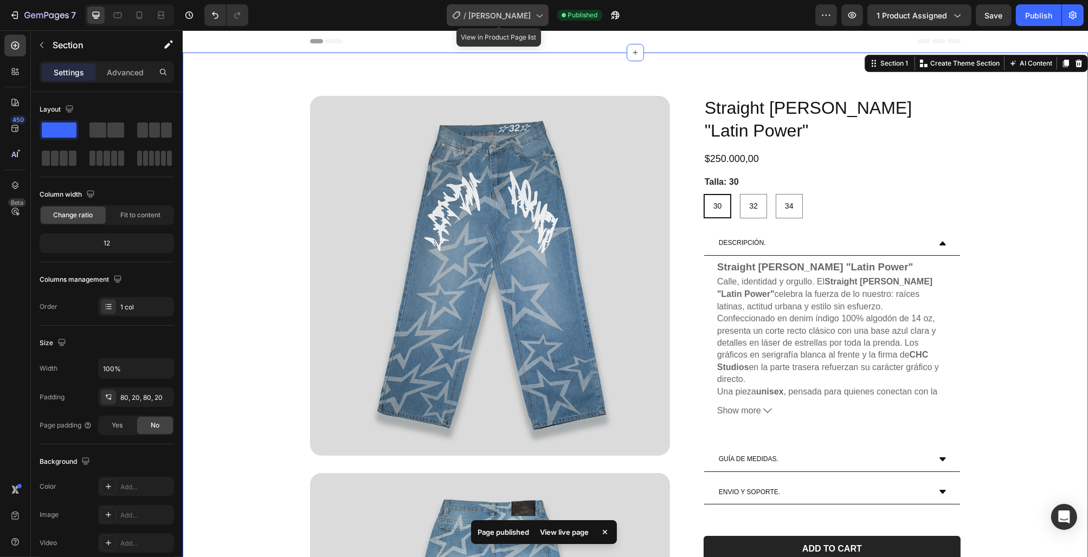
click at [491, 12] on span "[PERSON_NAME]" at bounding box center [500, 15] width 62 height 11
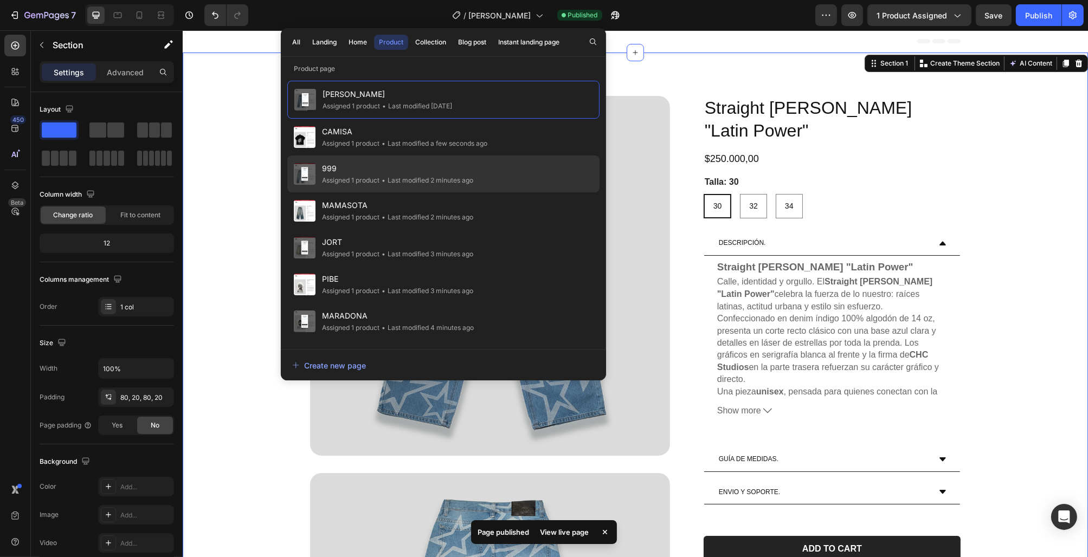
scroll to position [215, 0]
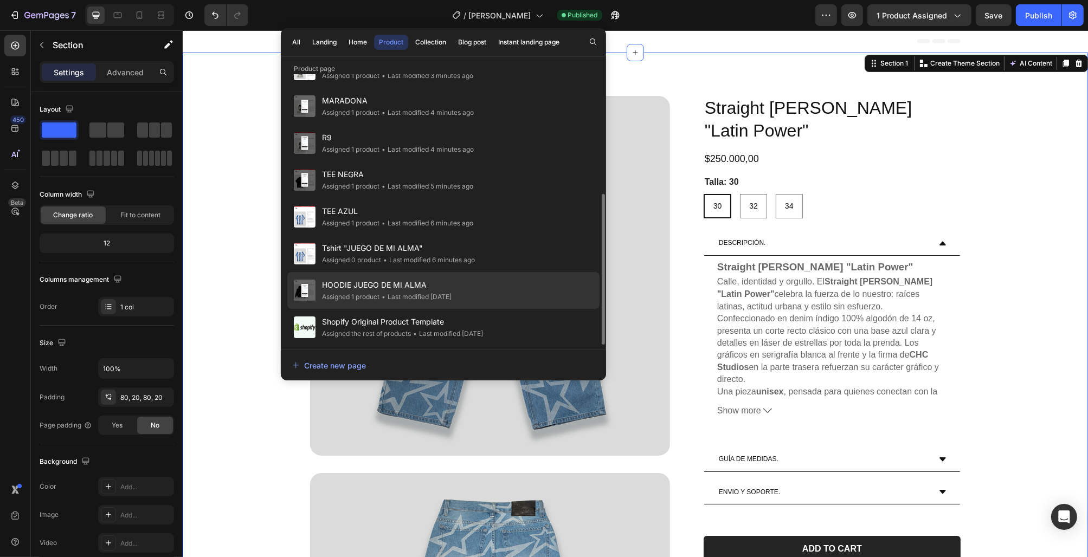
click at [399, 290] on span "HOODIE JUEGO DE MI ALMA" at bounding box center [387, 285] width 130 height 13
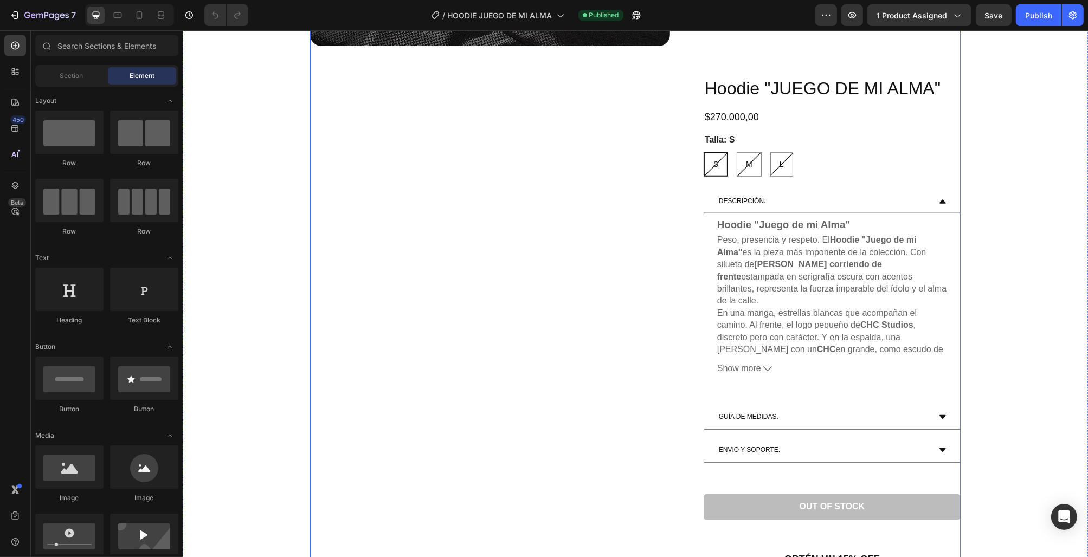
scroll to position [1607, 0]
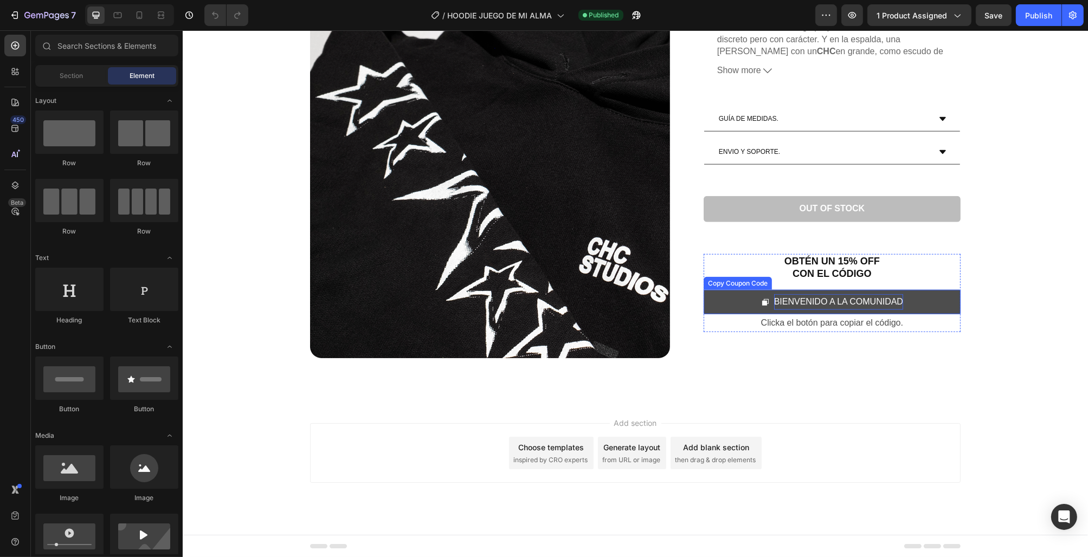
click at [818, 304] on div "BIENVENIDO A LA COMUNIDAD" at bounding box center [838, 303] width 129 height 16
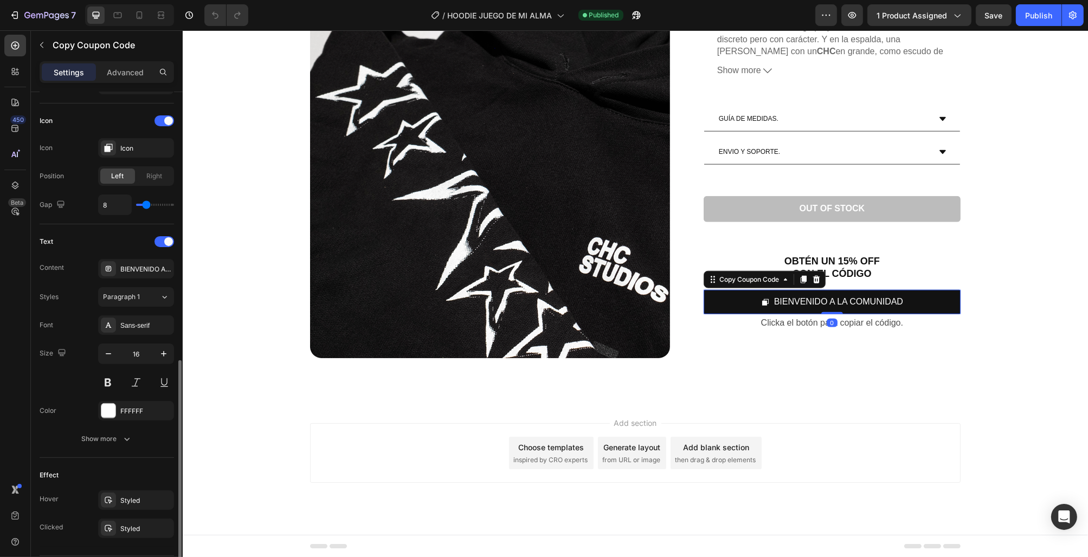
scroll to position [456, 0]
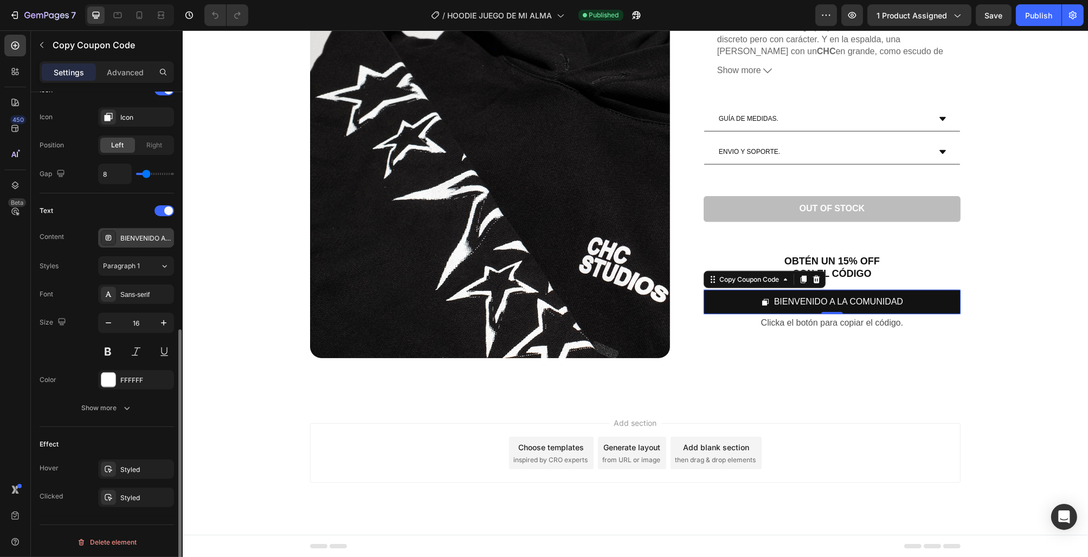
click at [142, 229] on div "BIENVENIDO A LA COMUNIDAD" at bounding box center [136, 238] width 76 height 20
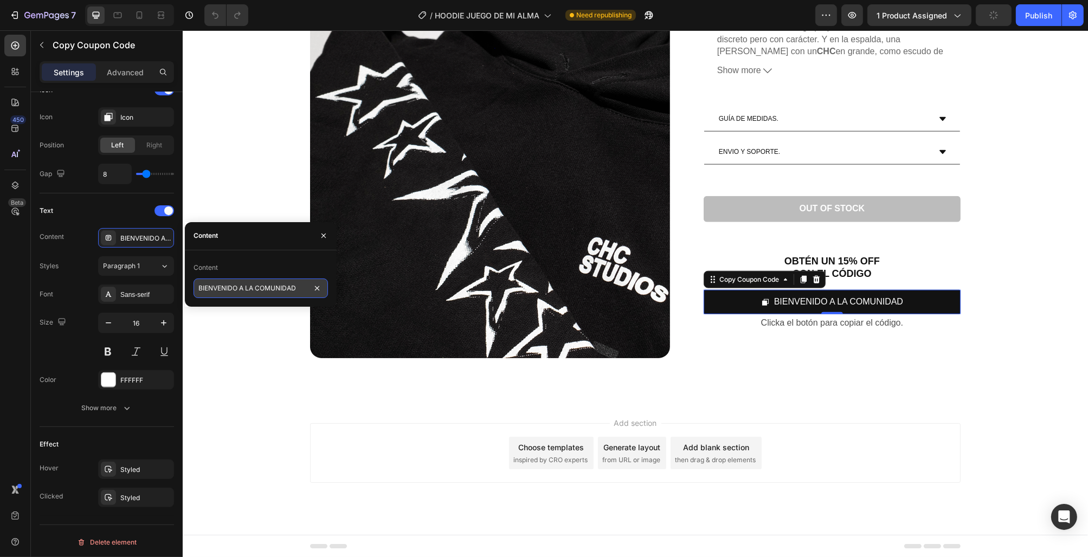
click at [286, 286] on input "BIENVENIDO A LA COMUNIDAD" at bounding box center [261, 289] width 134 height 20
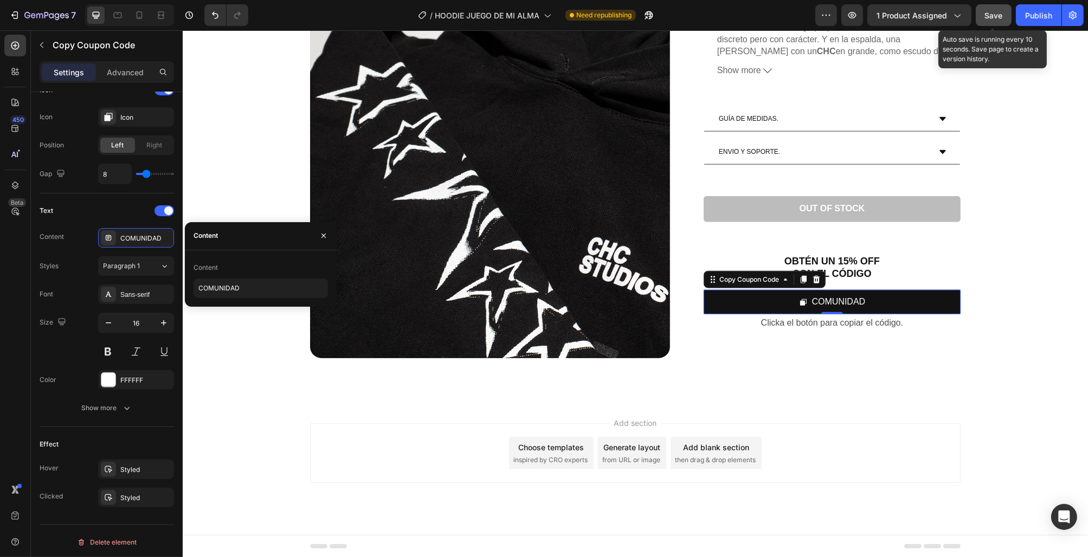
click at [995, 22] on button "Save" at bounding box center [994, 15] width 36 height 22
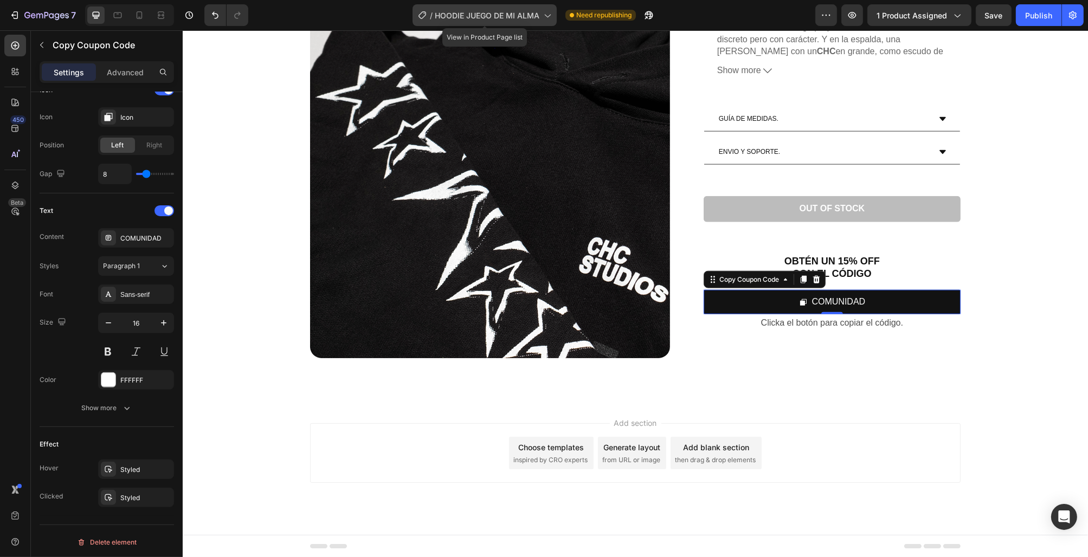
click at [477, 7] on div "/ HOODIE JUEGO DE MI ALMA" at bounding box center [485, 15] width 144 height 22
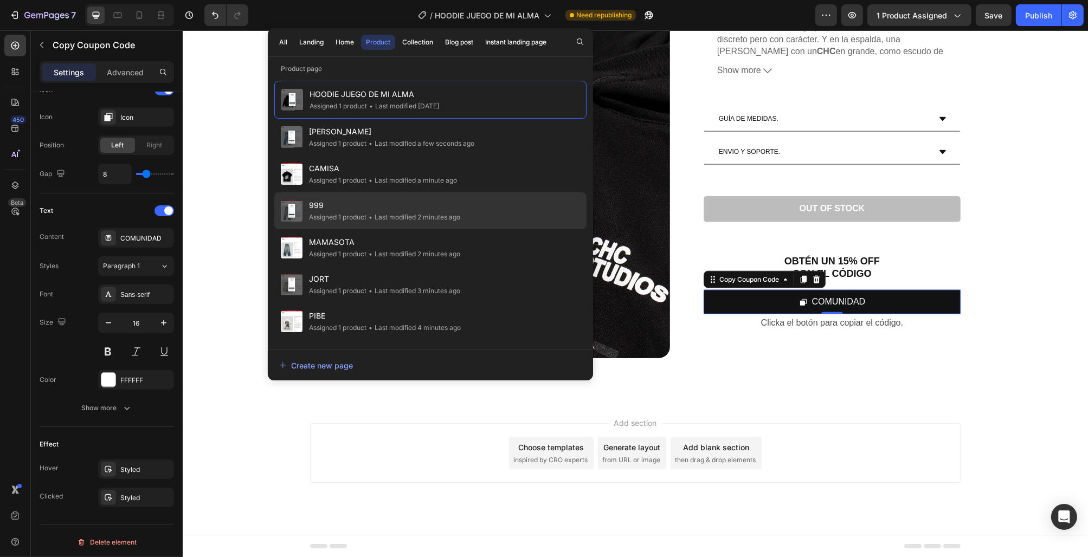
scroll to position [215, 0]
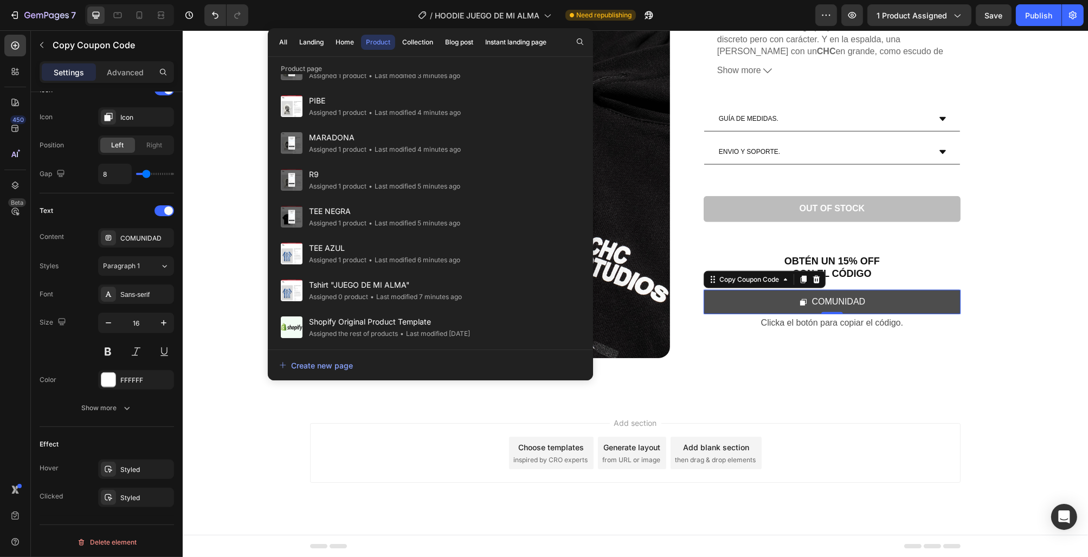
click at [899, 302] on button "COMUNIDAD" at bounding box center [831, 303] width 257 height 24
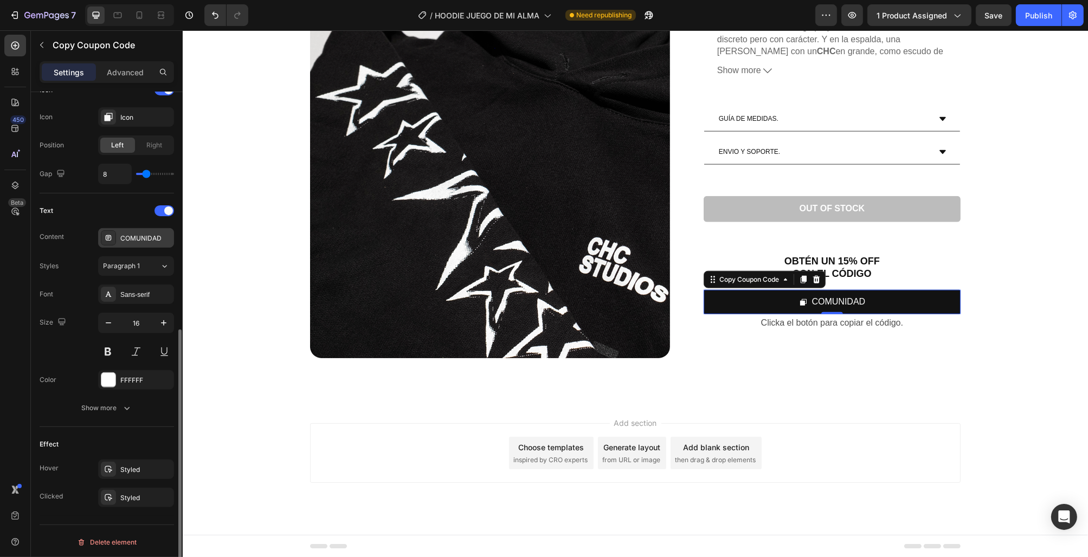
click at [149, 234] on div "COMUNIDAD" at bounding box center [145, 239] width 51 height 10
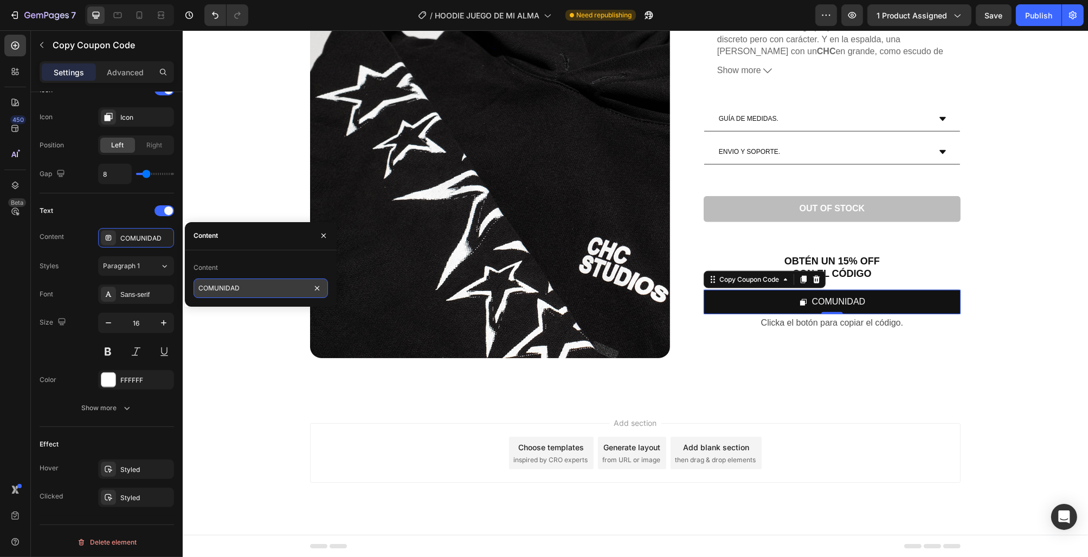
click at [253, 291] on input "COMUNIDAD" at bounding box center [261, 289] width 134 height 20
type input "COMUNIDAD"
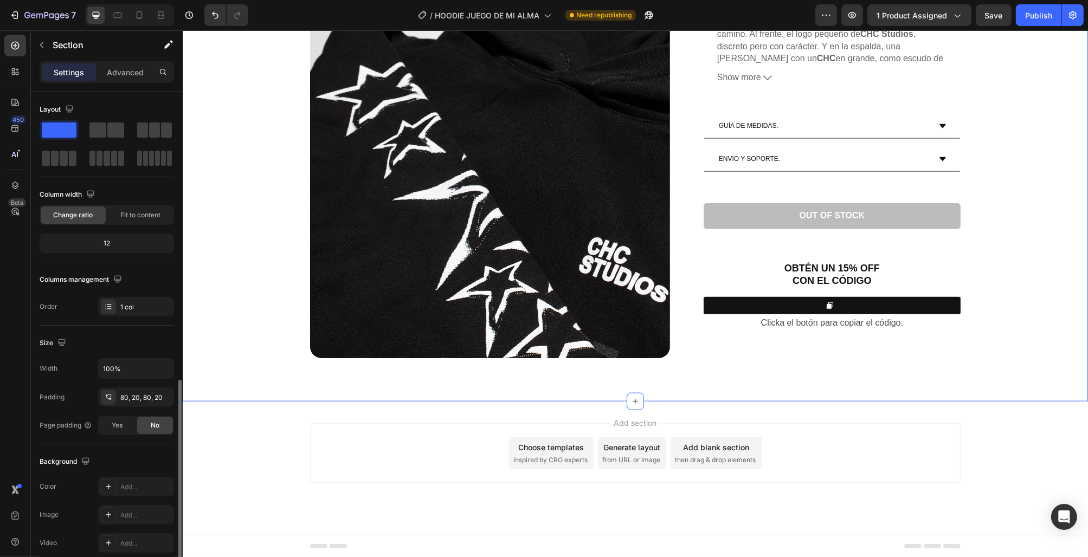
scroll to position [164, 0]
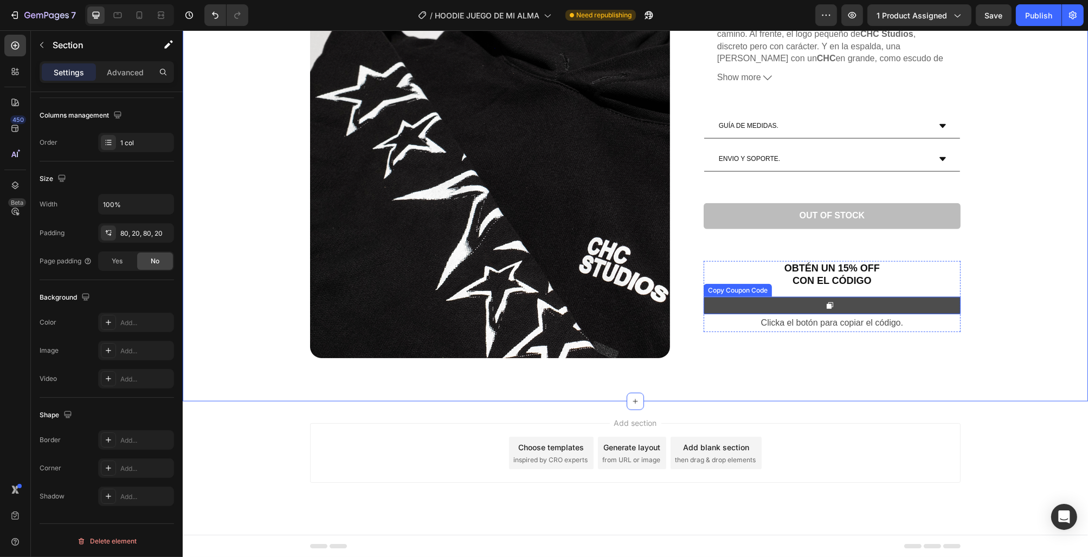
click at [748, 306] on button at bounding box center [831, 305] width 257 height 17
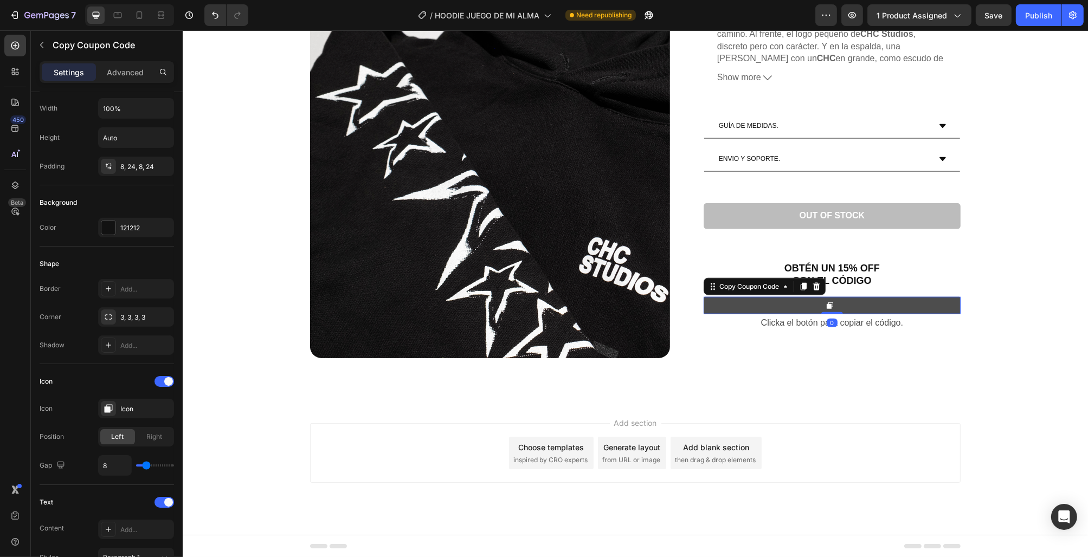
scroll to position [0, 0]
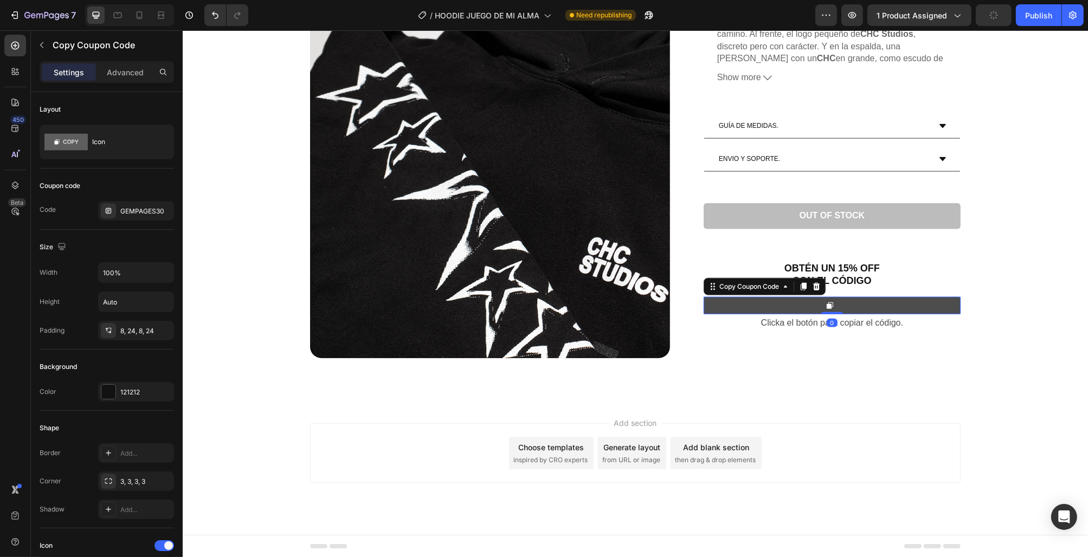
click at [748, 306] on button at bounding box center [831, 305] width 257 height 17
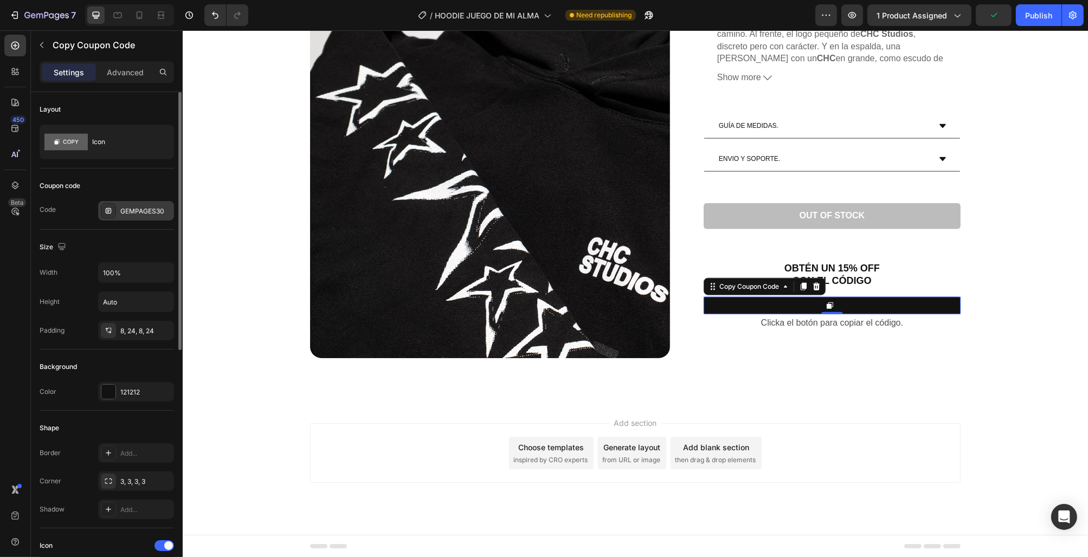
click at [155, 215] on div "GEMPAGES30" at bounding box center [145, 212] width 51 height 10
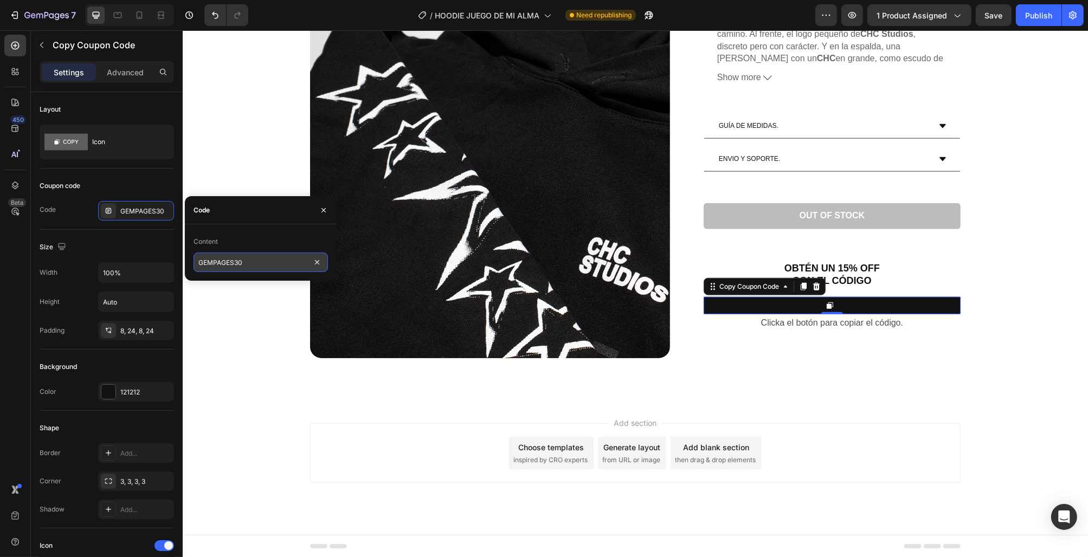
click at [253, 261] on input "GEMPAGES30" at bounding box center [261, 263] width 134 height 20
type input "COMUNIDAD"
click at [1053, 16] on button "Publish" at bounding box center [1039, 15] width 46 height 22
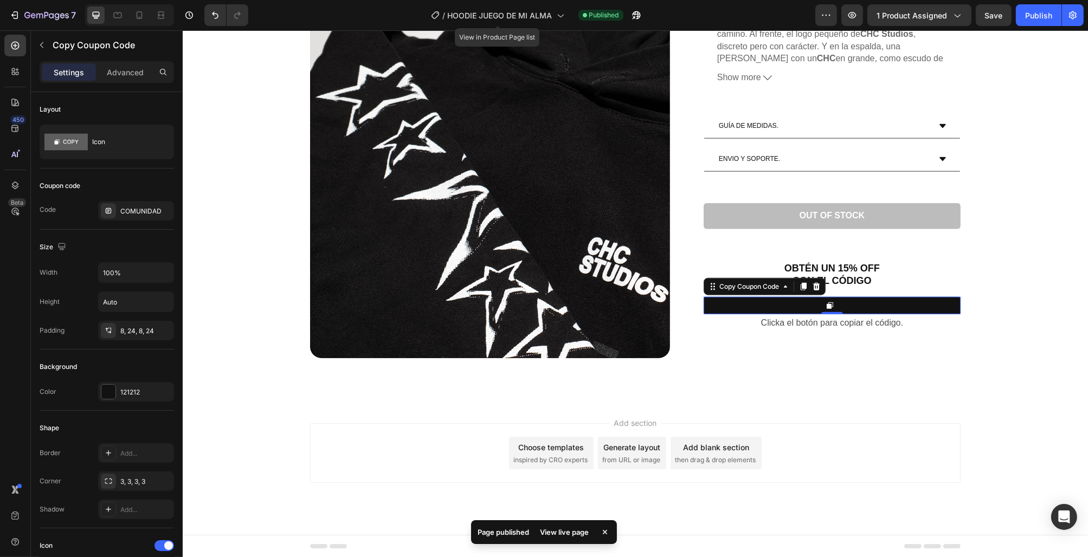
click at [485, 28] on div "/ HOODIE JUEGO DE MI ALMA" at bounding box center [498, 15] width 144 height 26
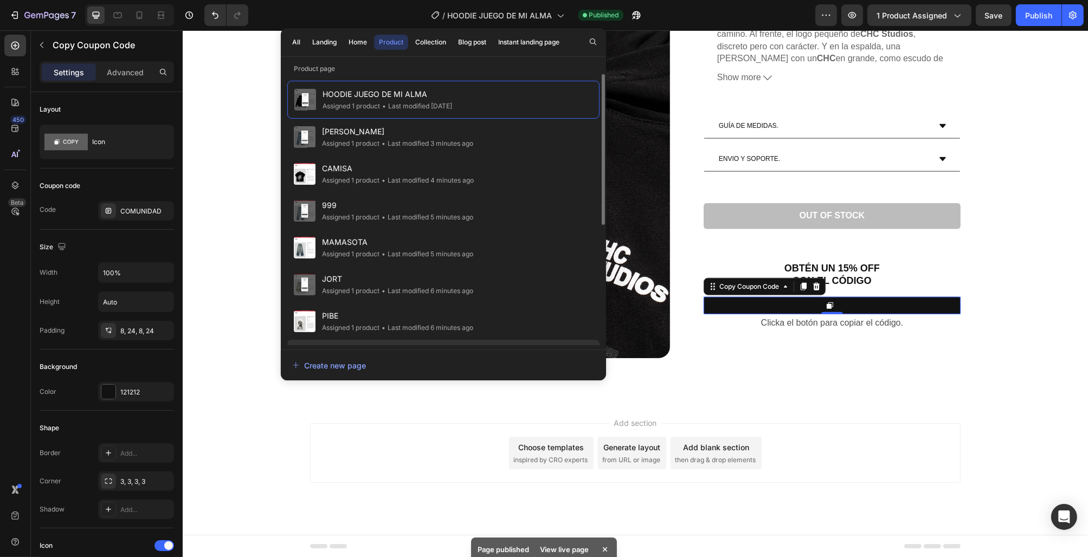
click at [416, 138] on div "• Last modified 3 minutes ago" at bounding box center [427, 143] width 94 height 11
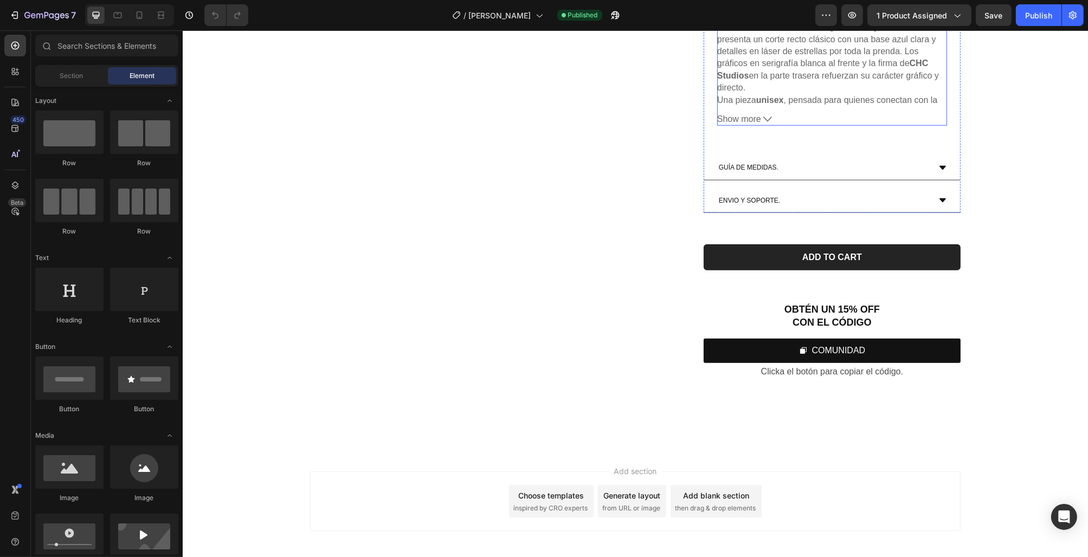
scroll to position [1229, 0]
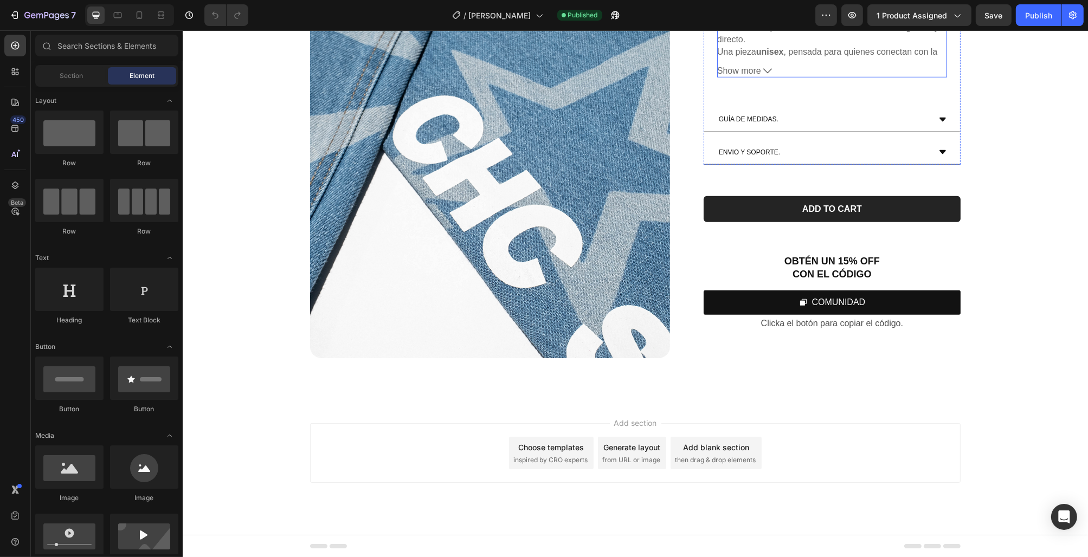
click at [775, 306] on button "COMUNIDAD" at bounding box center [831, 303] width 257 height 24
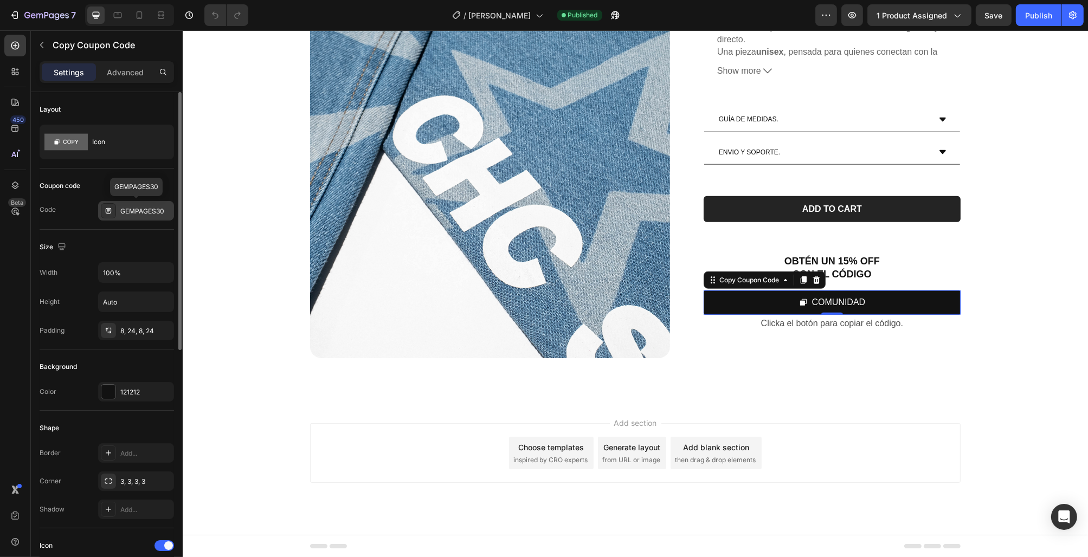
click at [136, 210] on div "GEMPAGES30" at bounding box center [145, 212] width 51 height 10
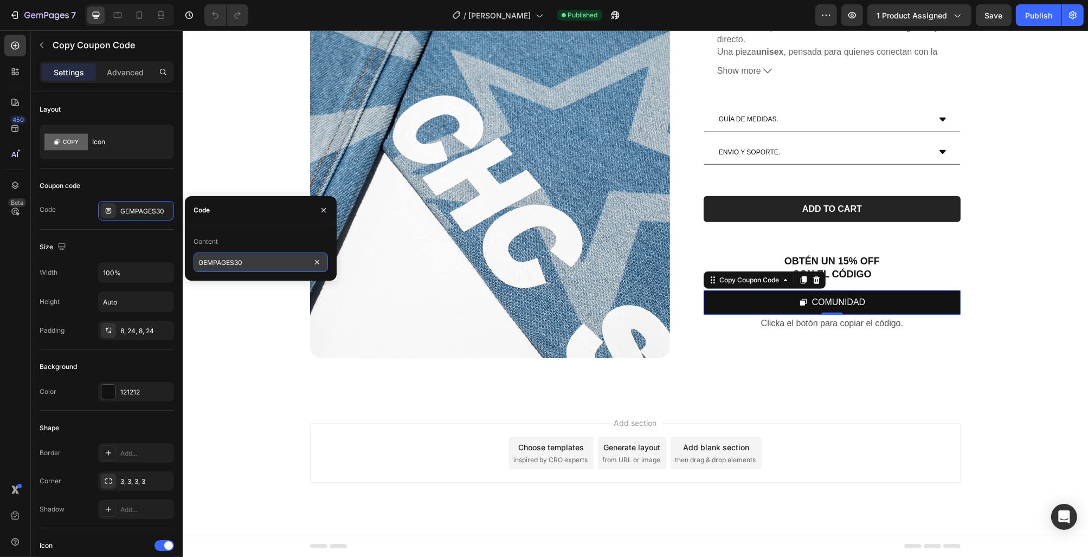
click at [295, 263] on input "GEMPAGES30" at bounding box center [261, 263] width 134 height 20
type input "COMUNIDAD"
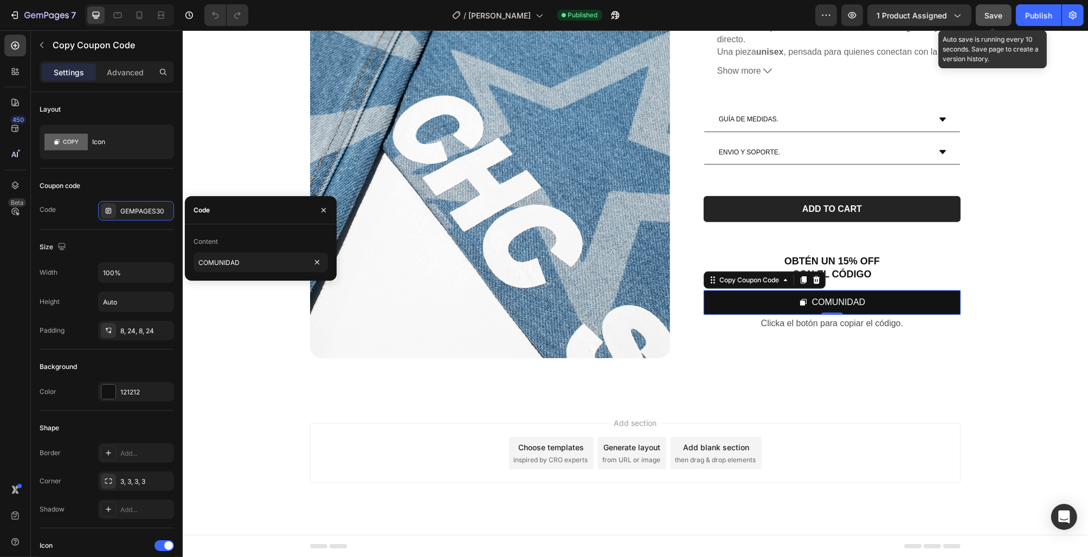
click at [1005, 18] on button "Save" at bounding box center [994, 15] width 36 height 22
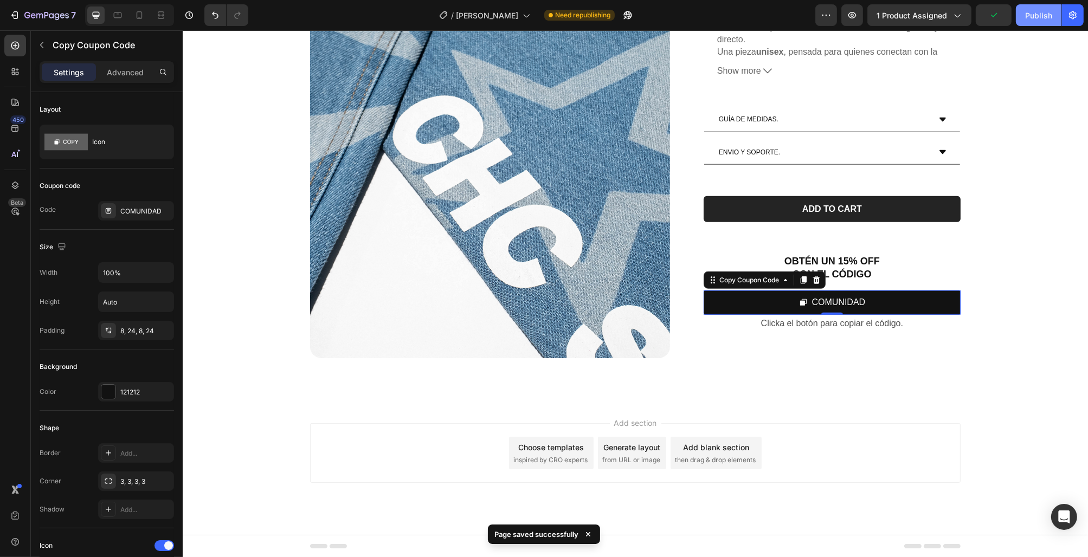
click at [1035, 18] on div "Publish" at bounding box center [1038, 15] width 27 height 11
click at [507, 24] on div "/ JEAN ESTRELLAS" at bounding box center [485, 15] width 102 height 22
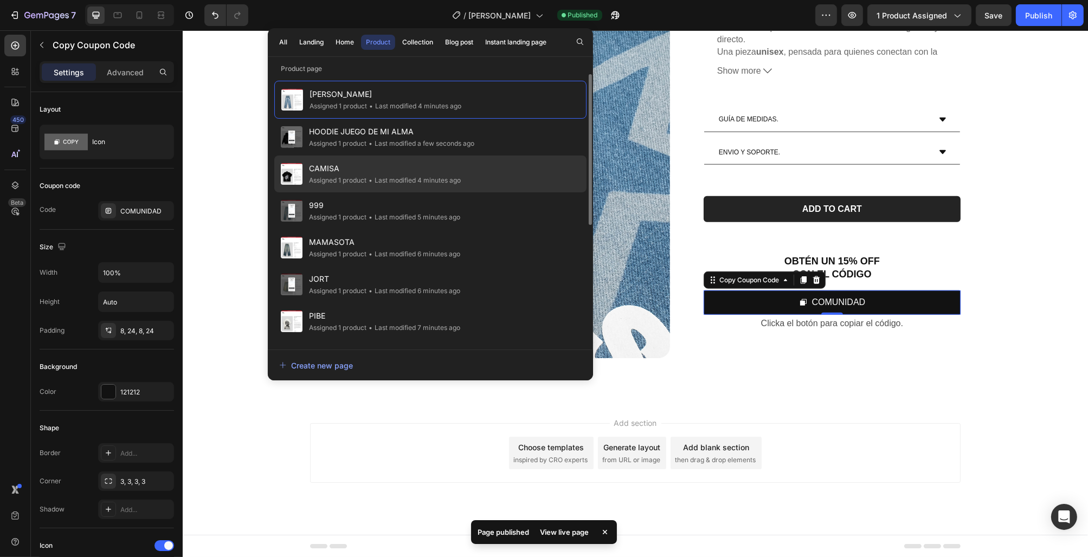
click at [471, 193] on div "CAMISA Assigned 1 product • Last modified 4 minutes ago" at bounding box center [430, 211] width 312 height 37
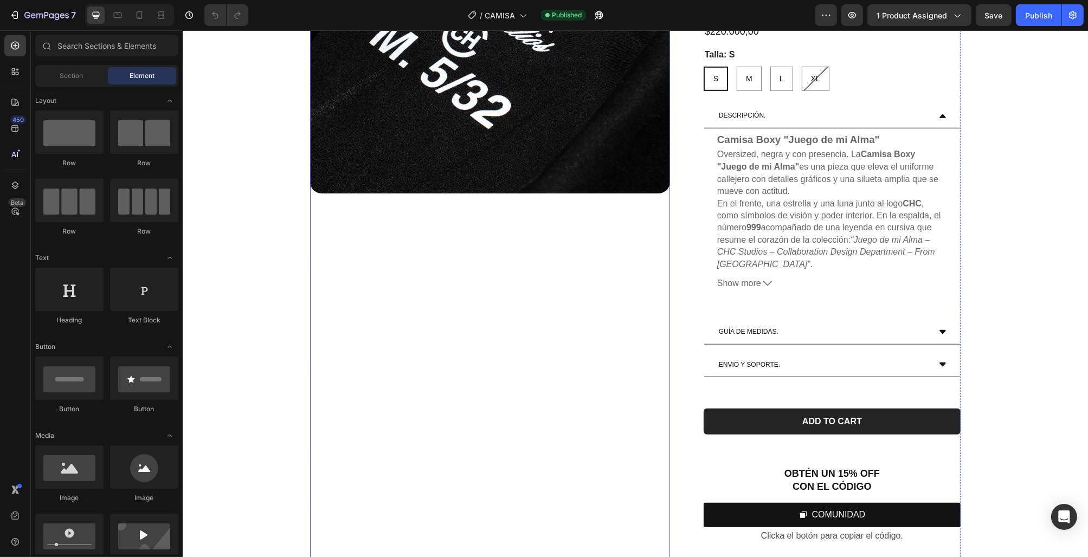
scroll to position [1229, 0]
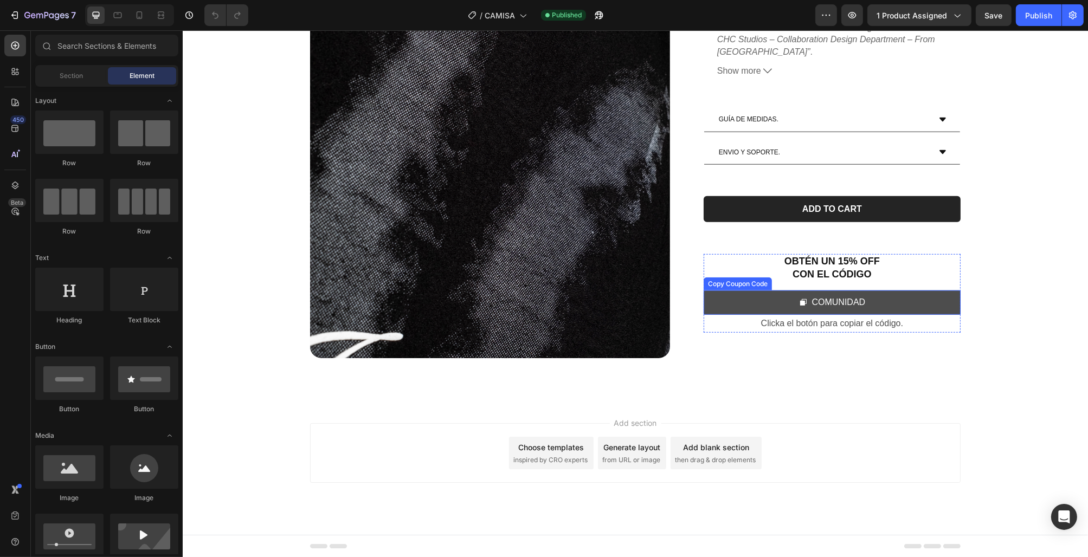
click at [873, 303] on button "COMUNIDAD" at bounding box center [831, 303] width 257 height 24
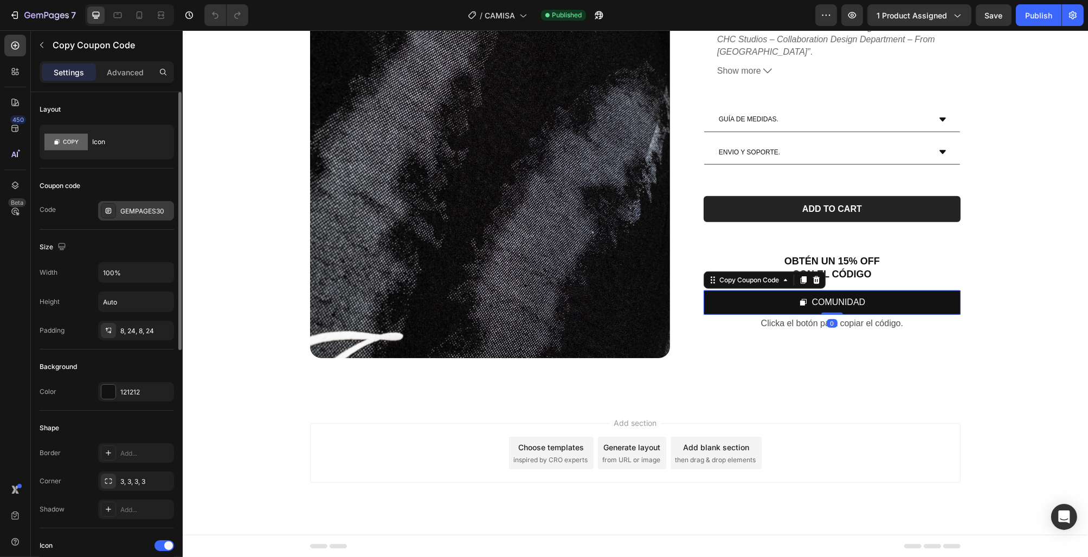
click at [145, 215] on div "GEMPAGES30" at bounding box center [145, 212] width 51 height 10
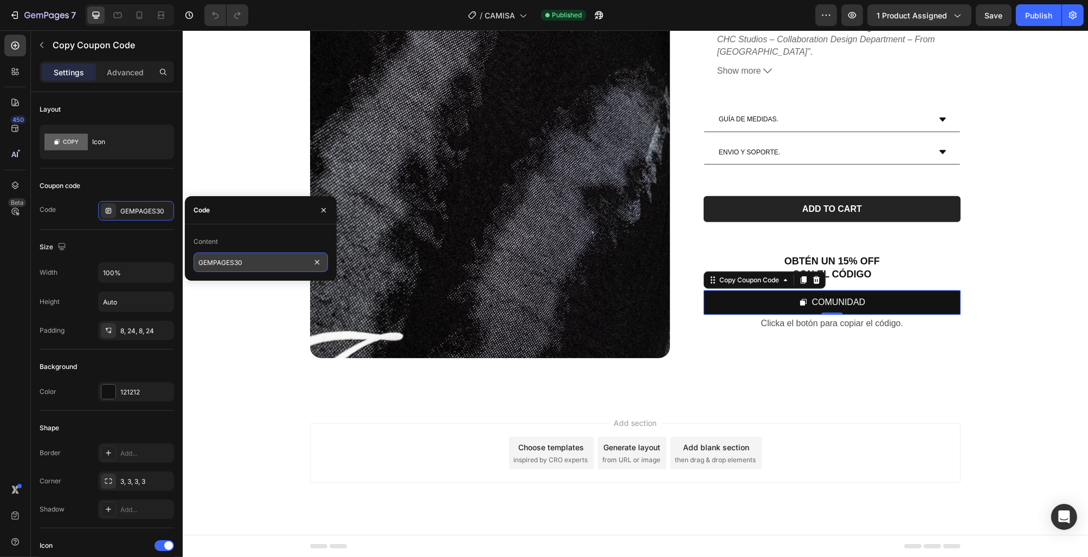
click at [255, 266] on input "GEMPAGES30" at bounding box center [261, 263] width 134 height 20
type input "COMUNIDAD"
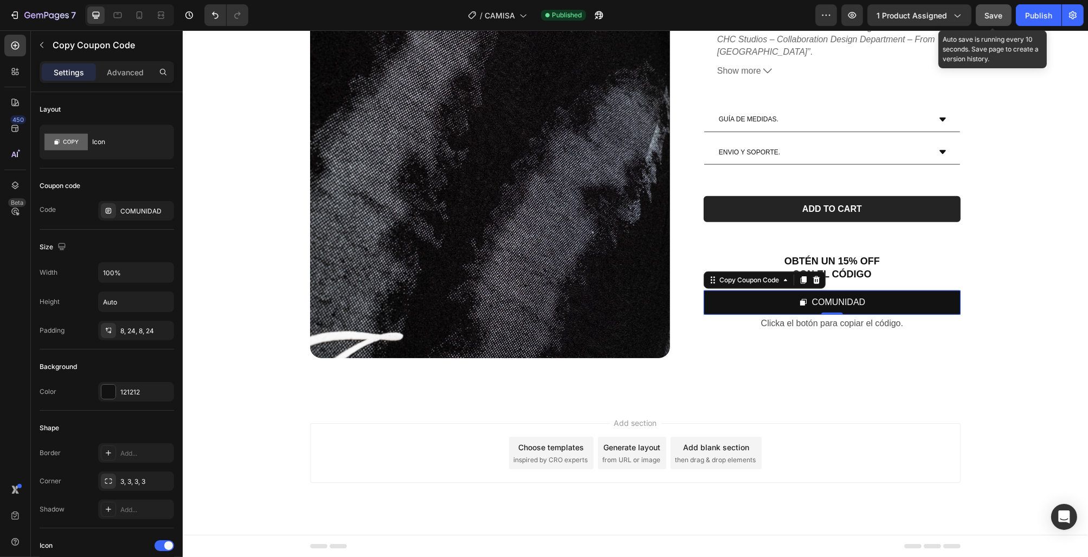
click at [999, 18] on span "Save" at bounding box center [994, 15] width 18 height 9
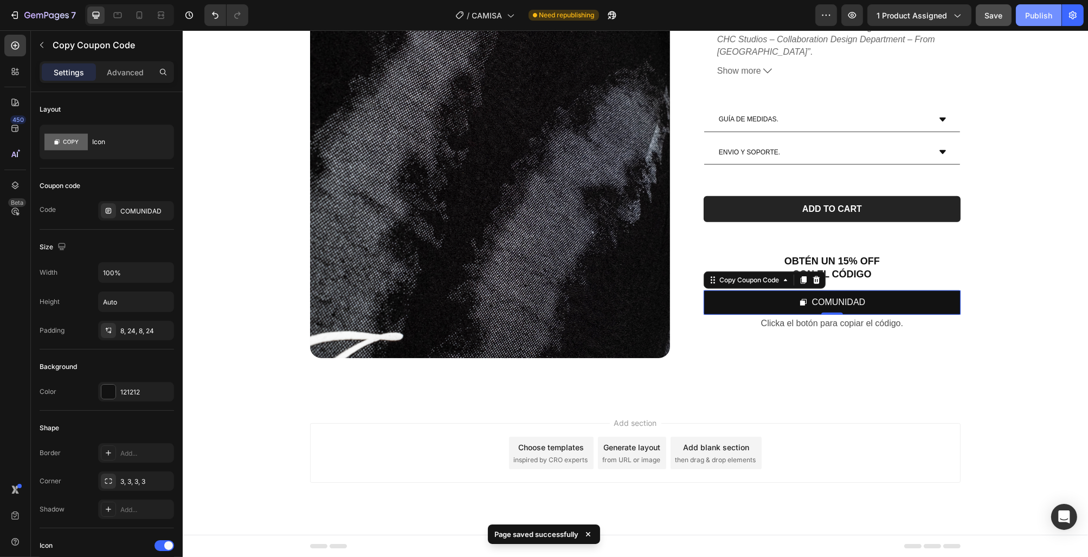
click at [1040, 12] on div "Publish" at bounding box center [1038, 15] width 27 height 11
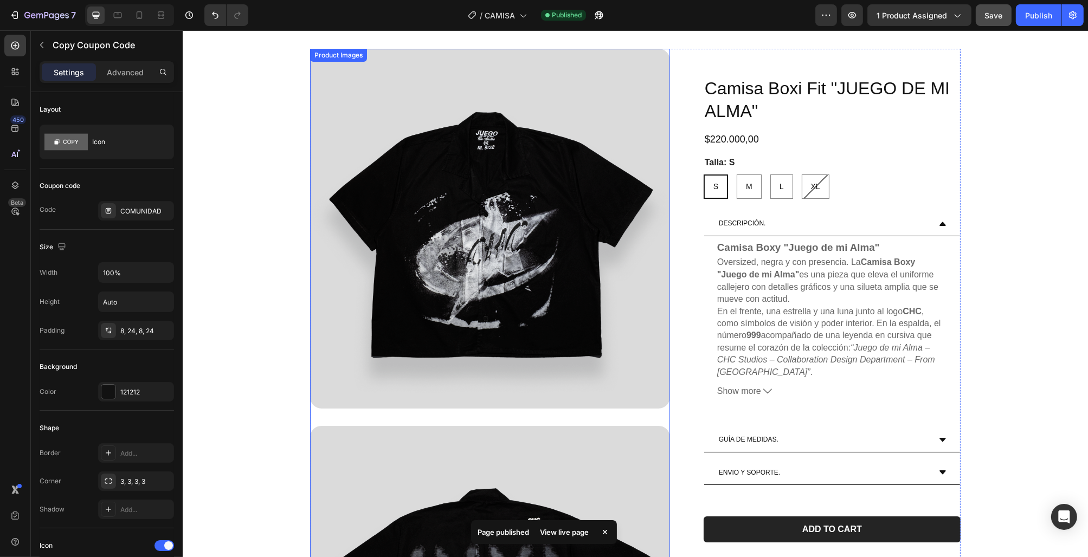
scroll to position [0, 0]
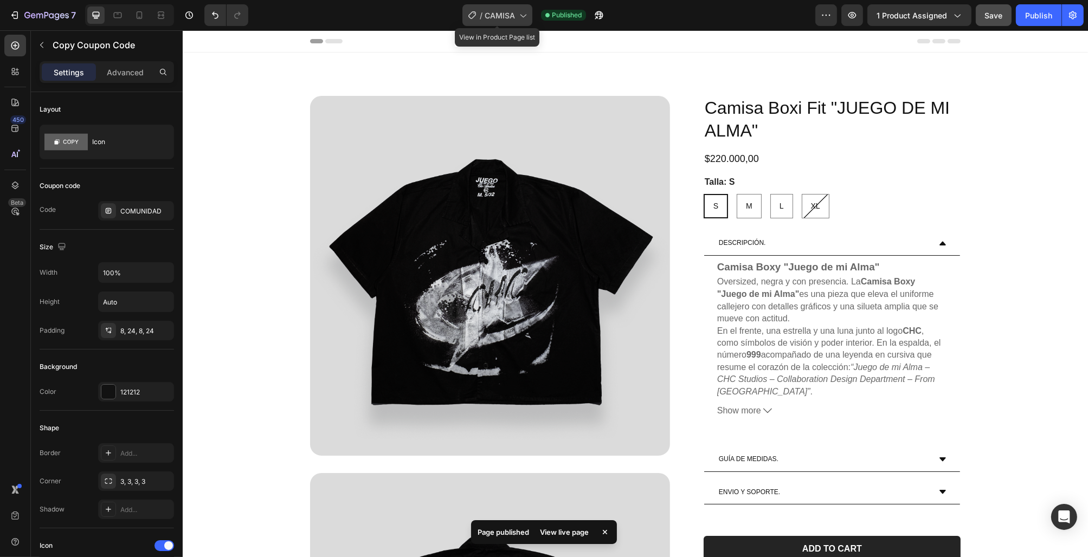
click at [512, 8] on div "/ CAMISA" at bounding box center [498, 15] width 70 height 22
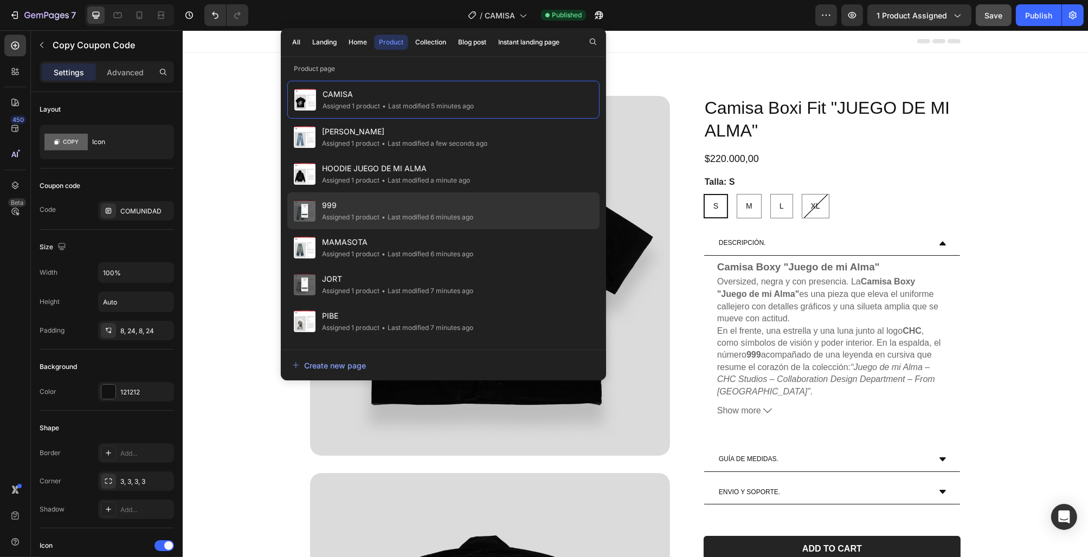
click at [427, 206] on span "999" at bounding box center [397, 205] width 151 height 13
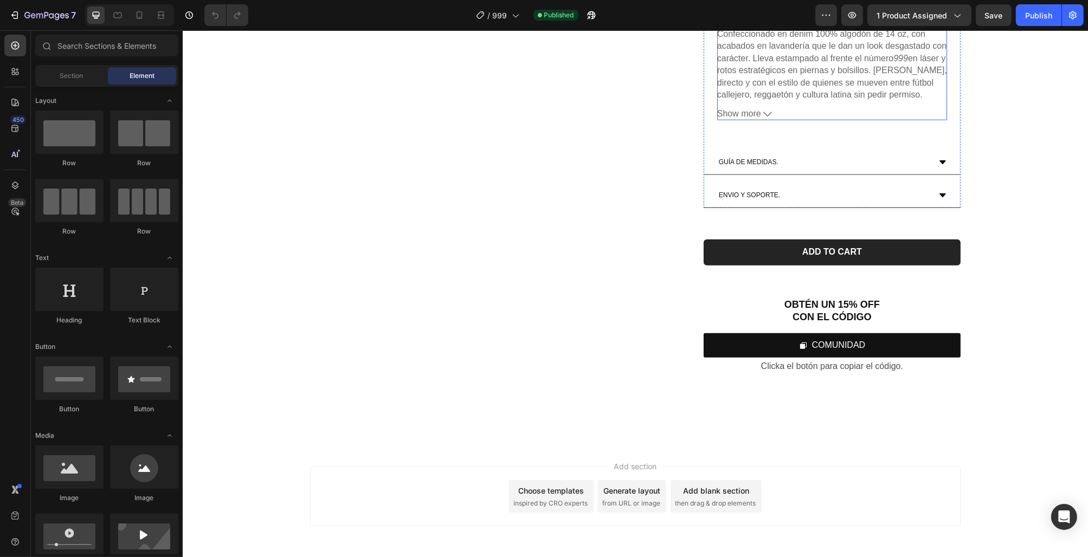
scroll to position [1607, 0]
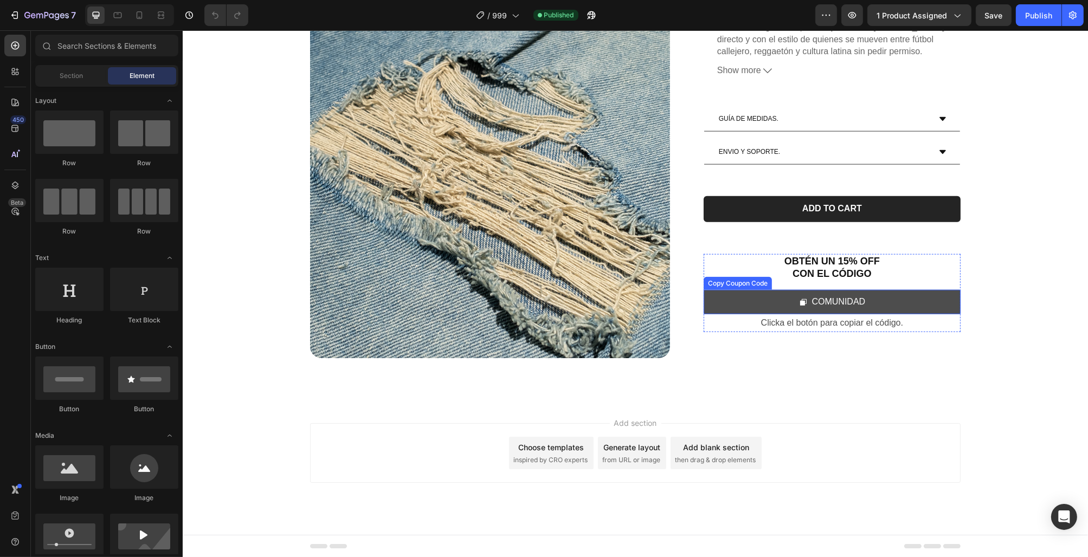
click at [916, 307] on button "COMUNIDAD" at bounding box center [831, 303] width 257 height 24
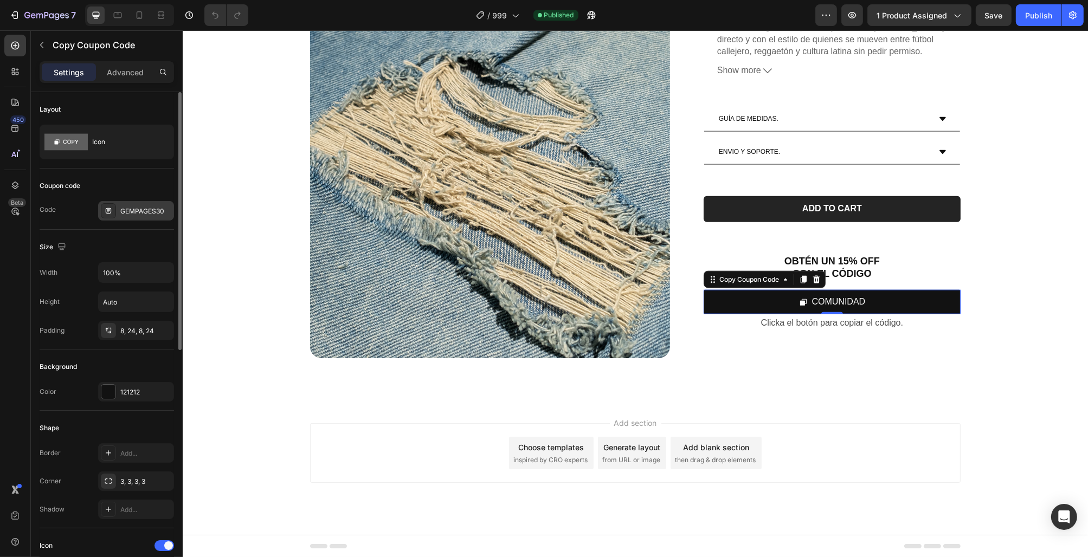
click at [111, 213] on icon at bounding box center [108, 211] width 9 height 9
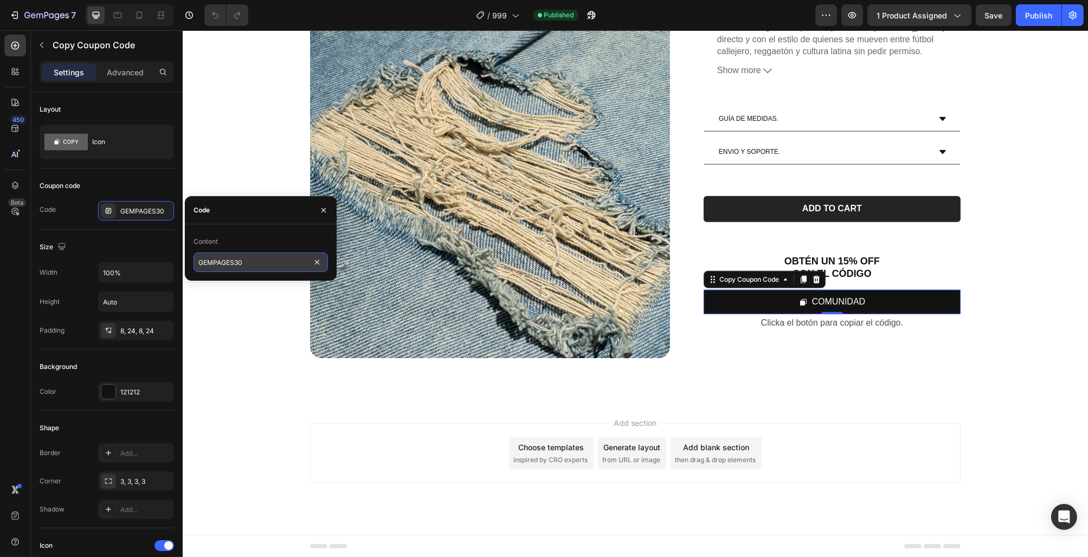
click at [248, 262] on input "GEMPAGES30" at bounding box center [261, 263] width 134 height 20
type input "COMUNIDAD"
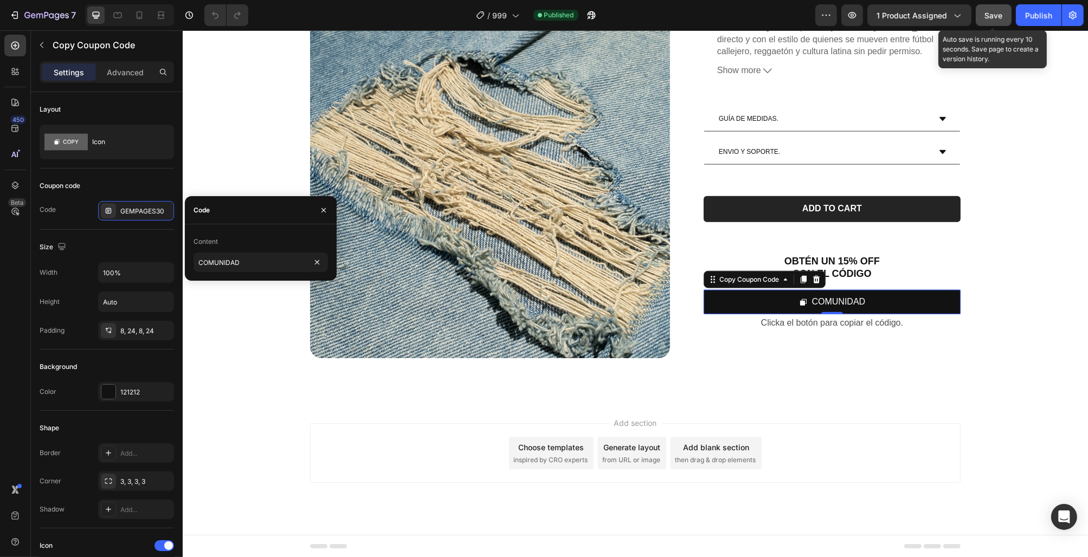
click at [995, 20] on div "Save" at bounding box center [994, 15] width 18 height 11
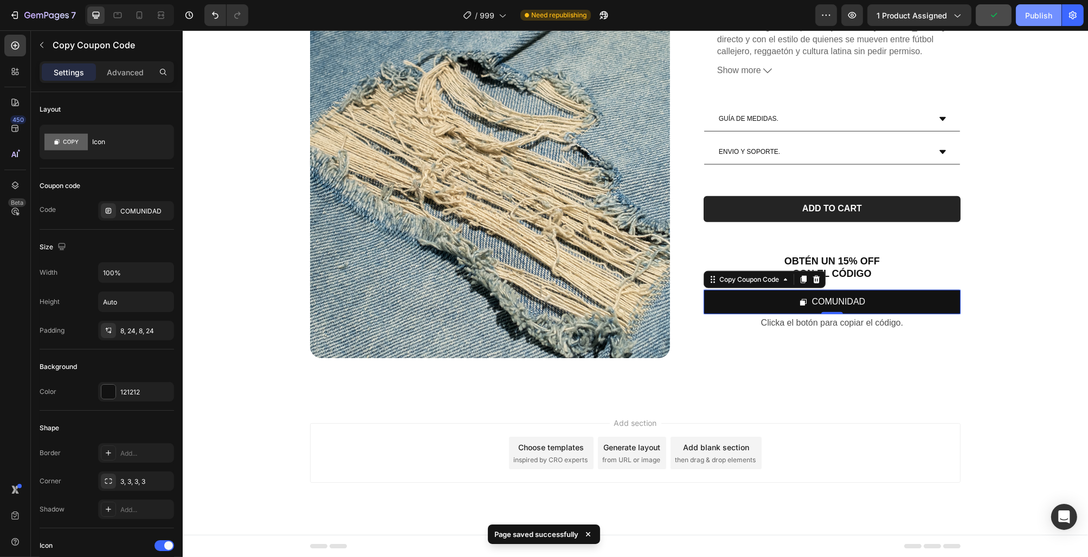
click at [1050, 15] on div "Publish" at bounding box center [1038, 15] width 27 height 11
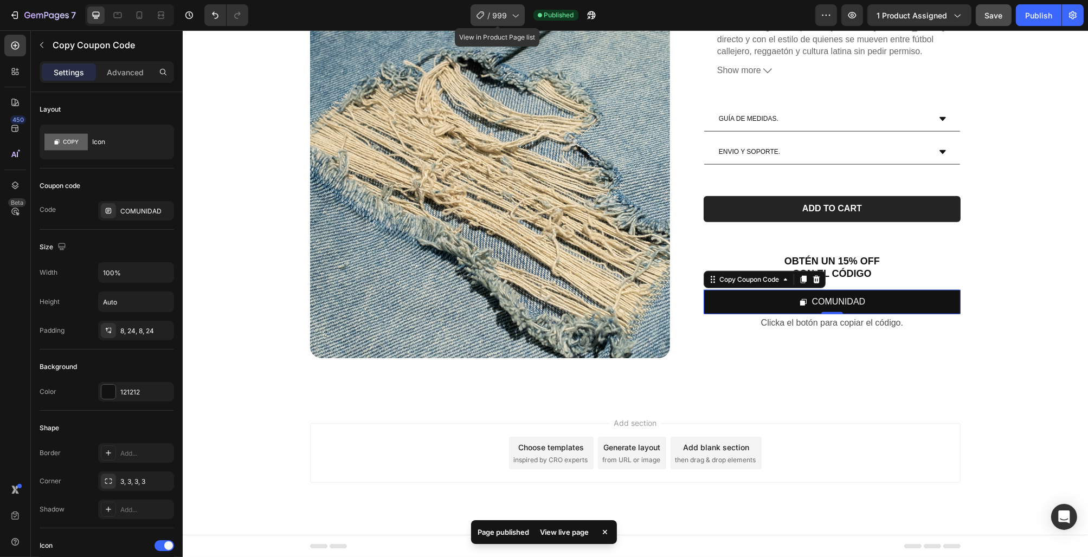
click at [480, 20] on icon at bounding box center [480, 15] width 11 height 11
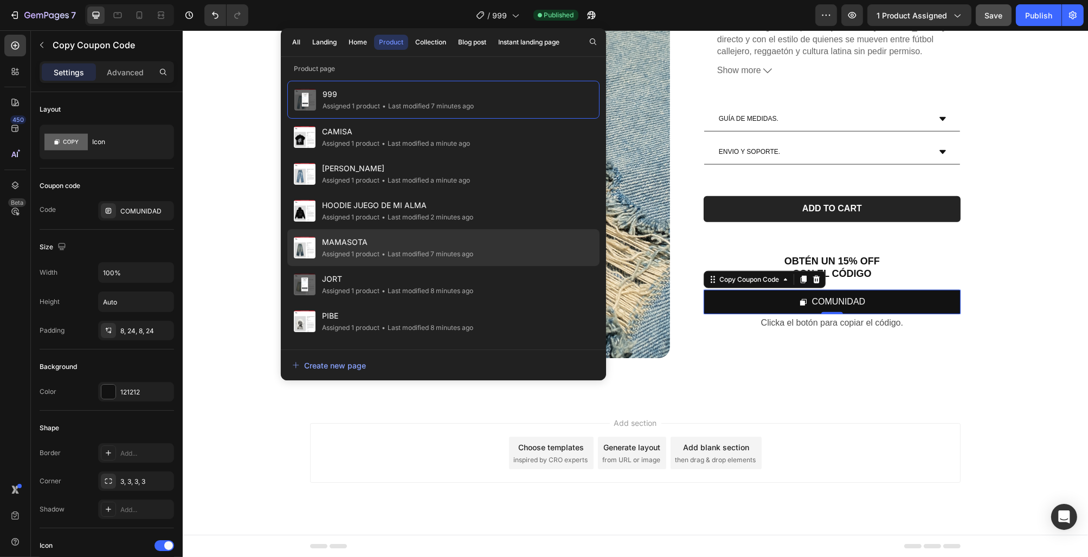
click at [425, 239] on span "MAMASOTA" at bounding box center [397, 242] width 151 height 13
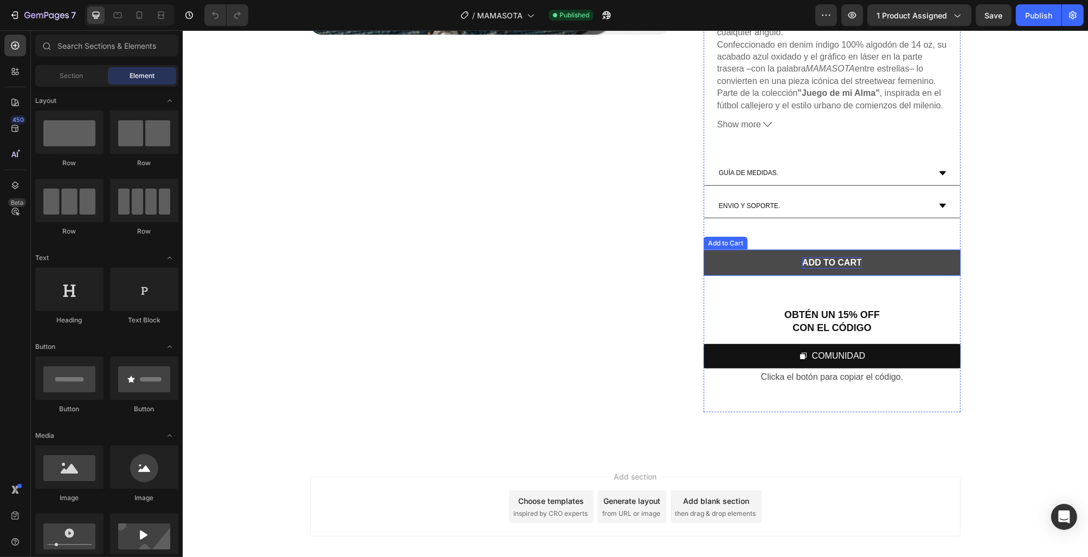
scroll to position [1229, 0]
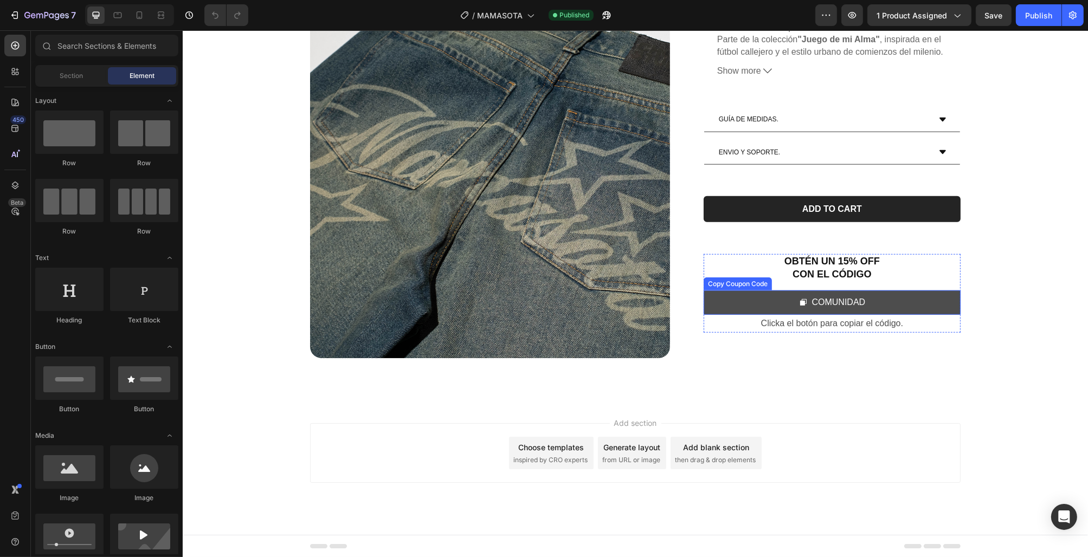
click at [899, 298] on button "COMUNIDAD" at bounding box center [831, 303] width 257 height 24
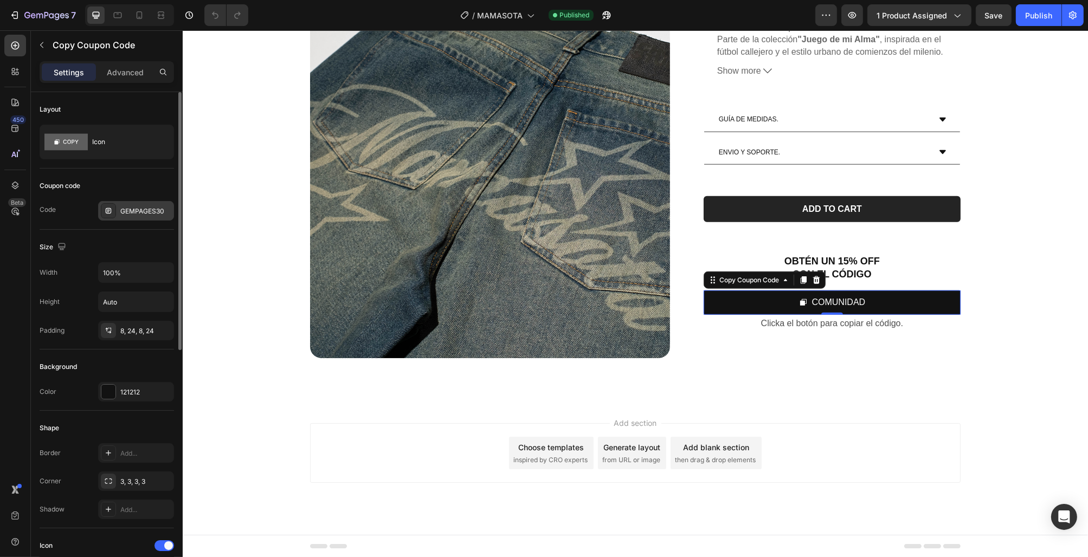
click at [130, 208] on div "GEMPAGES30" at bounding box center [145, 212] width 51 height 10
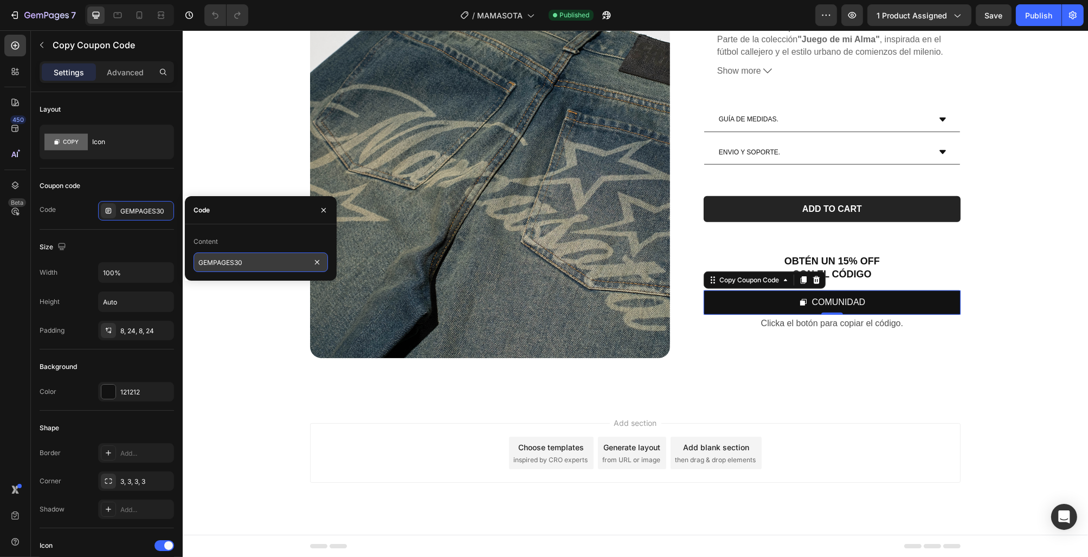
click at [239, 260] on input "GEMPAGES30" at bounding box center [261, 263] width 134 height 20
type input "COMUNIDAD"
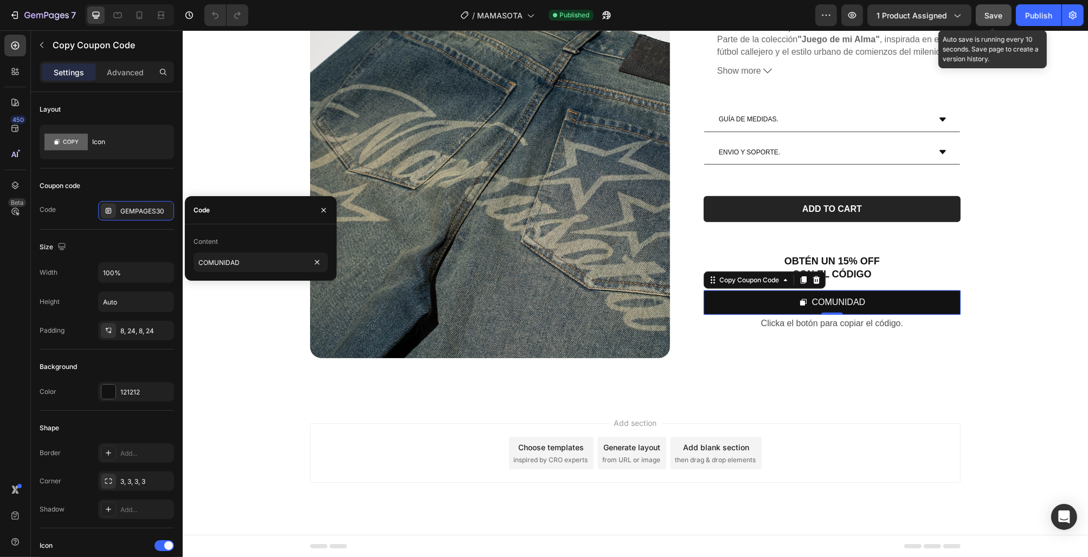
click at [1001, 17] on span "Save" at bounding box center [994, 15] width 18 height 9
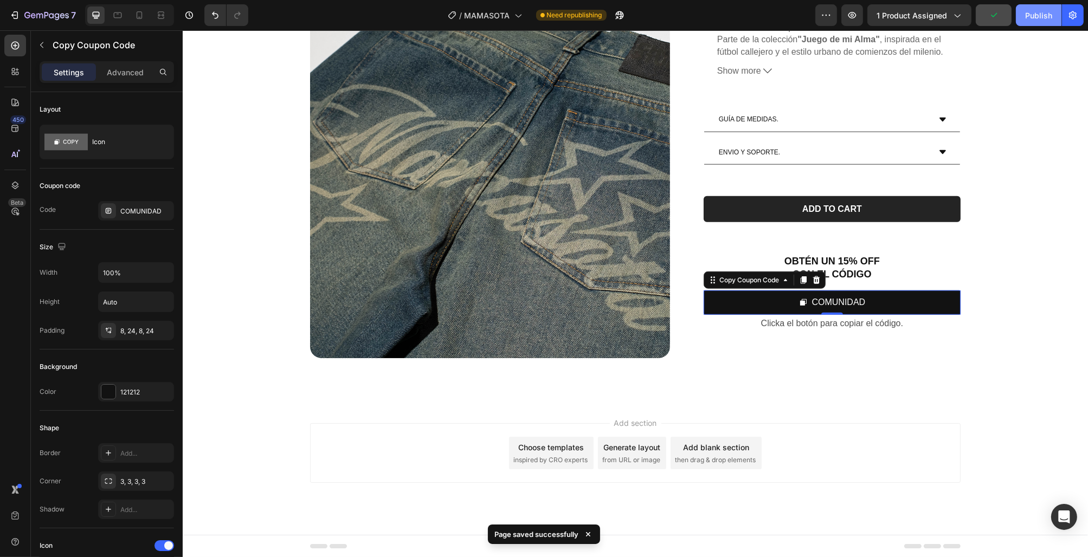
click at [1033, 17] on div "Publish" at bounding box center [1038, 15] width 27 height 11
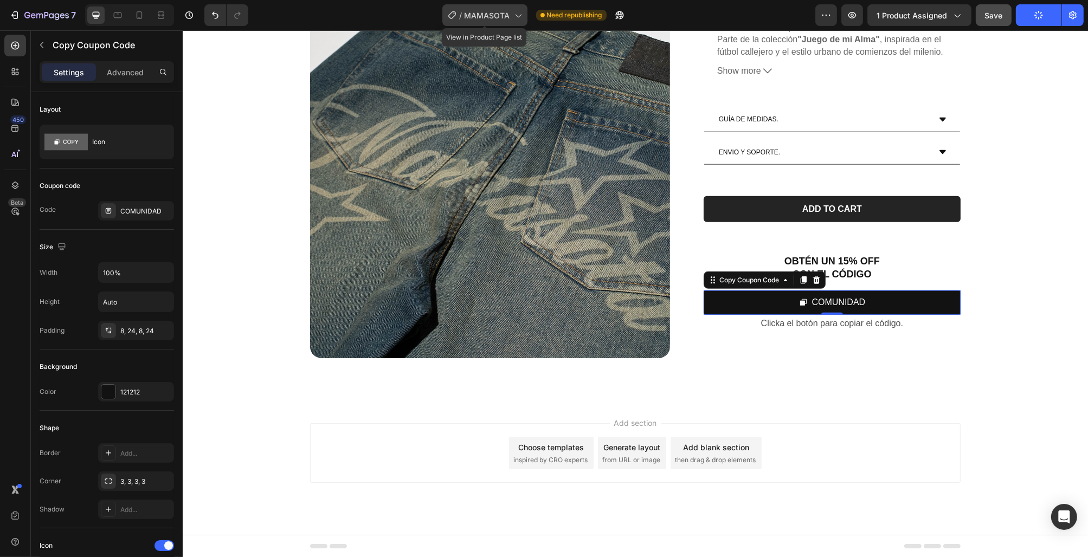
click at [495, 13] on span "MAMASOTA" at bounding box center [488, 15] width 46 height 11
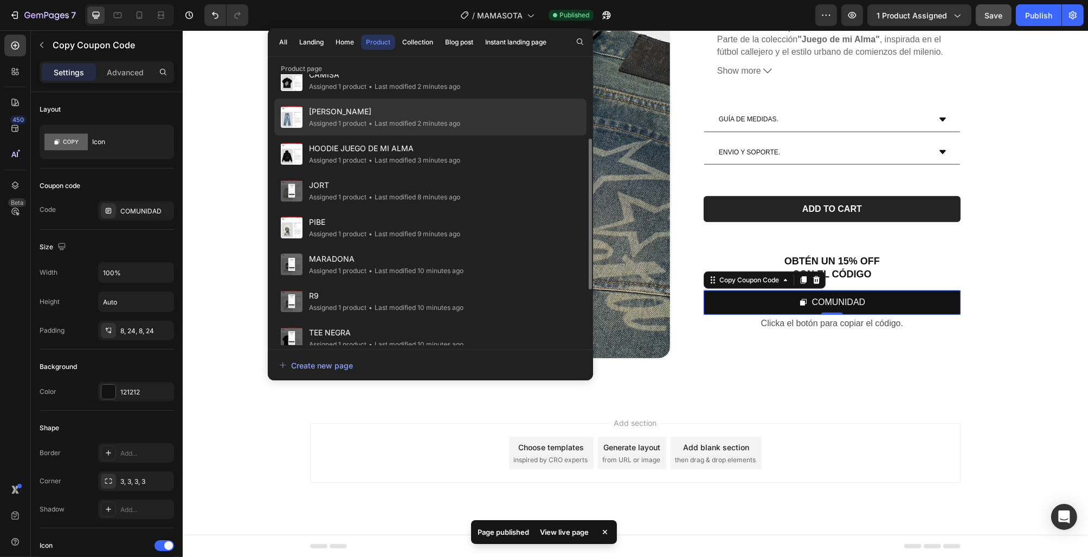
scroll to position [102, 0]
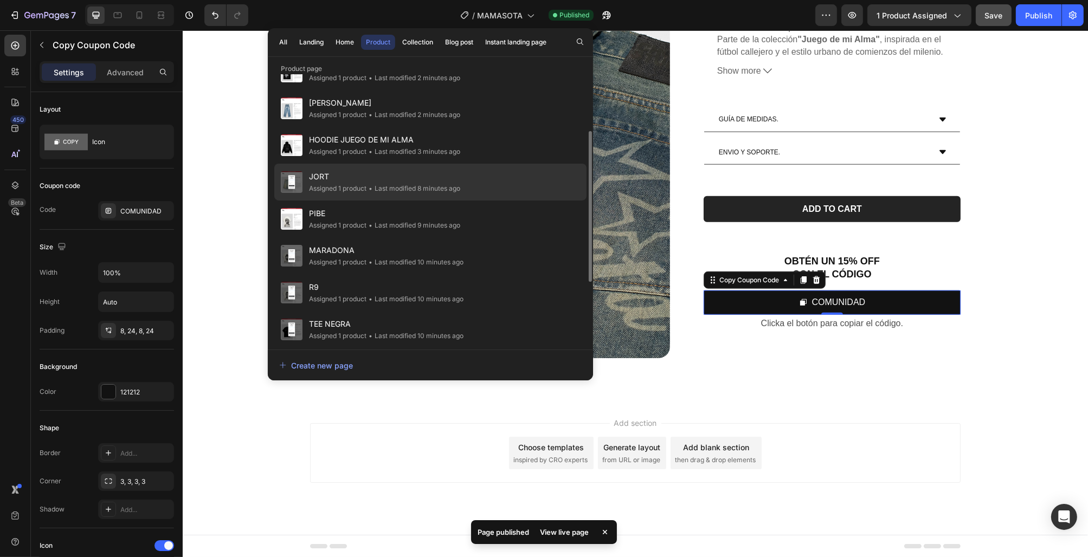
click at [455, 186] on div "• Last modified 8 minutes ago" at bounding box center [414, 188] width 94 height 11
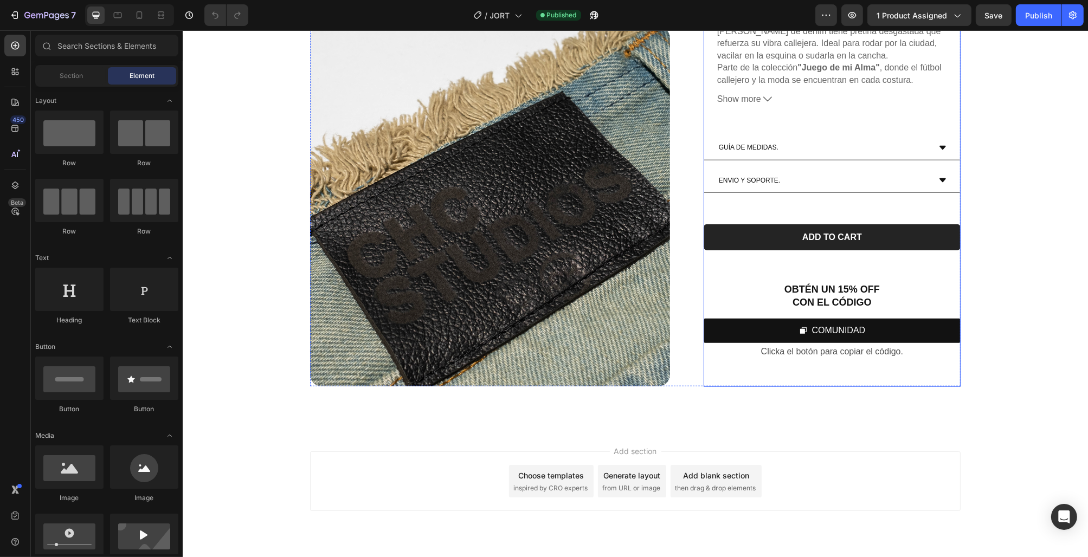
scroll to position [1229, 0]
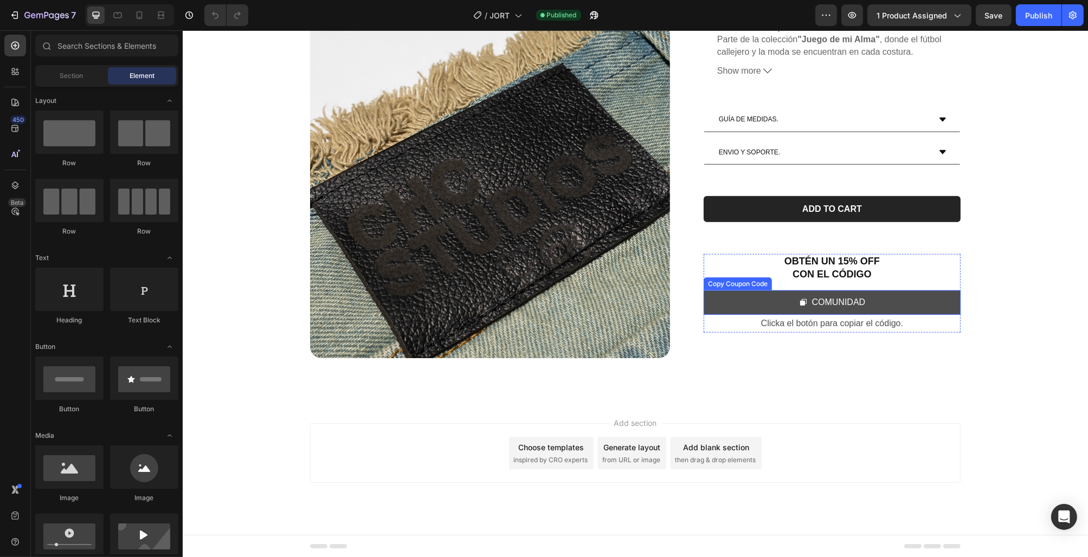
click at [919, 302] on button "COMUNIDAD" at bounding box center [831, 303] width 257 height 24
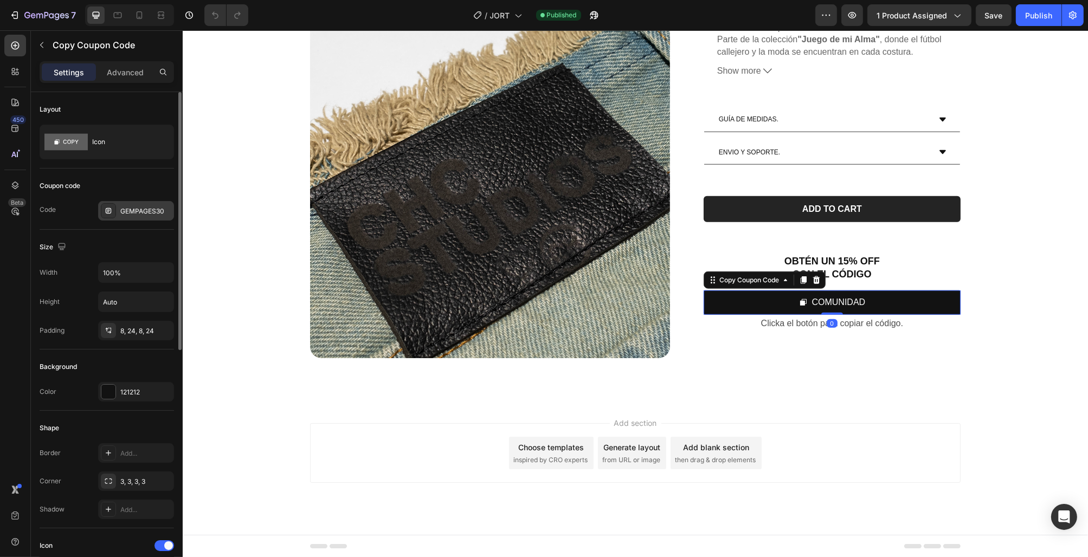
click at [139, 211] on div "GEMPAGES30" at bounding box center [145, 212] width 51 height 10
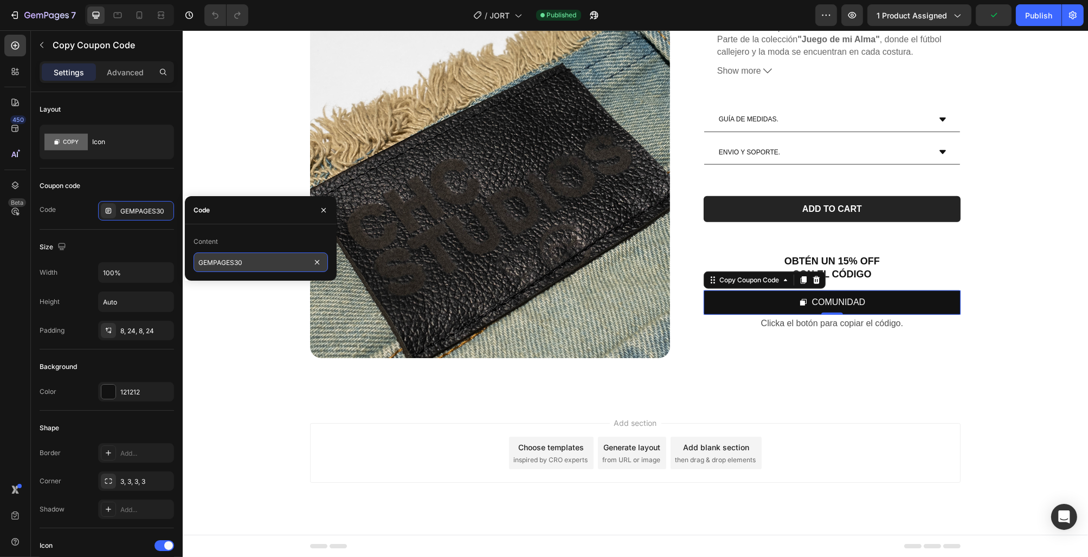
click at [272, 269] on input "GEMPAGES30" at bounding box center [261, 263] width 134 height 20
type input "COMUNIDAD"
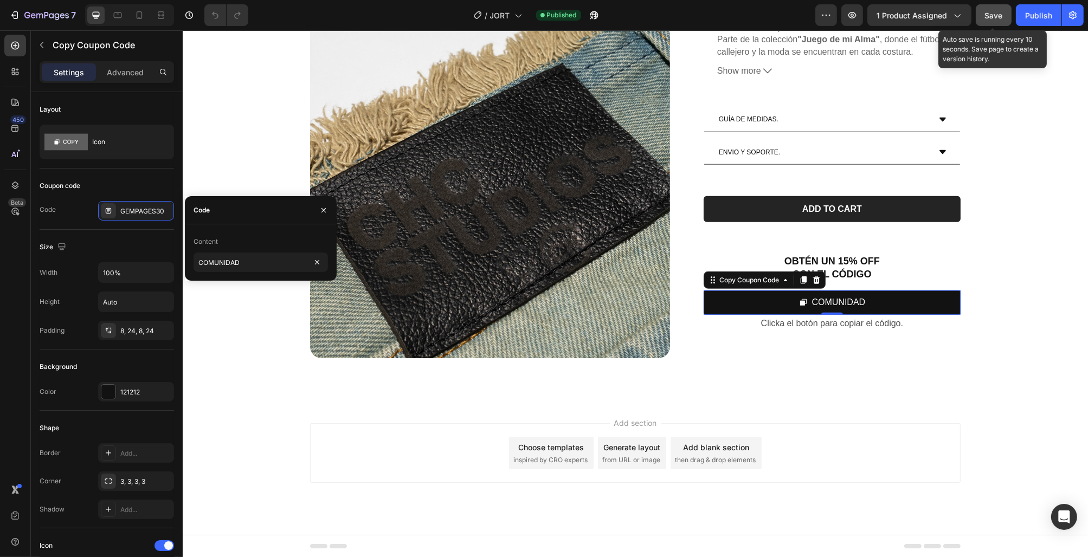
click at [1002, 22] on button "Save" at bounding box center [994, 15] width 36 height 22
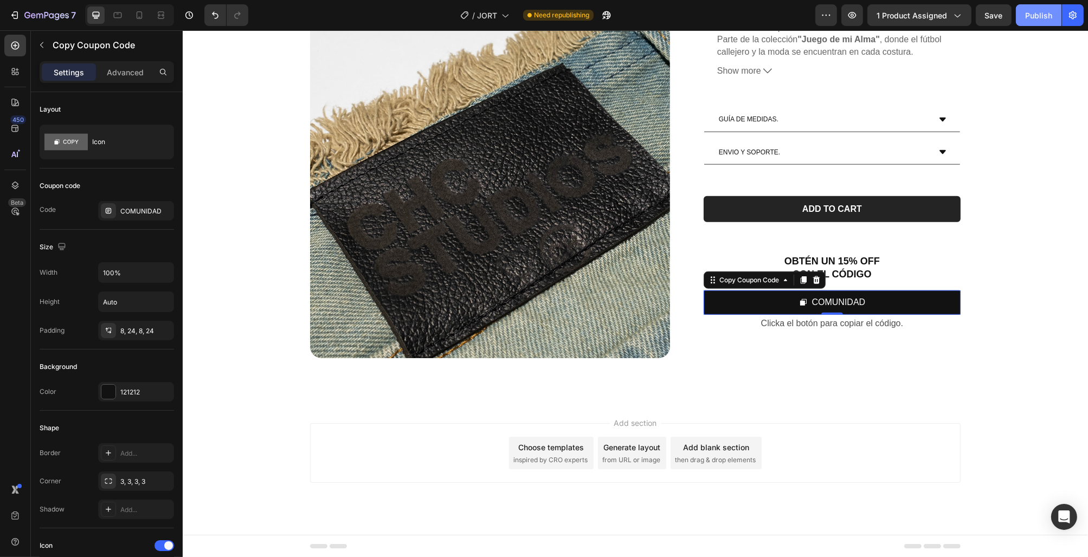
click at [1043, 10] on div "Publish" at bounding box center [1038, 15] width 27 height 11
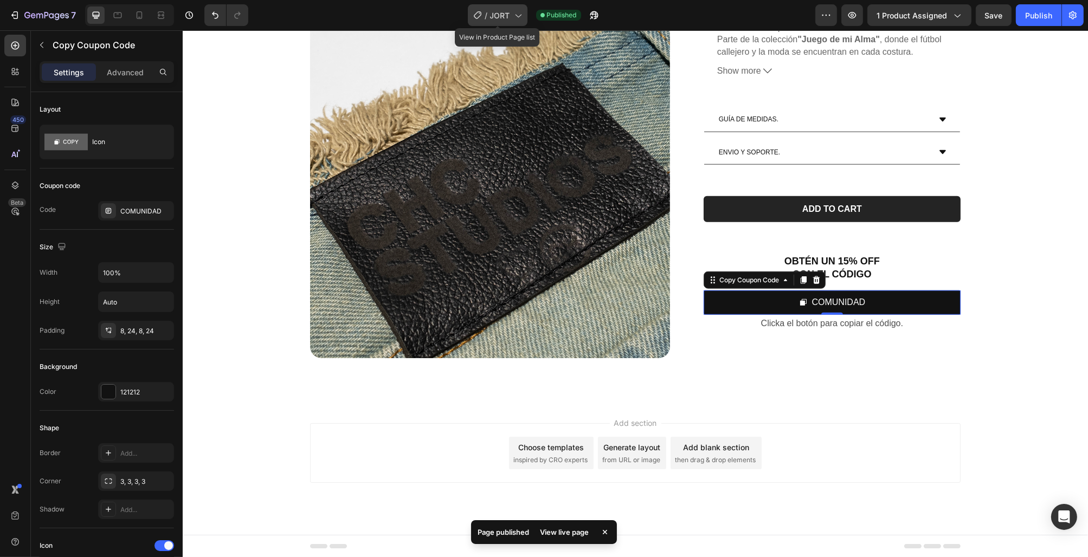
click at [498, 11] on span "JORT" at bounding box center [500, 15] width 20 height 11
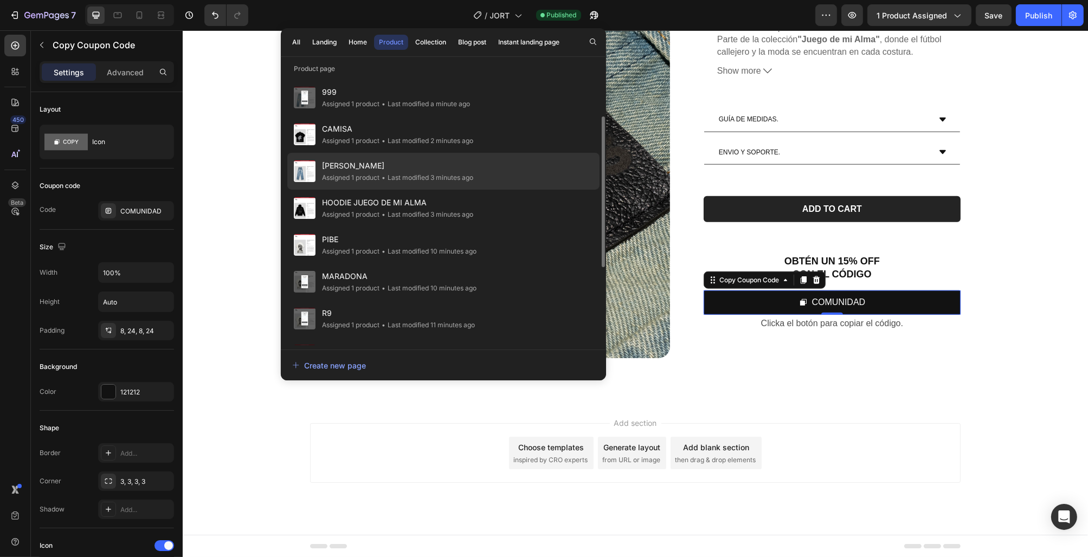
scroll to position [76, 0]
click at [485, 264] on div "PIBE Assigned 1 product • Last modified 10 minutes ago" at bounding box center [443, 282] width 312 height 37
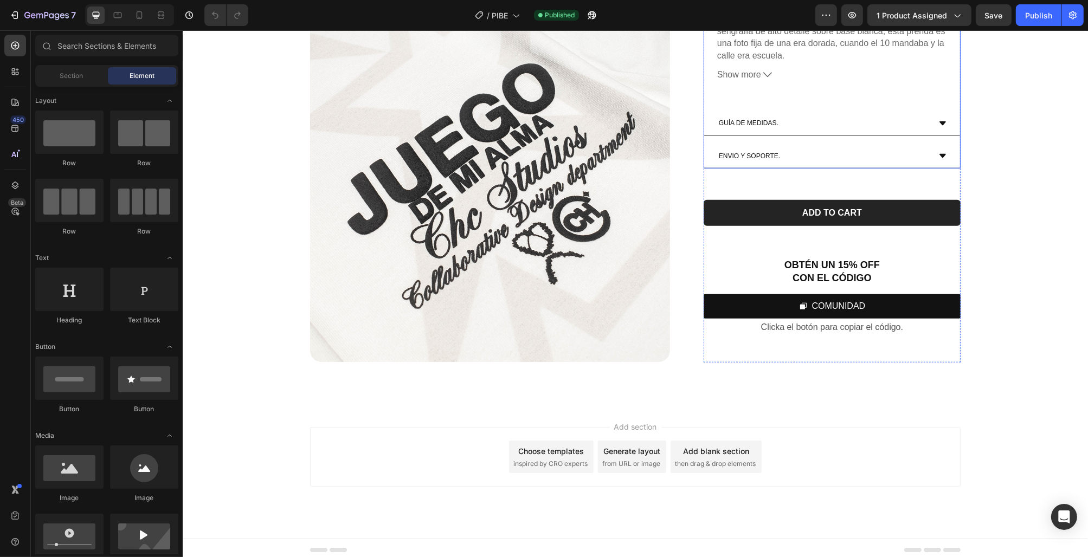
scroll to position [1229, 0]
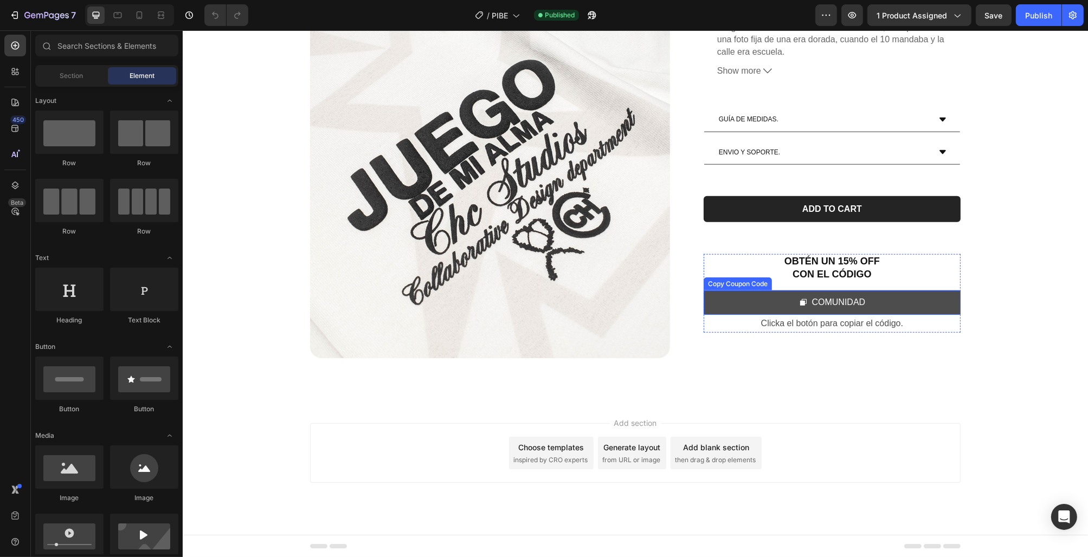
click at [871, 302] on button "COMUNIDAD" at bounding box center [831, 303] width 257 height 24
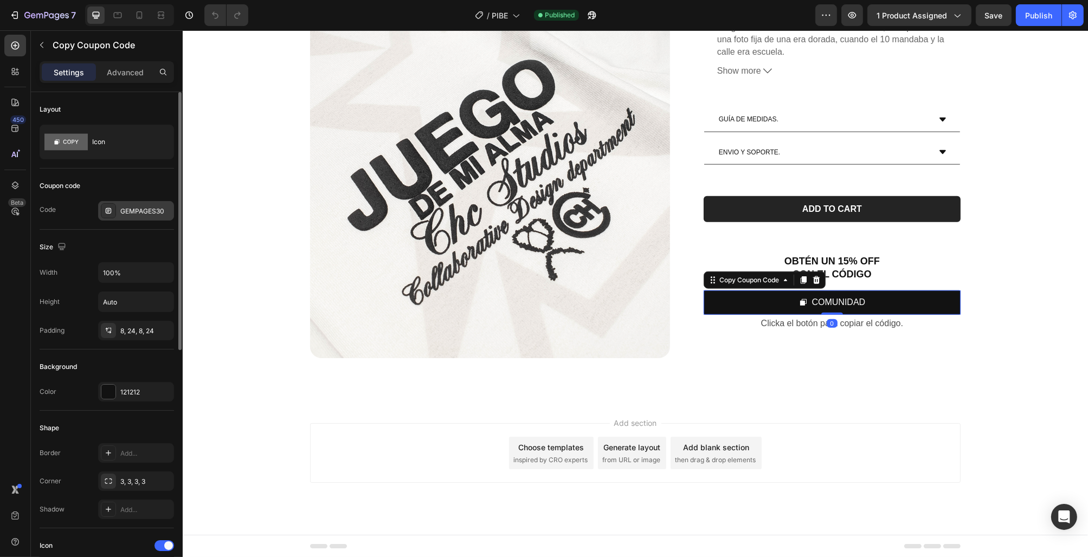
click at [125, 214] on div "GEMPAGES30" at bounding box center [145, 212] width 51 height 10
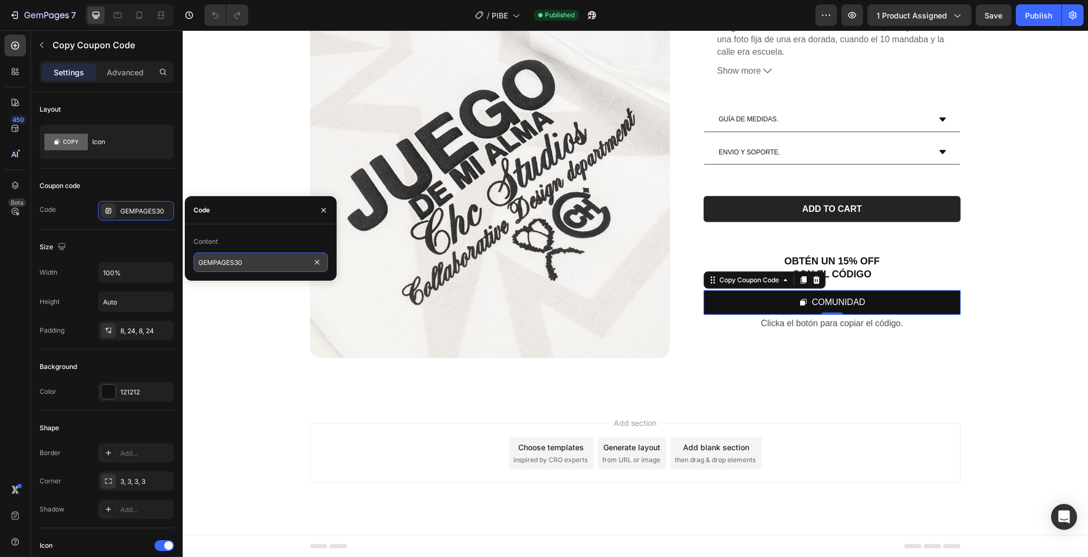
click at [262, 265] on input "GEMPAGES30" at bounding box center [261, 263] width 134 height 20
type input "COMUNIDAD"
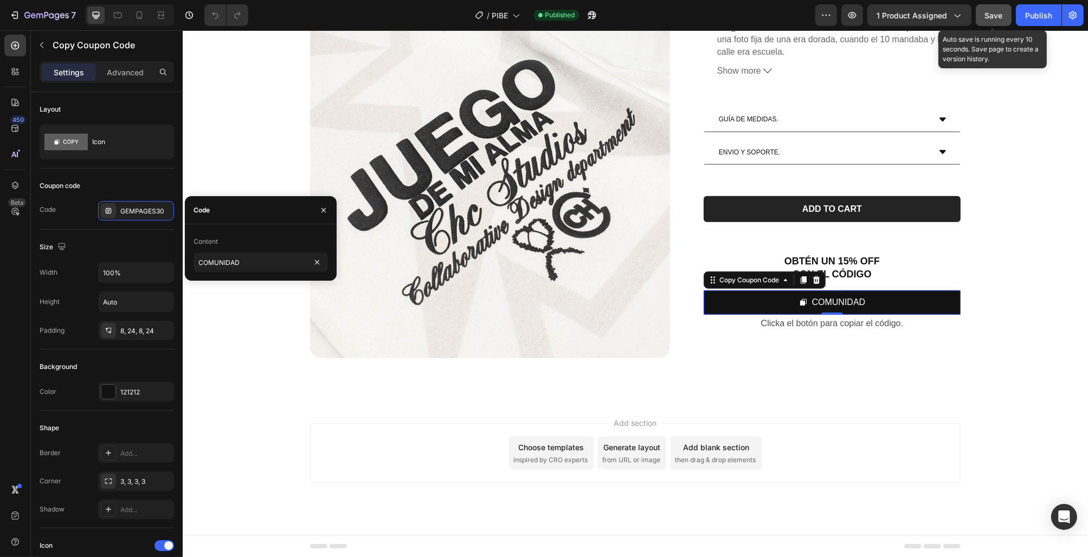
click at [988, 25] on button "Save" at bounding box center [994, 15] width 36 height 22
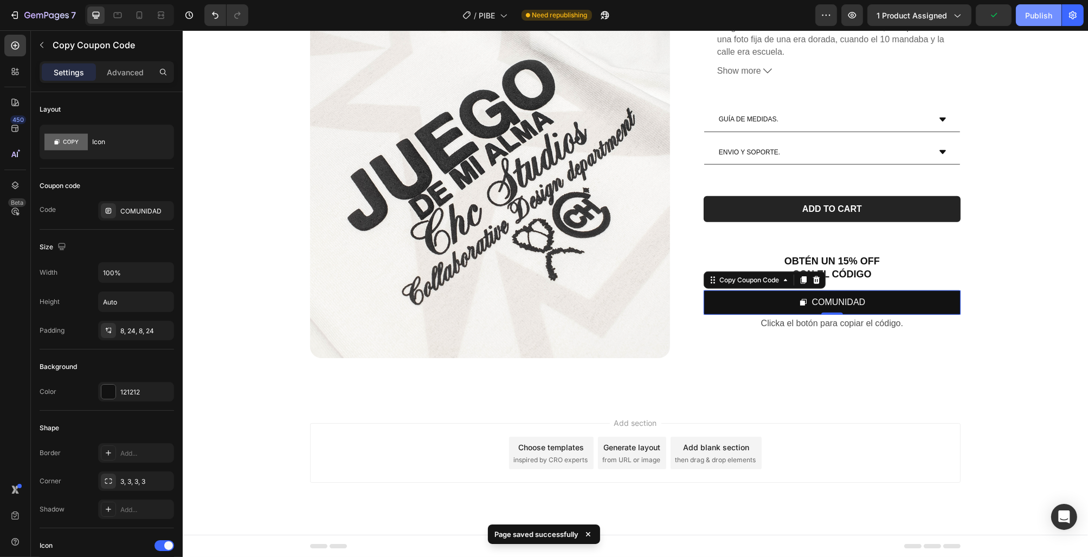
click at [1025, 15] on div "Publish" at bounding box center [1038, 15] width 27 height 11
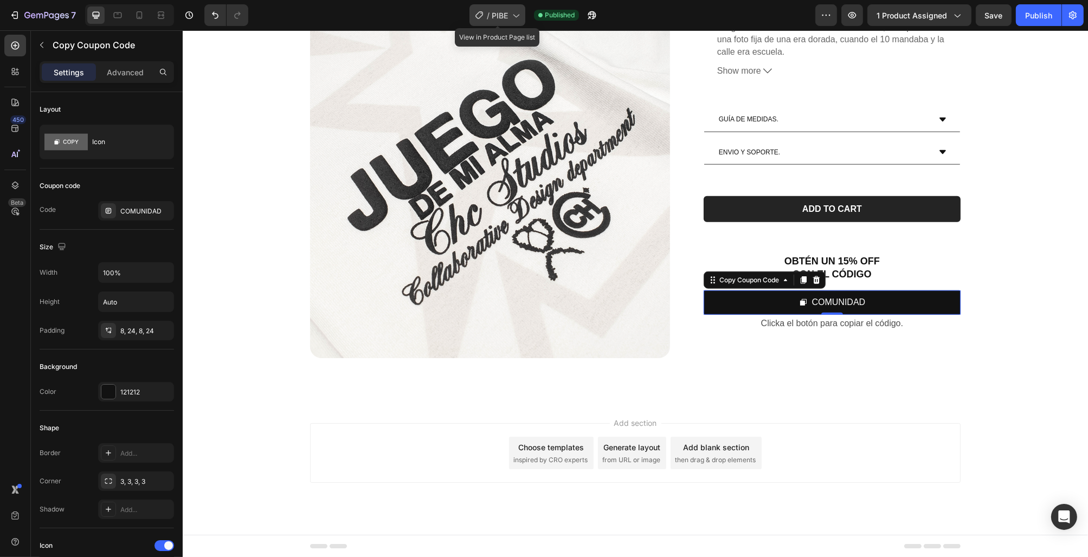
click at [497, 22] on div "/ PIBE" at bounding box center [498, 15] width 56 height 22
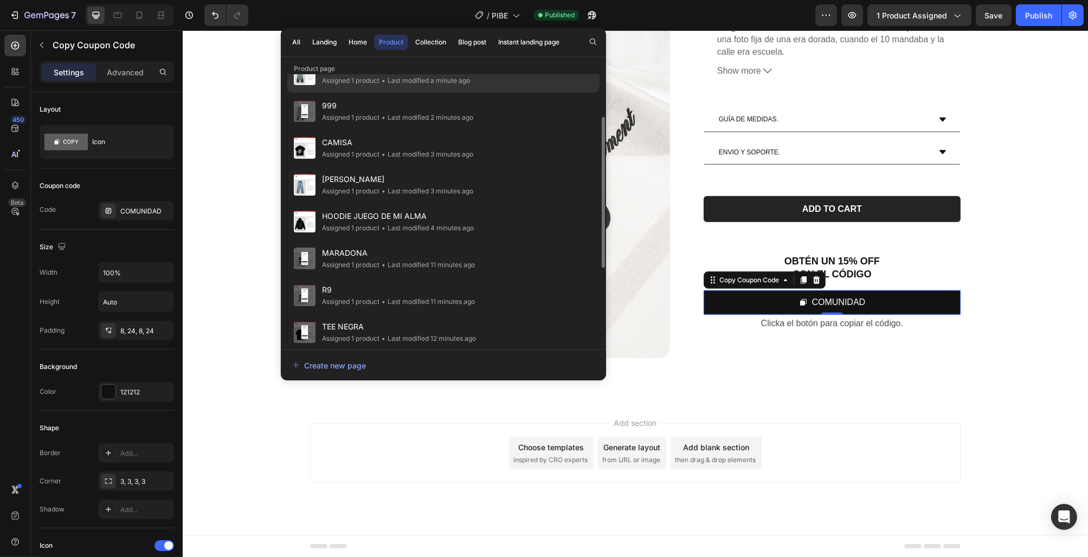
scroll to position [101, 0]
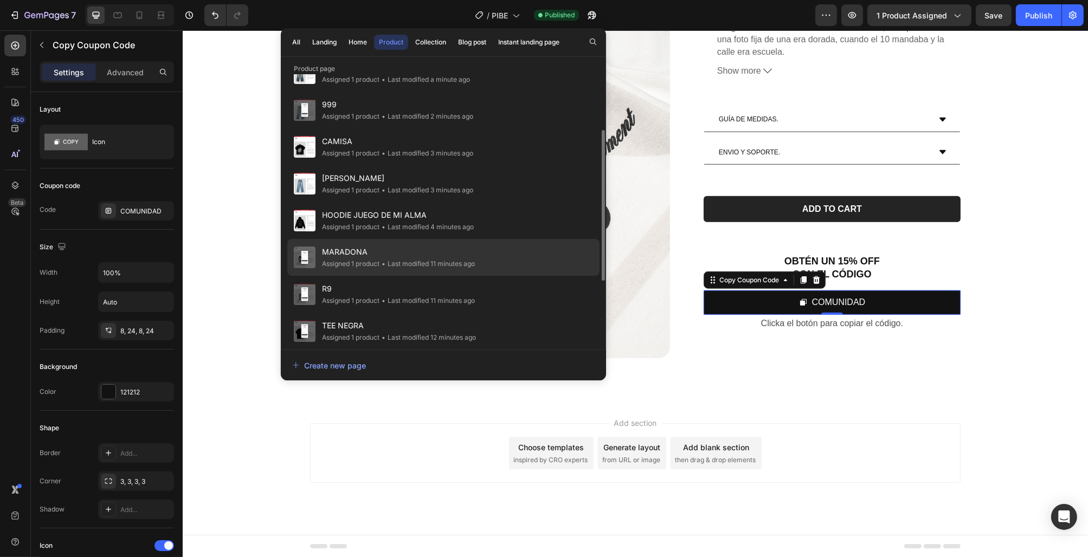
click at [432, 276] on div "MARADONA Assigned 1 product • Last modified 11 minutes ago" at bounding box center [443, 294] width 312 height 37
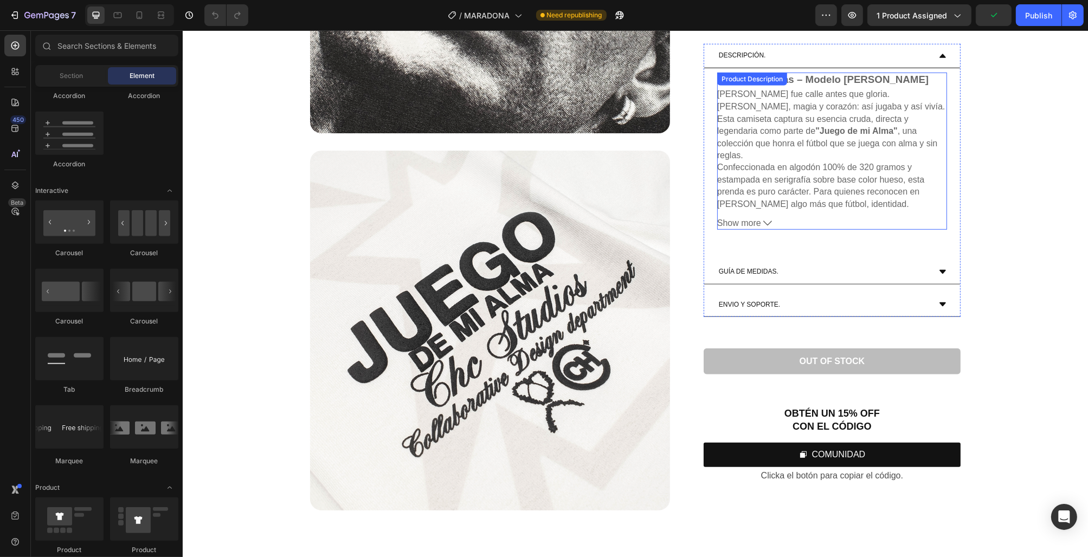
scroll to position [1229, 0]
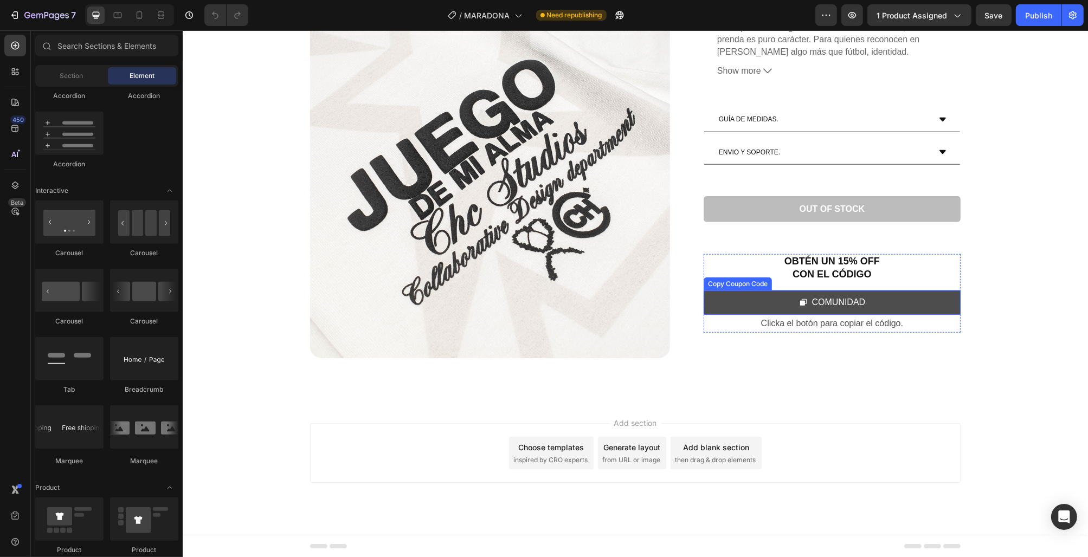
click at [898, 309] on button "COMUNIDAD" at bounding box center [831, 303] width 257 height 24
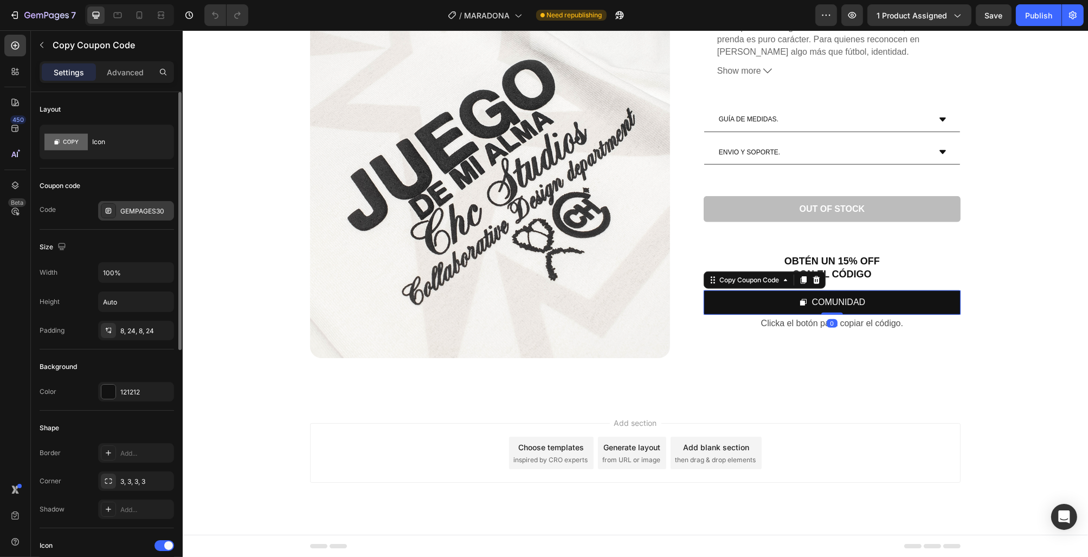
click at [118, 211] on div "GEMPAGES30" at bounding box center [136, 211] width 76 height 20
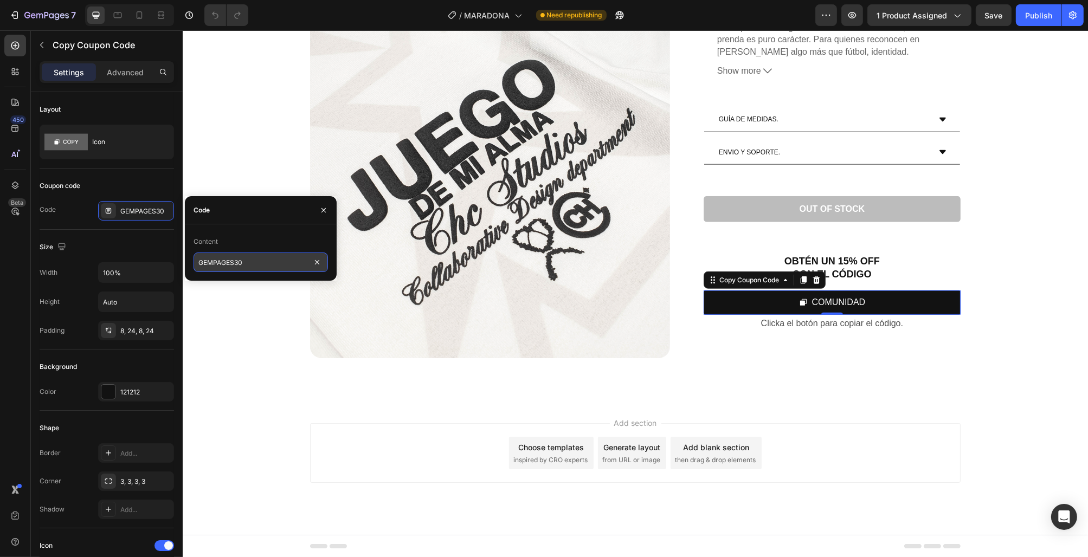
click at [247, 255] on input "GEMPAGES30" at bounding box center [261, 263] width 134 height 20
type input "COMUNIDAD"
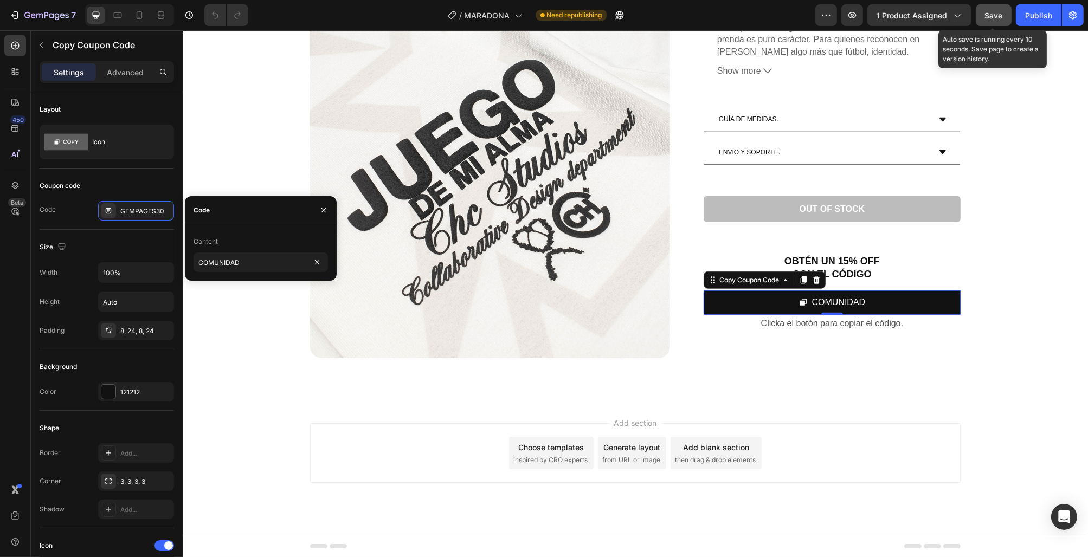
click at [1002, 11] on span "Save" at bounding box center [994, 15] width 18 height 9
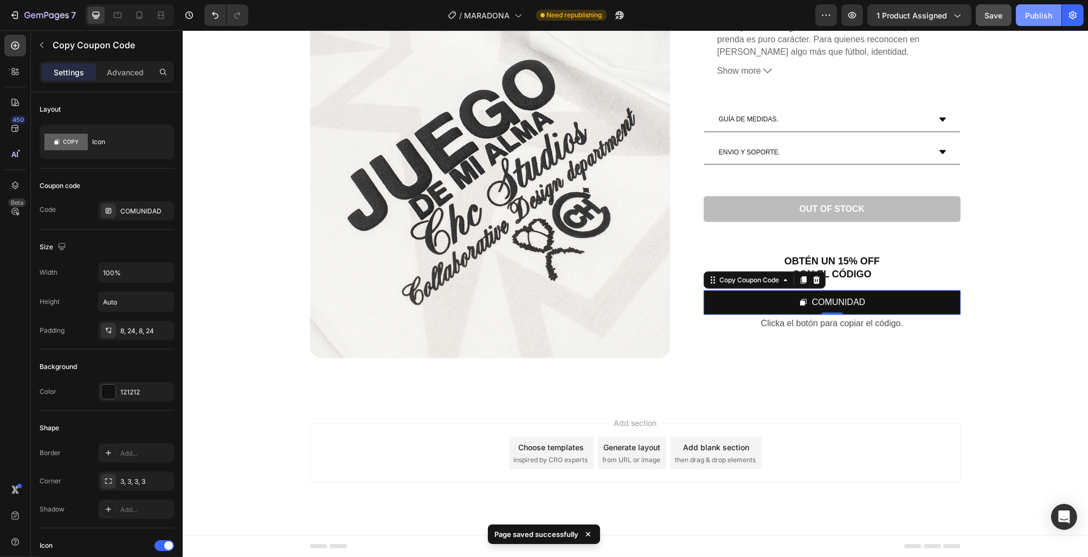
click at [1030, 17] on div "Publish" at bounding box center [1038, 15] width 27 height 11
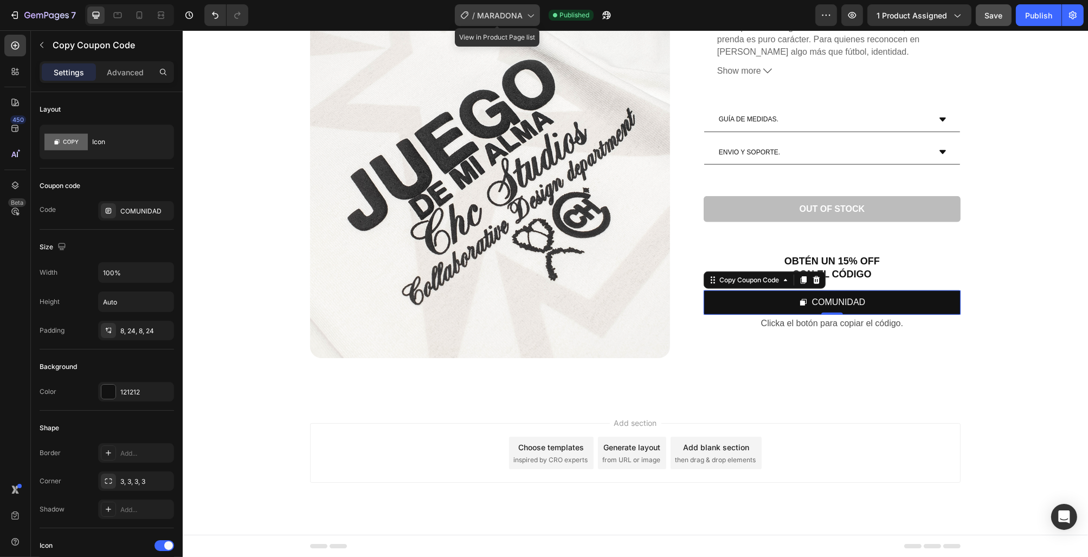
click at [506, 16] on span "MARADONA" at bounding box center [500, 15] width 46 height 11
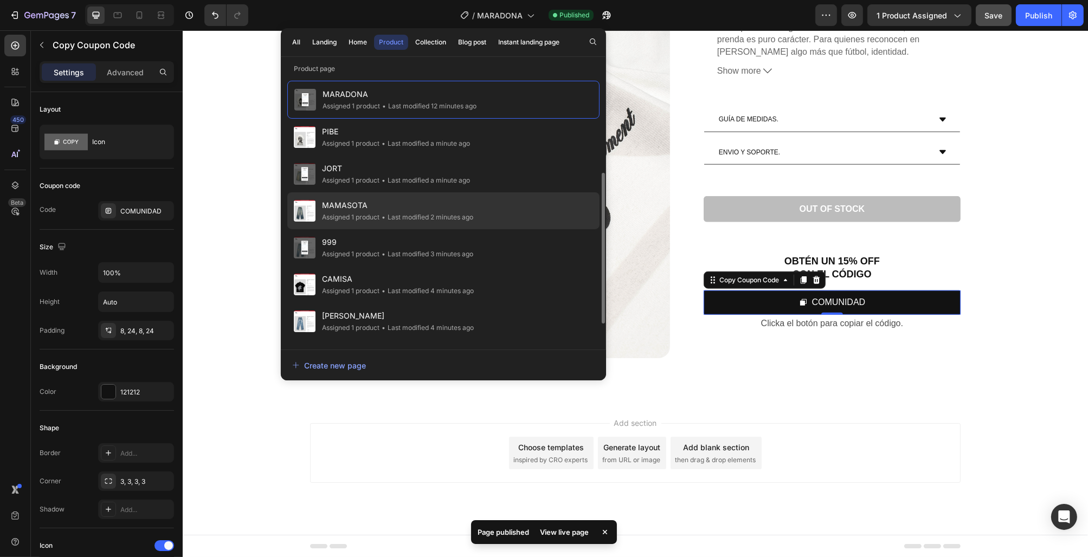
scroll to position [215, 0]
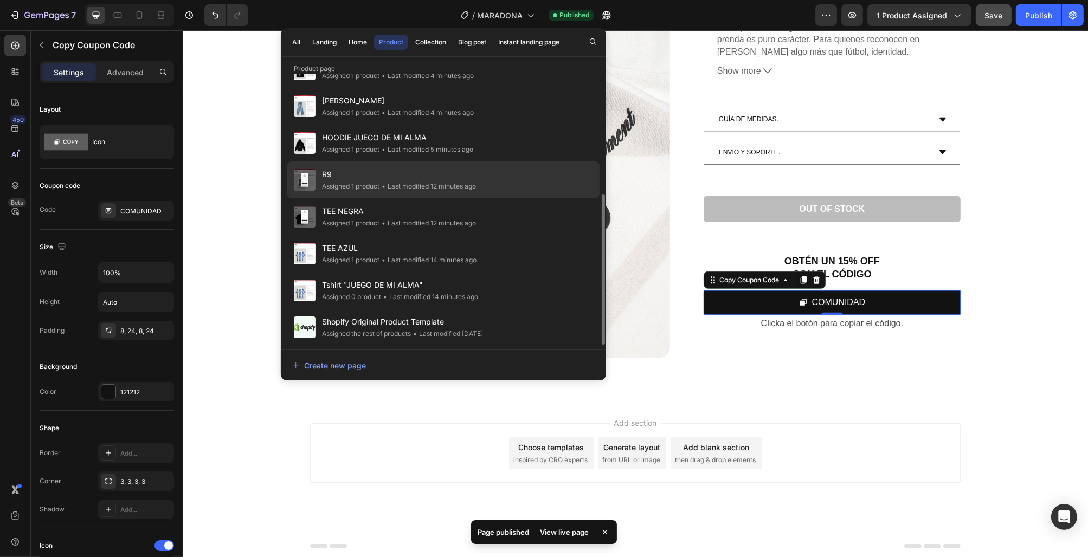
click at [445, 198] on div "R9 Assigned 1 product • Last modified 12 minutes ago" at bounding box center [443, 216] width 312 height 37
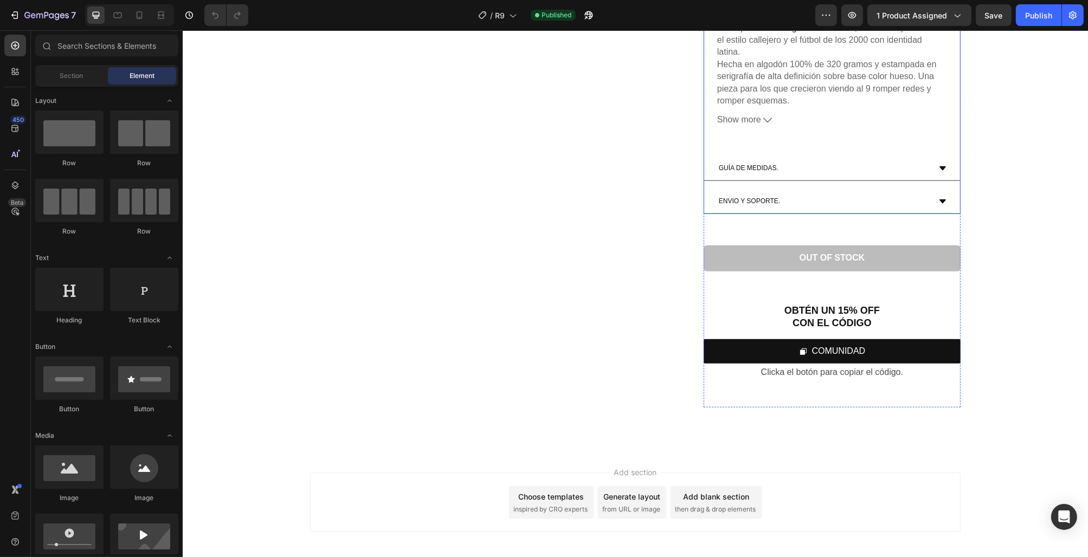
scroll to position [1229, 0]
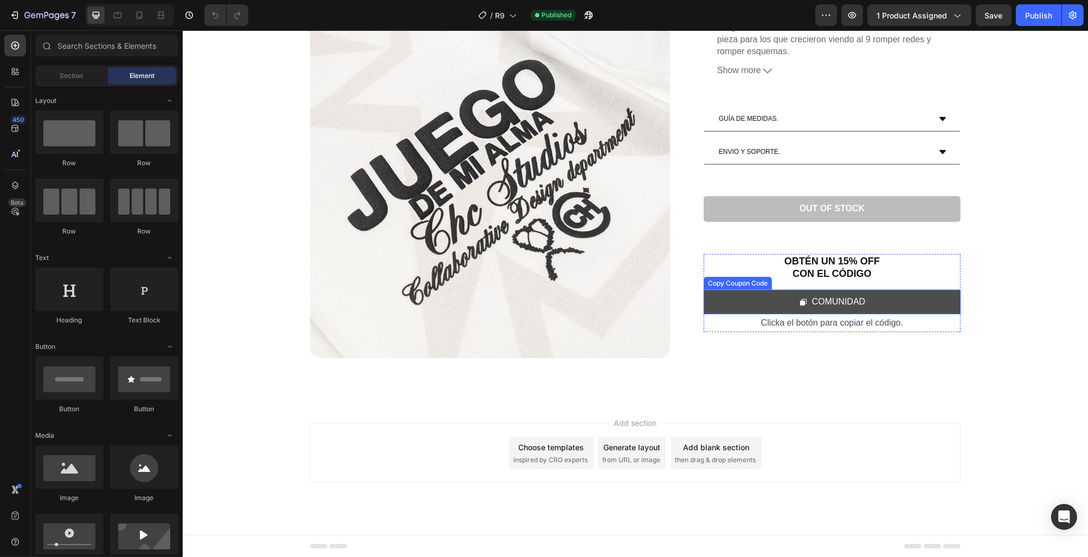
click at [874, 303] on button "COMUNIDAD" at bounding box center [831, 303] width 257 height 24
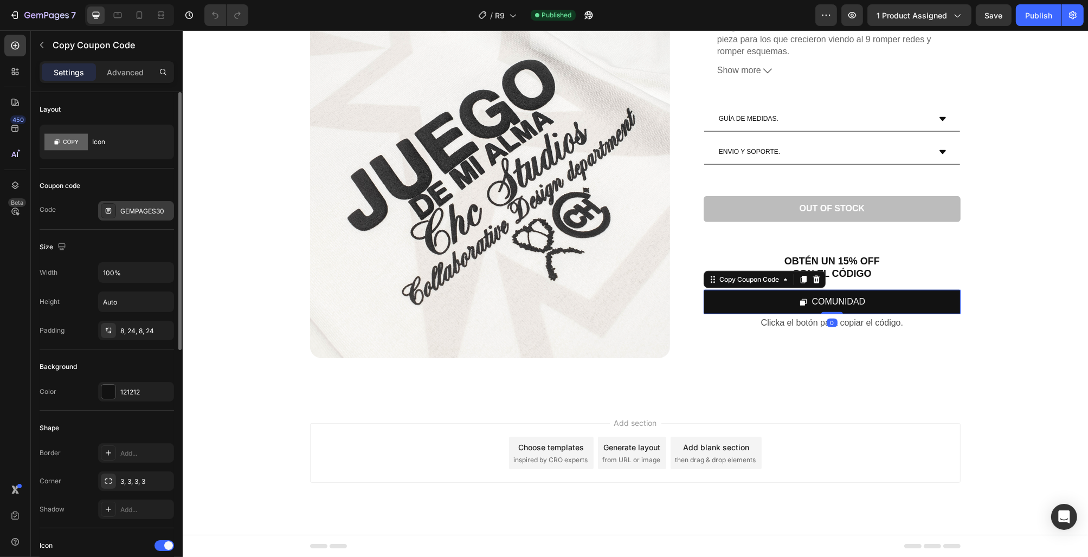
click at [123, 208] on div "GEMPAGES30" at bounding box center [145, 212] width 51 height 10
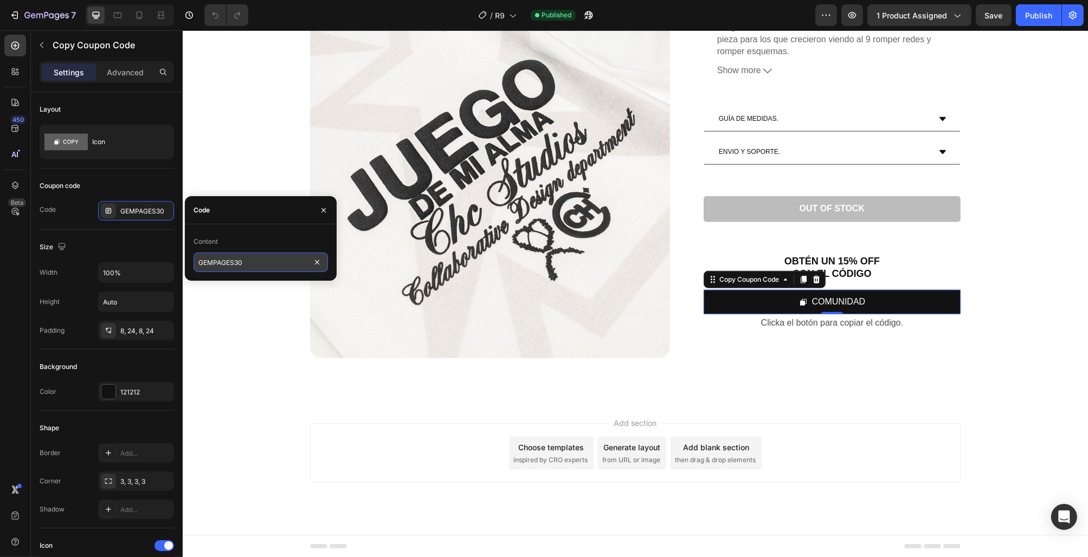
click at [253, 260] on input "GEMPAGES30" at bounding box center [261, 263] width 134 height 20
type input "COMUNIDAD"
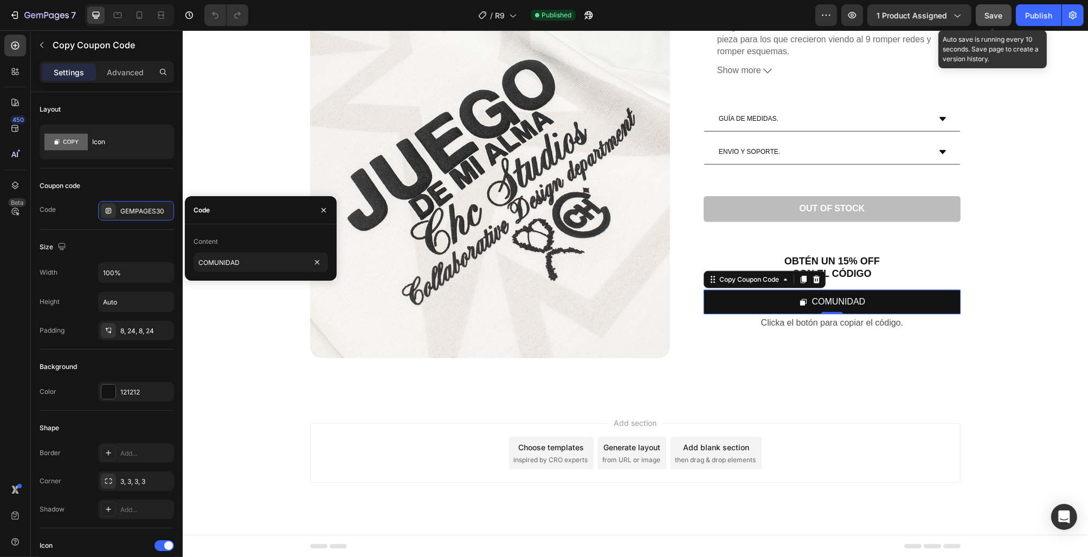
click at [990, 14] on span "Save" at bounding box center [994, 15] width 18 height 9
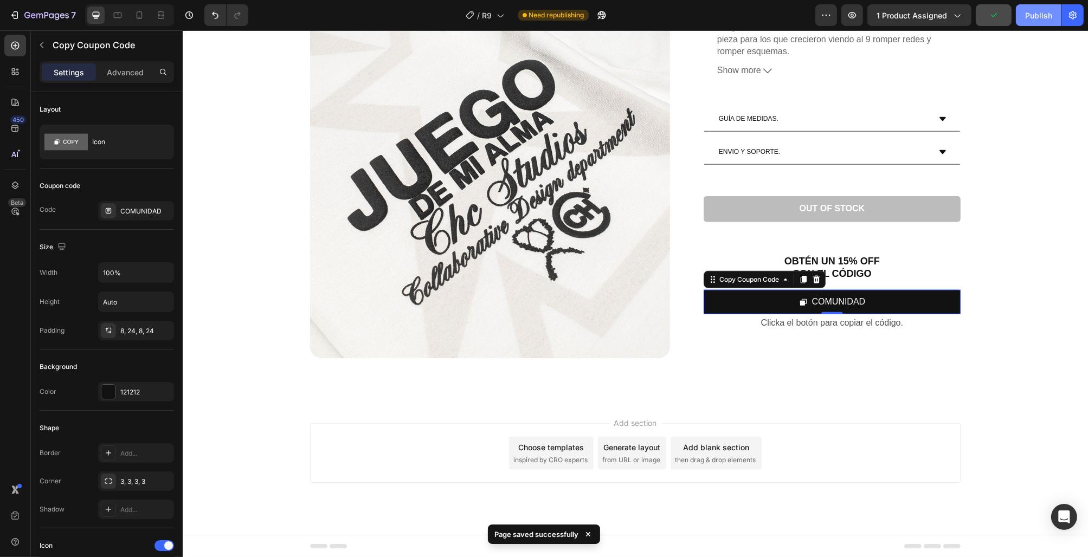
click at [1034, 12] on div "Publish" at bounding box center [1038, 15] width 27 height 11
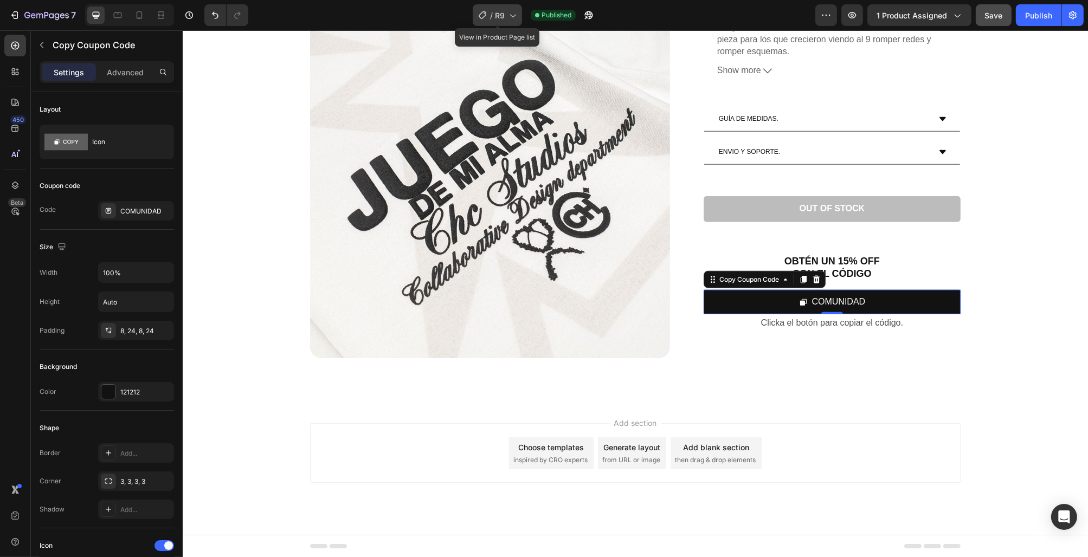
click at [489, 19] on div "/ R9" at bounding box center [497, 15] width 49 height 22
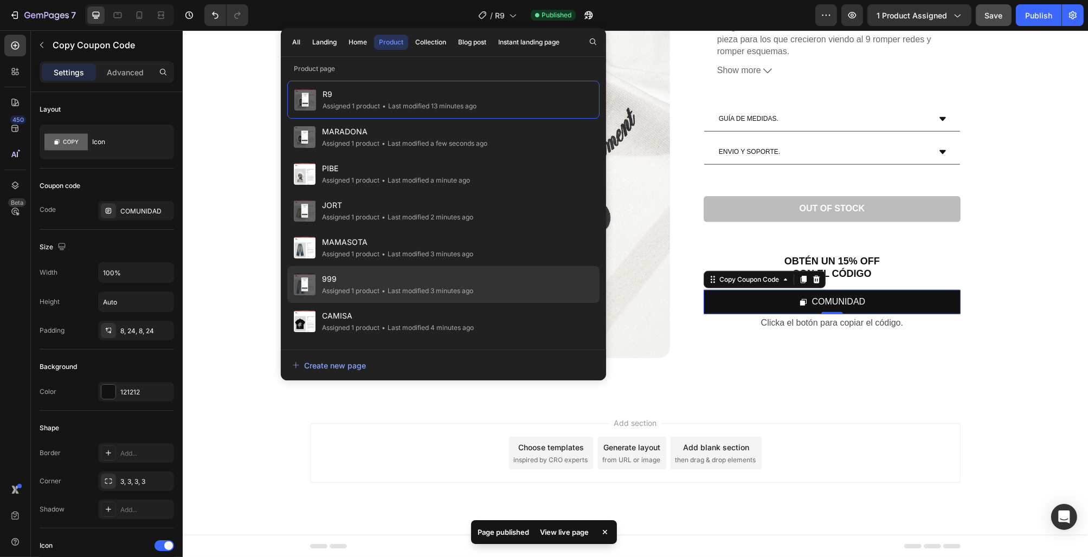
scroll to position [215, 0]
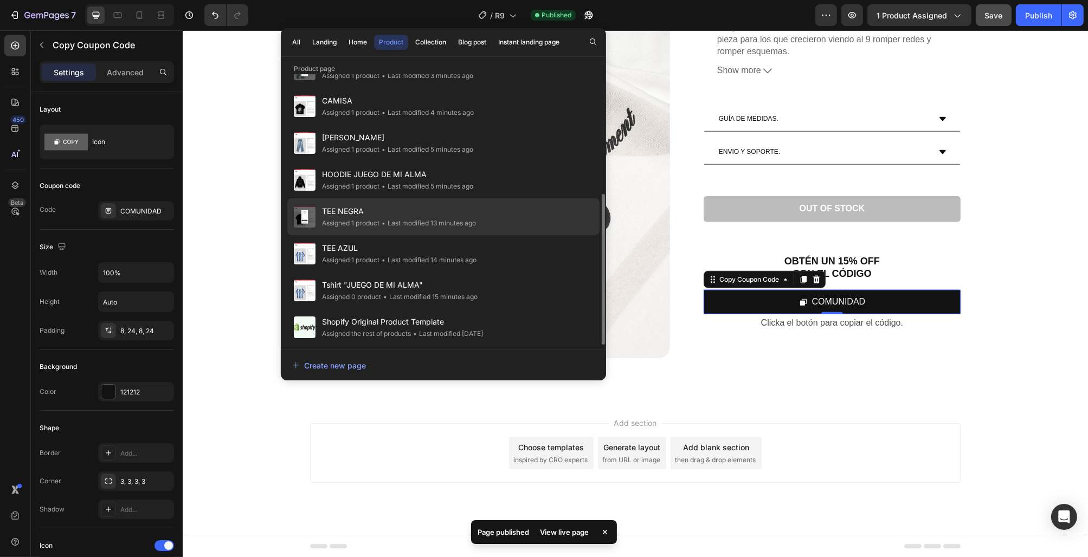
click at [427, 223] on div "• Last modified 13 minutes ago" at bounding box center [428, 223] width 97 height 11
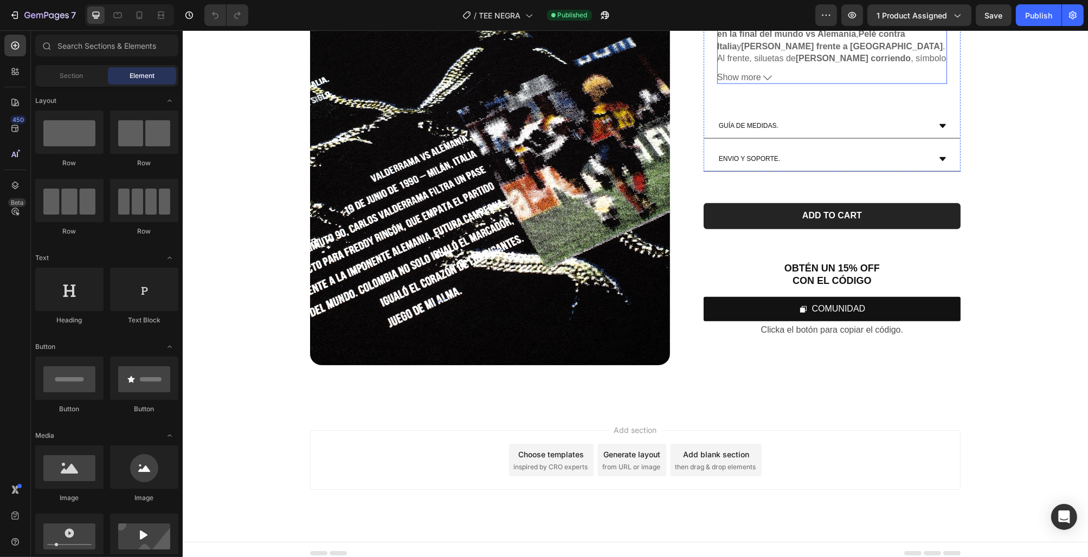
scroll to position [1607, 0]
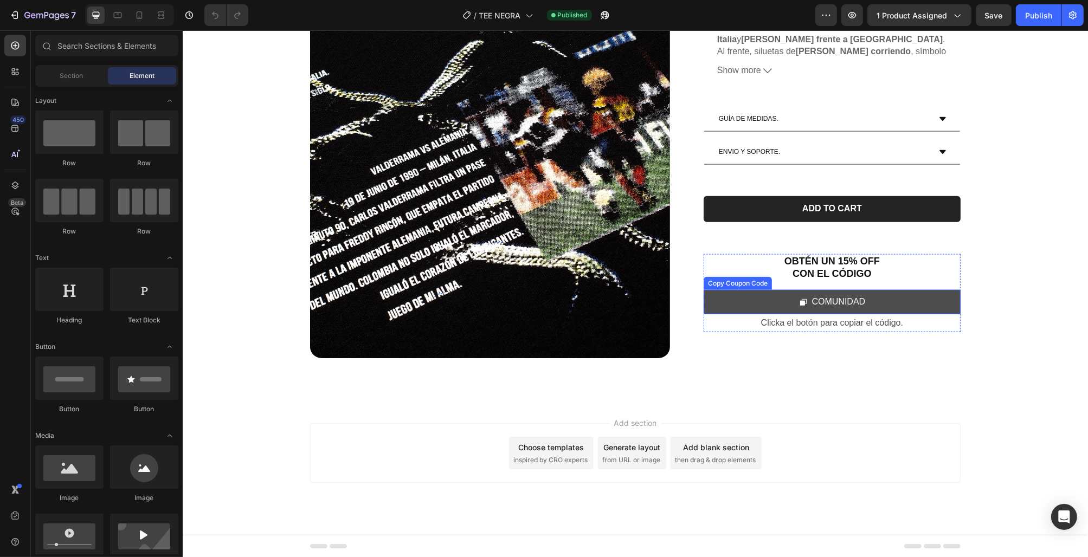
click at [756, 297] on button "COMUNIDAD" at bounding box center [831, 303] width 257 height 24
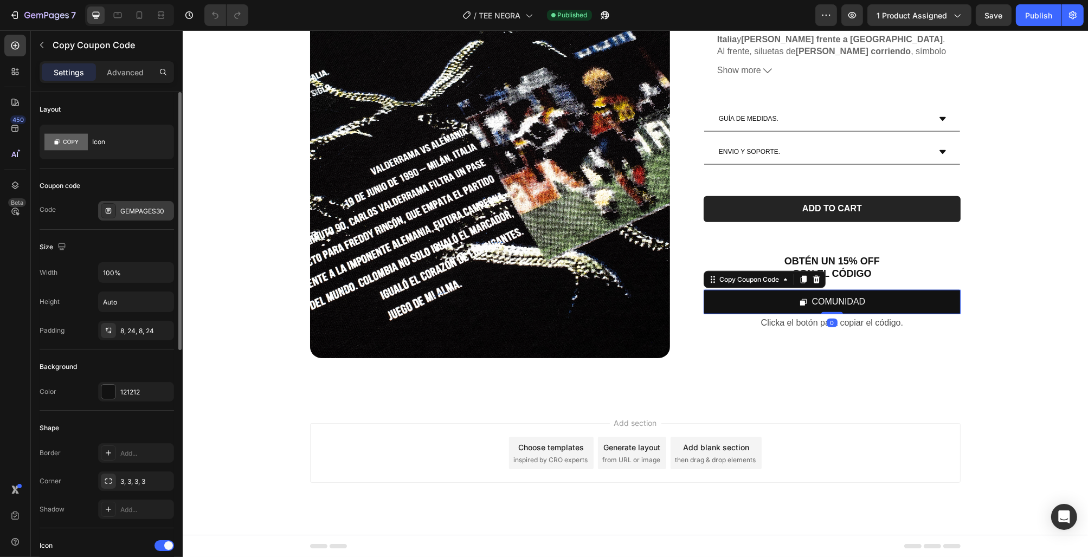
click at [138, 202] on div "GEMPAGES30" at bounding box center [136, 211] width 76 height 20
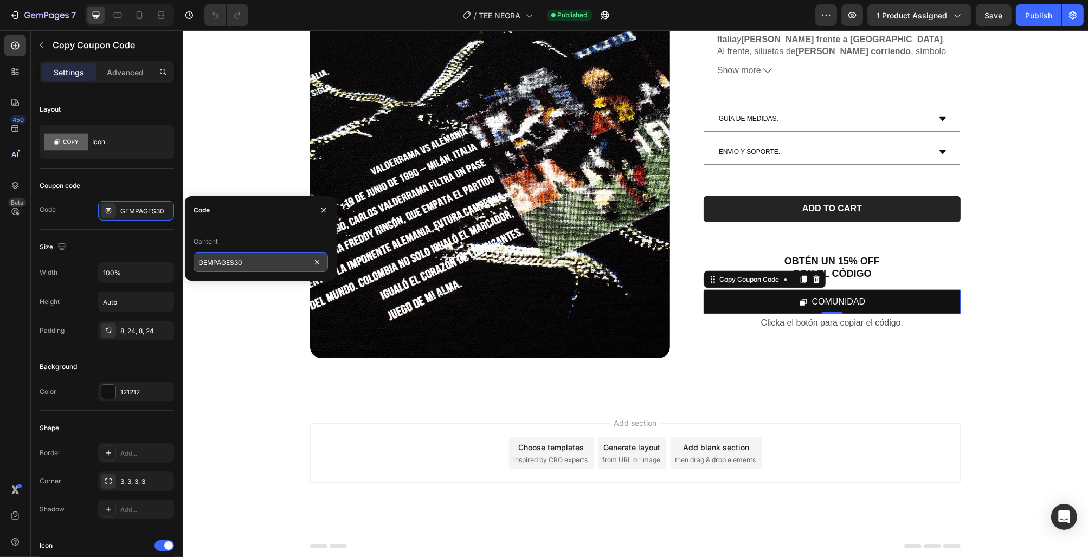
click at [254, 268] on input "GEMPAGES30" at bounding box center [261, 263] width 134 height 20
type input "COMUNIDAD"
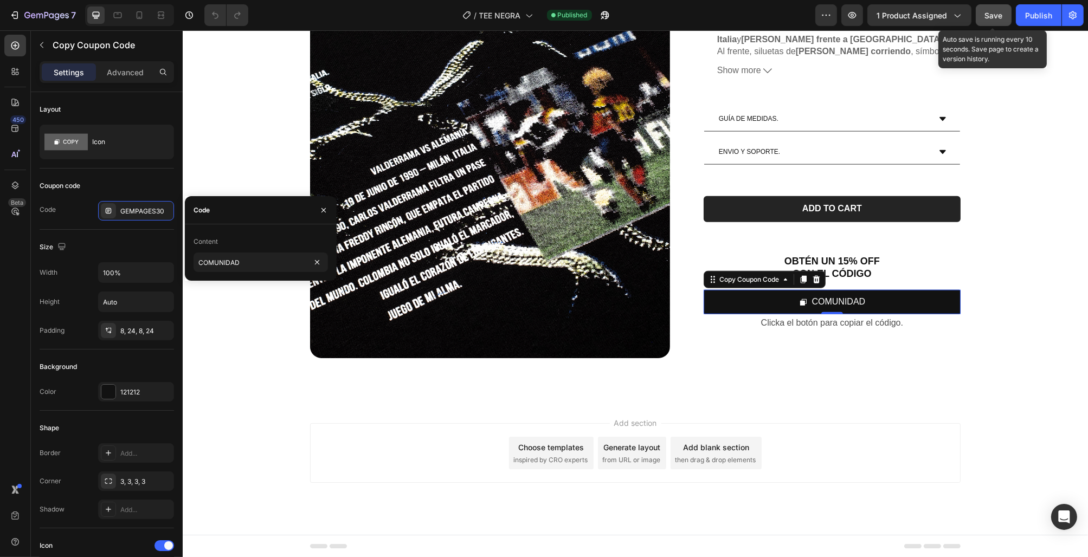
click at [998, 16] on span "Save" at bounding box center [994, 15] width 18 height 9
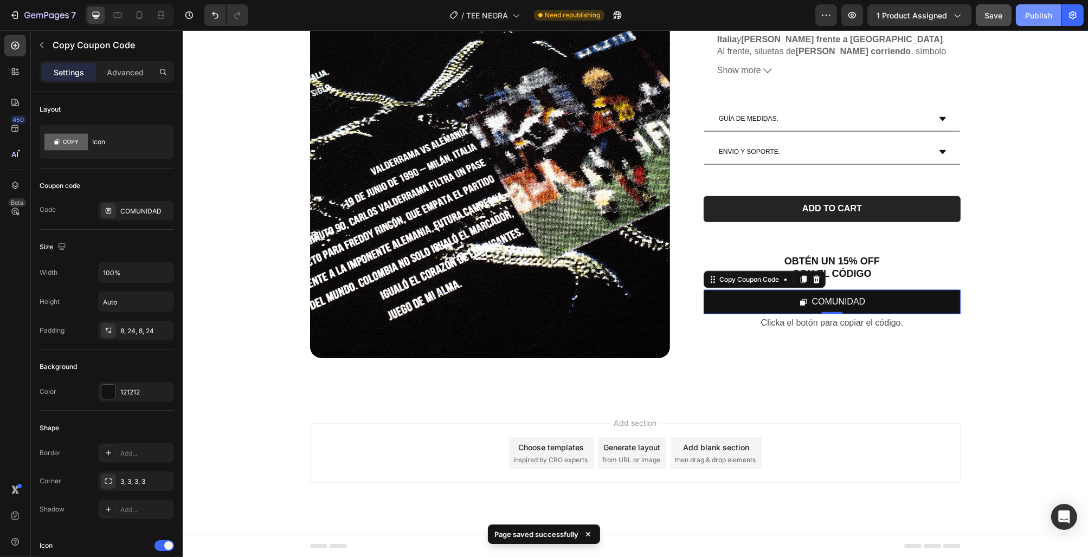
click at [1048, 15] on div "Publish" at bounding box center [1038, 15] width 27 height 11
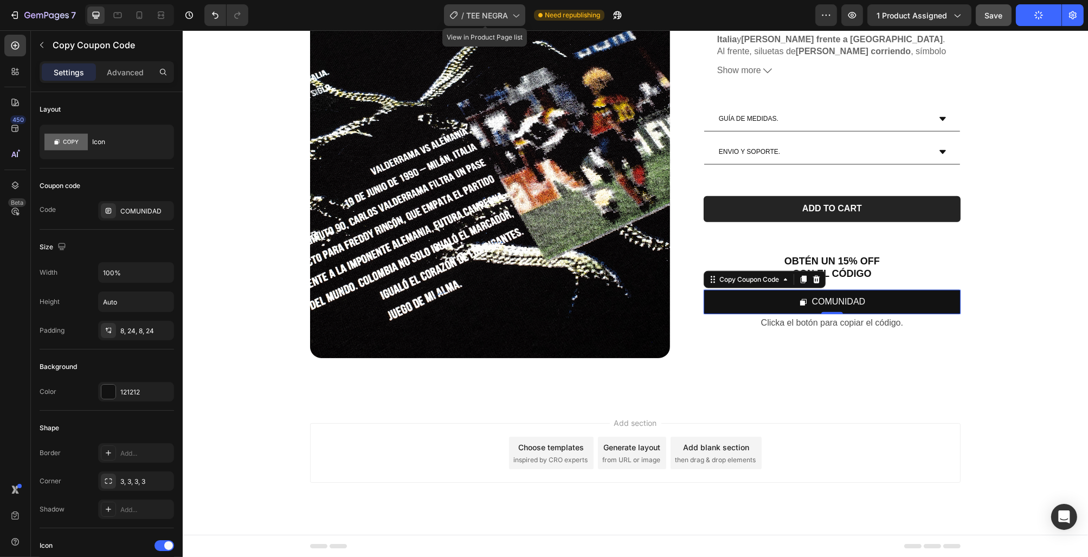
click at [491, 17] on span "TEE NEGRA" at bounding box center [487, 15] width 42 height 11
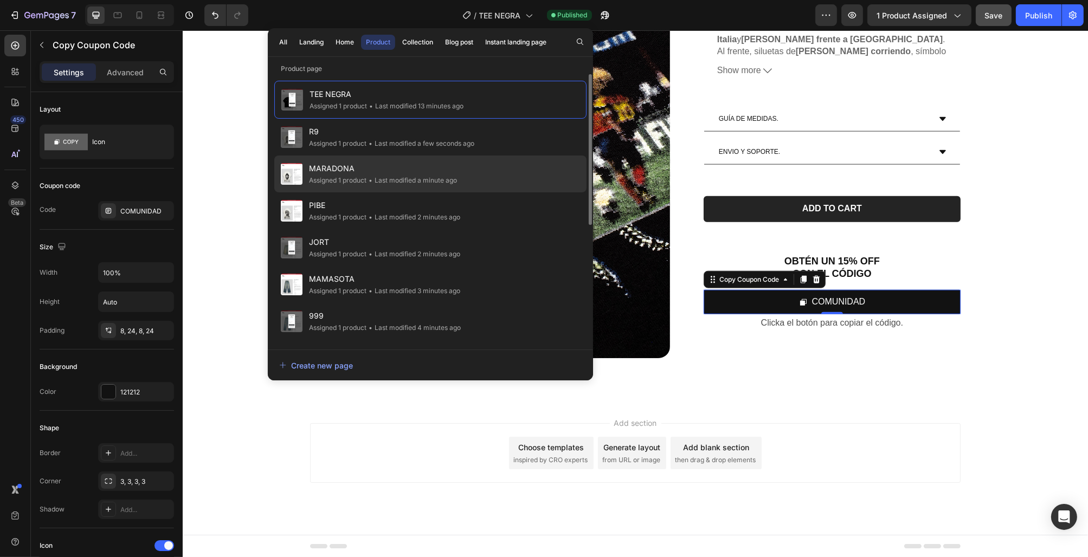
scroll to position [215, 0]
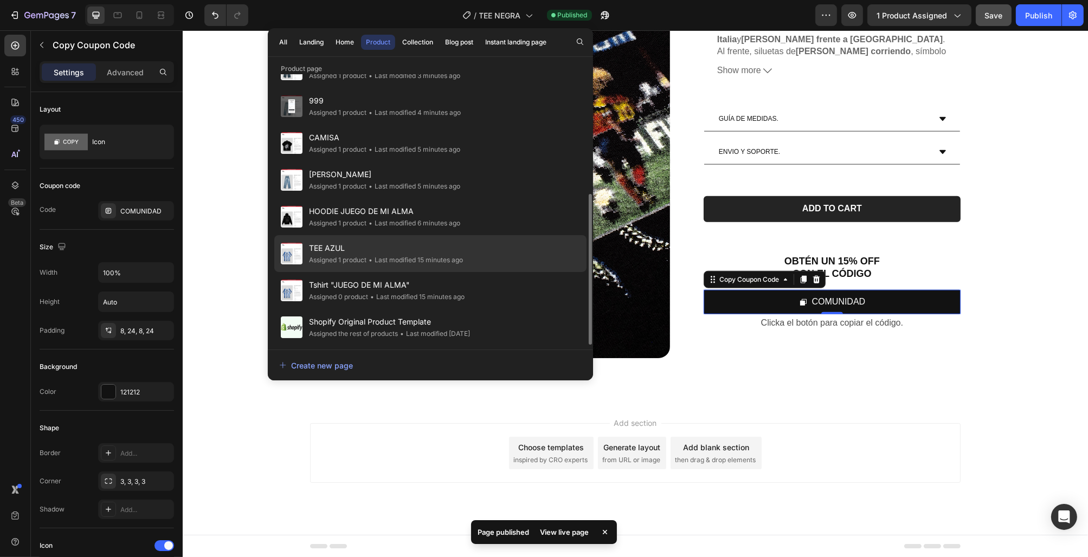
click at [430, 247] on span "TEE AZUL" at bounding box center [386, 248] width 154 height 13
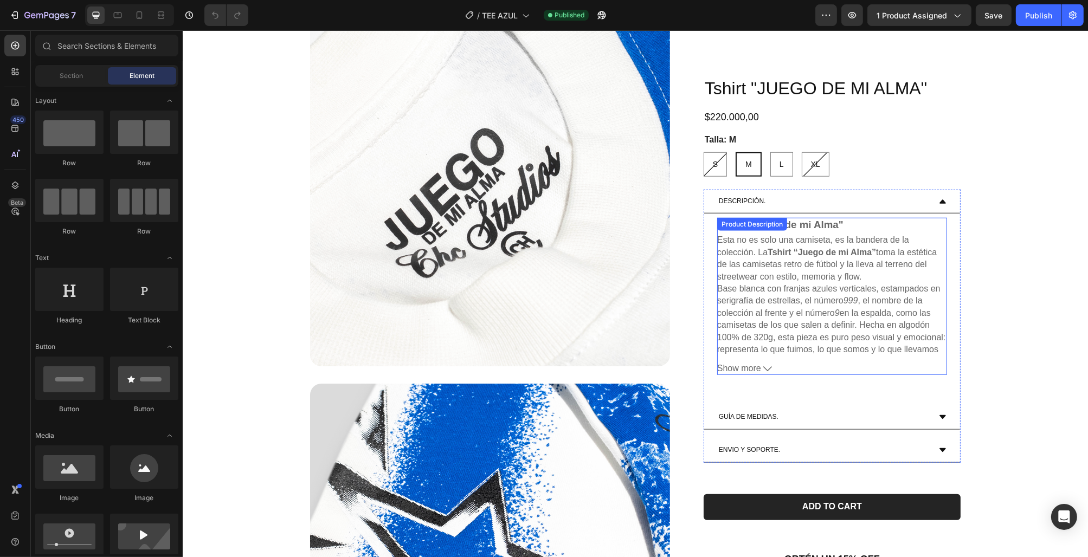
scroll to position [1607, 0]
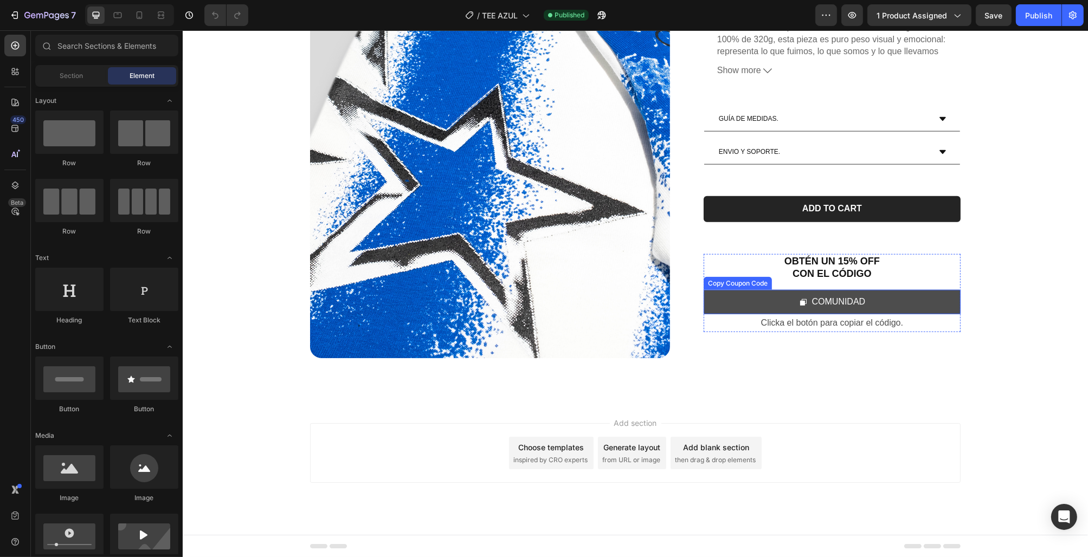
click at [902, 304] on button "COMUNIDAD" at bounding box center [831, 303] width 257 height 24
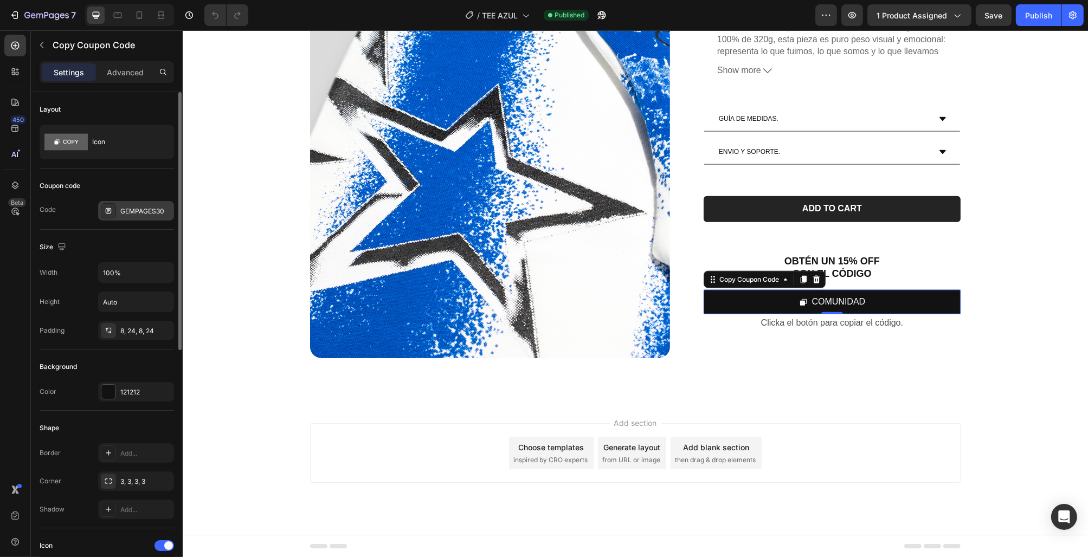
click at [135, 211] on div "GEMPAGES30" at bounding box center [145, 212] width 51 height 10
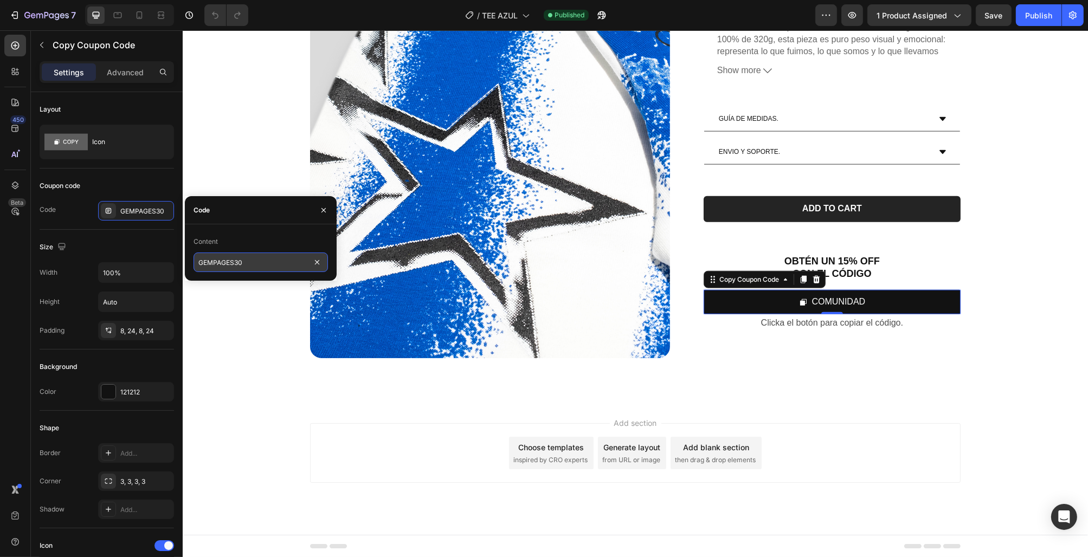
click at [247, 267] on input "GEMPAGES30" at bounding box center [261, 263] width 134 height 20
type input "COMUNIDAD"
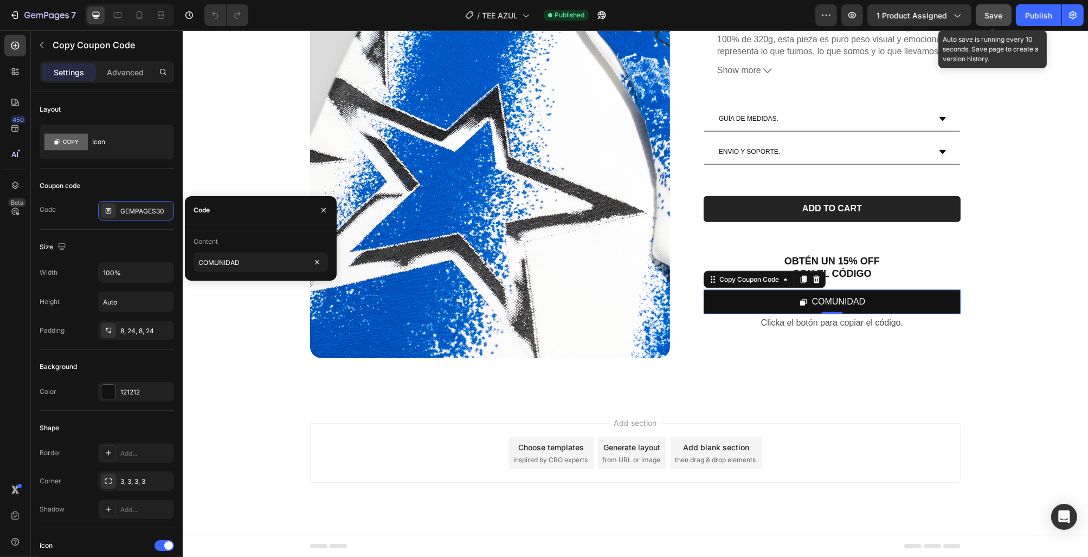
click at [993, 18] on span "Save" at bounding box center [994, 15] width 18 height 9
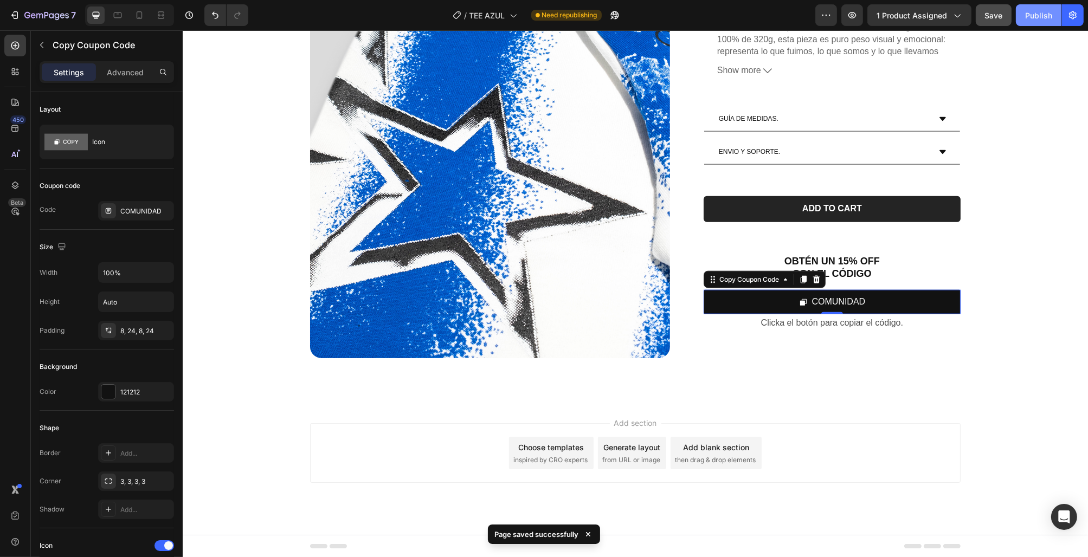
click at [1033, 18] on div "Publish" at bounding box center [1038, 15] width 27 height 11
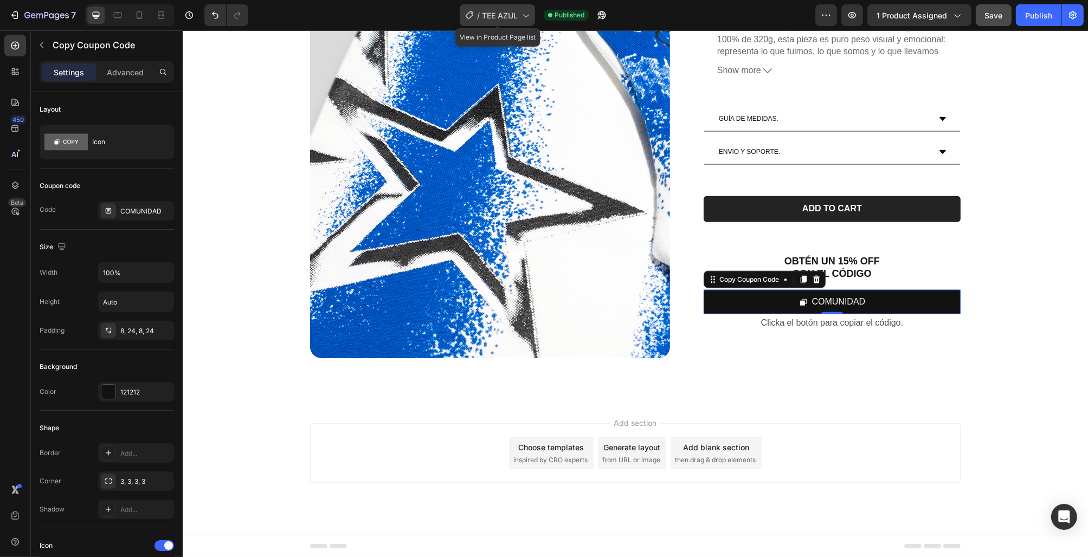
click at [506, 19] on span "TEE AZUL" at bounding box center [500, 15] width 36 height 11
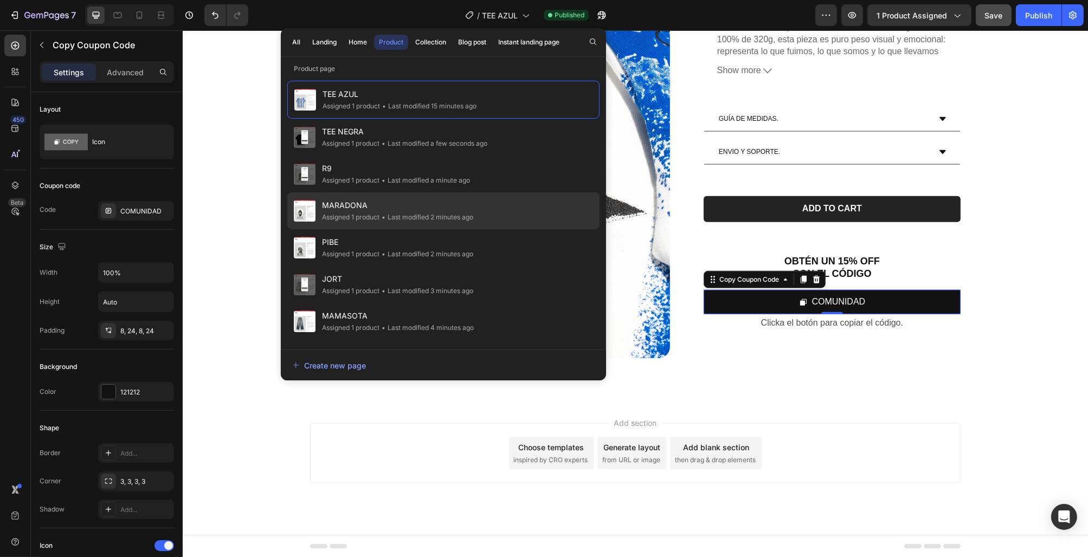
scroll to position [215, 0]
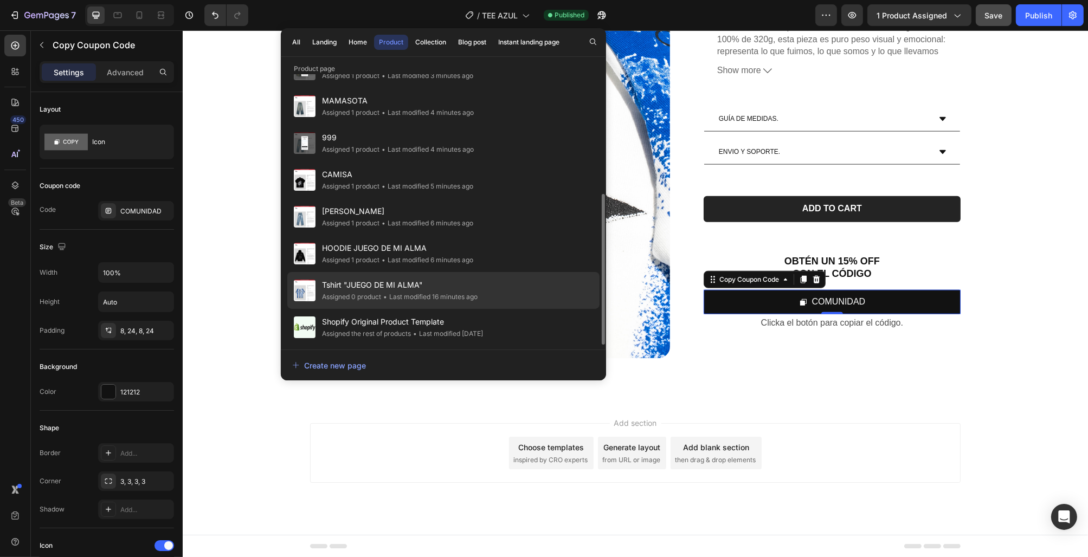
click at [510, 309] on div "Tshirt "JUEGO DE MI ALMA" Assigned 0 product • Last modified 16 minutes ago" at bounding box center [443, 327] width 312 height 37
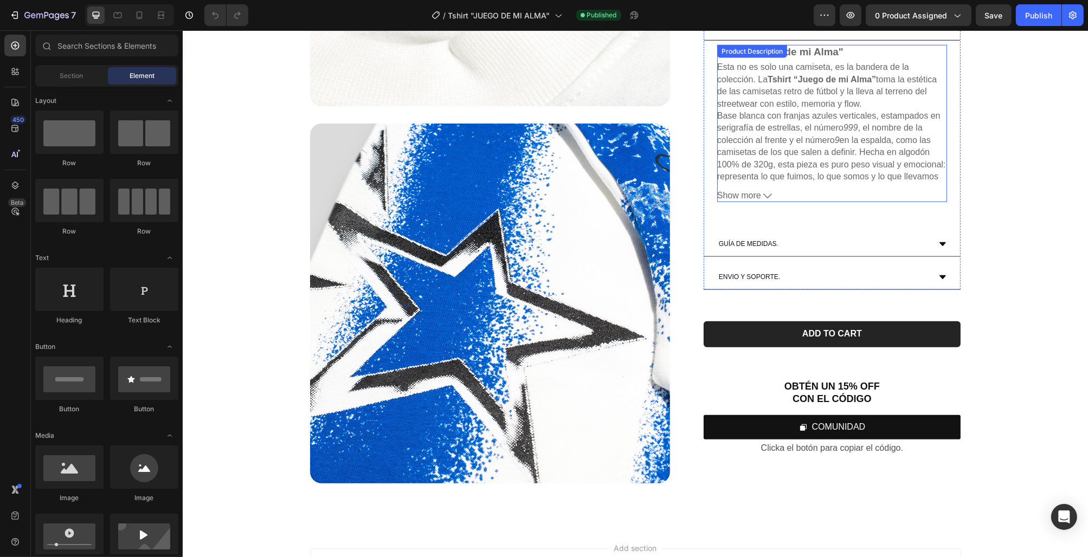
scroll to position [1607, 0]
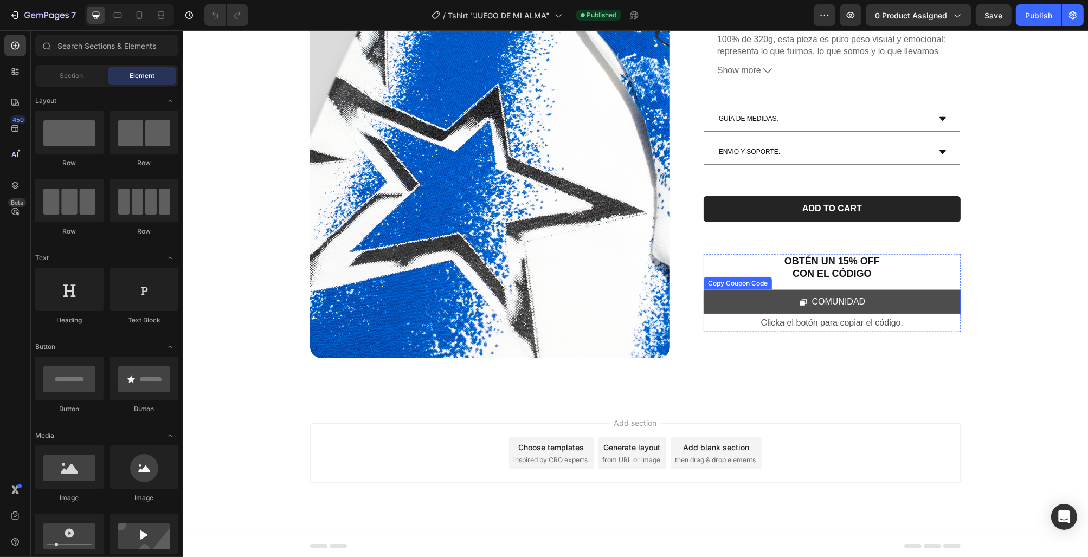
click at [873, 298] on button "COMUNIDAD" at bounding box center [831, 303] width 257 height 24
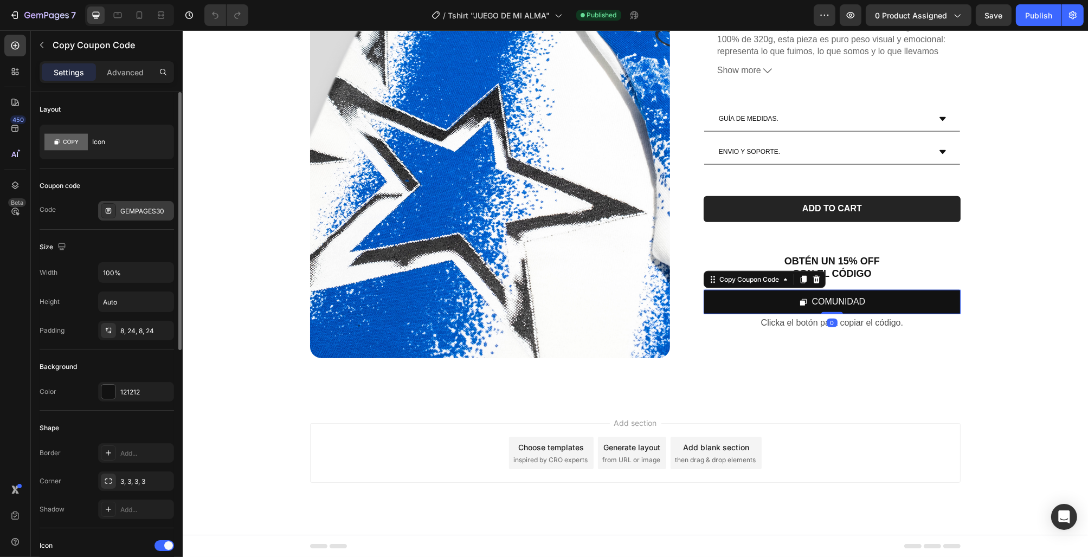
click at [153, 204] on div "GEMPAGES30" at bounding box center [136, 211] width 76 height 20
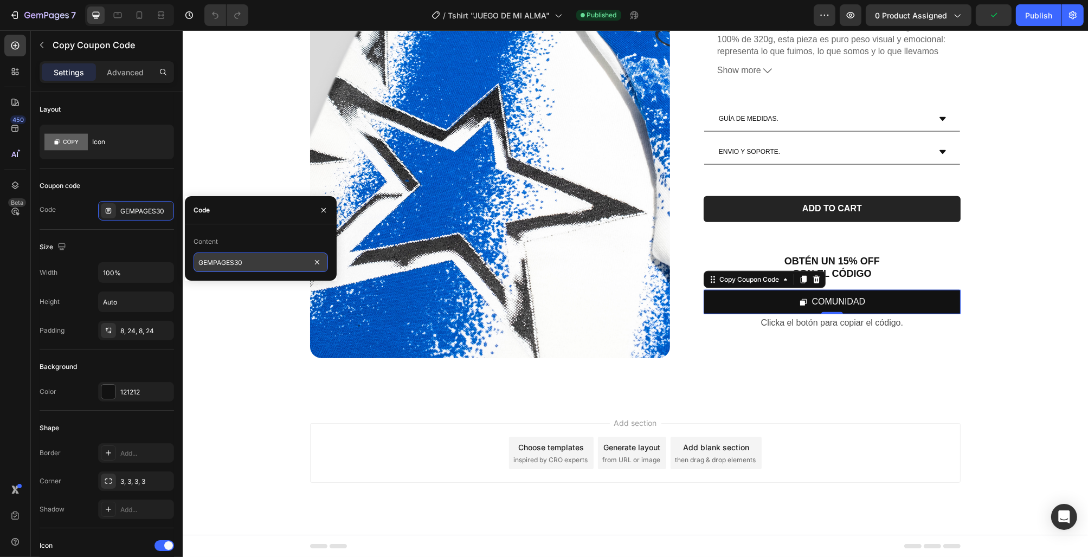
click at [279, 268] on input "GEMPAGES30" at bounding box center [261, 263] width 134 height 20
type input "COMUNIDAD"
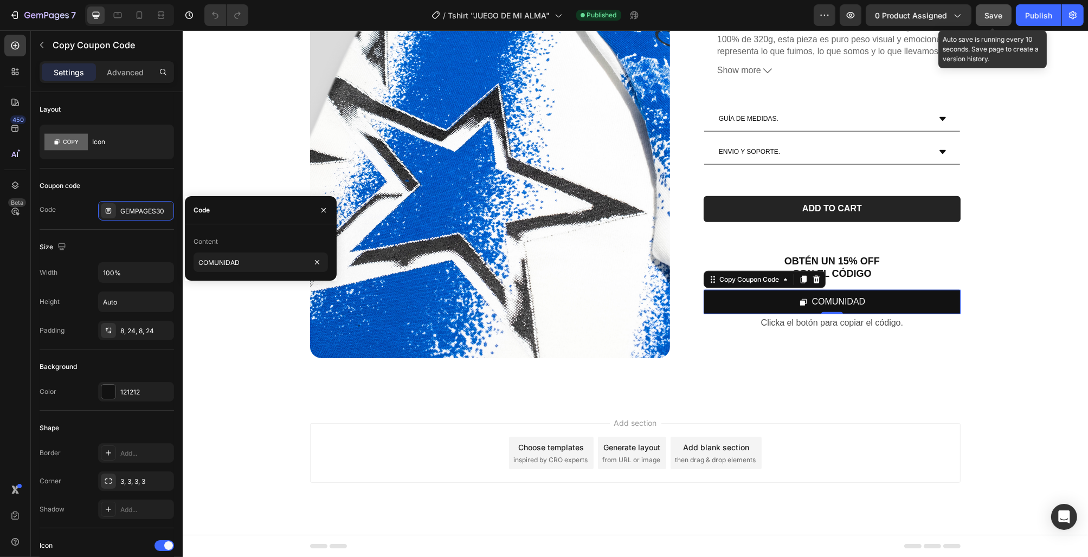
click at [1002, 14] on span "Save" at bounding box center [994, 15] width 18 height 9
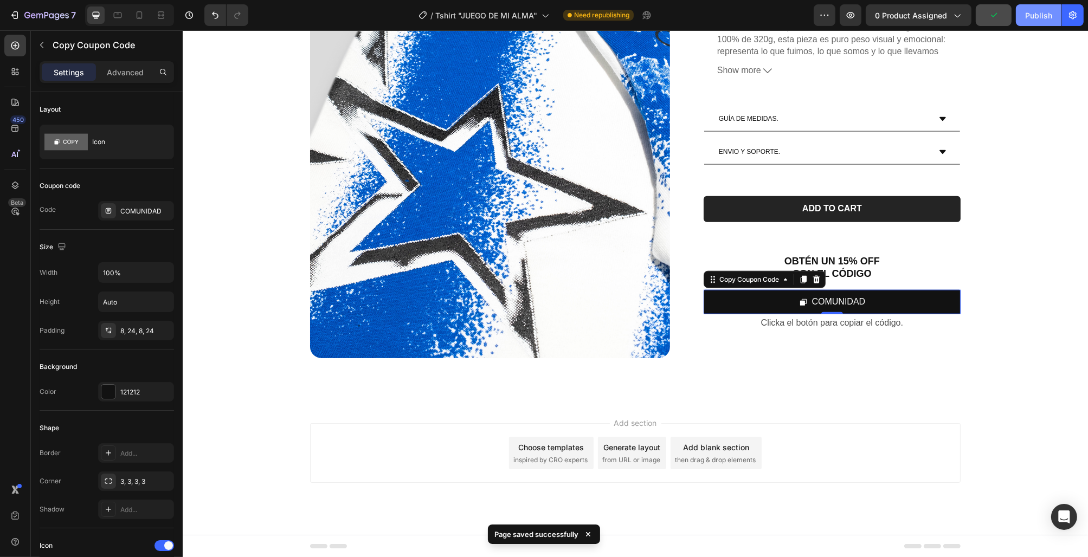
click at [1045, 9] on button "Publish" at bounding box center [1039, 15] width 46 height 22
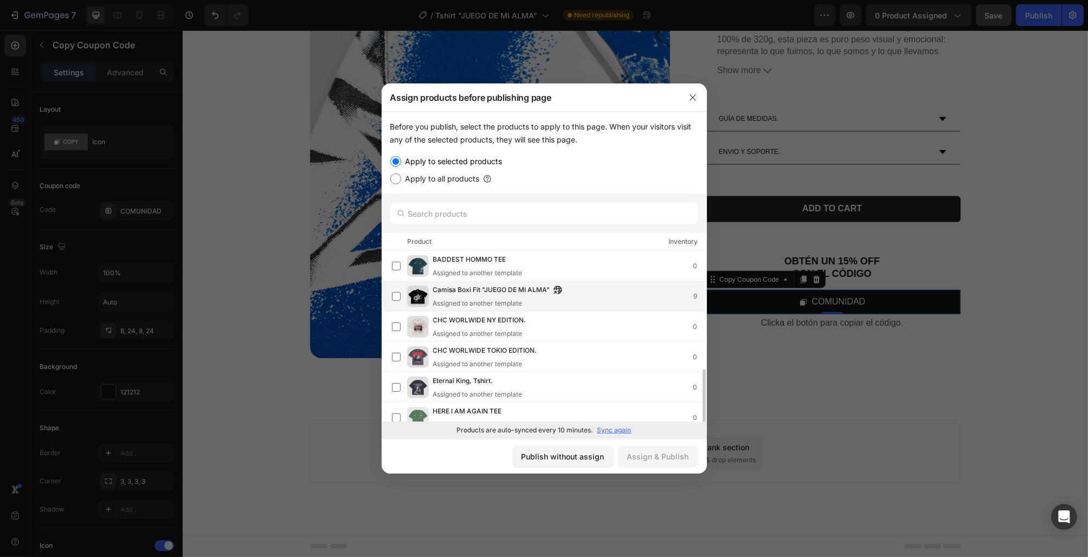
scroll to position [0, 0]
click at [694, 106] on button "button" at bounding box center [692, 97] width 17 height 17
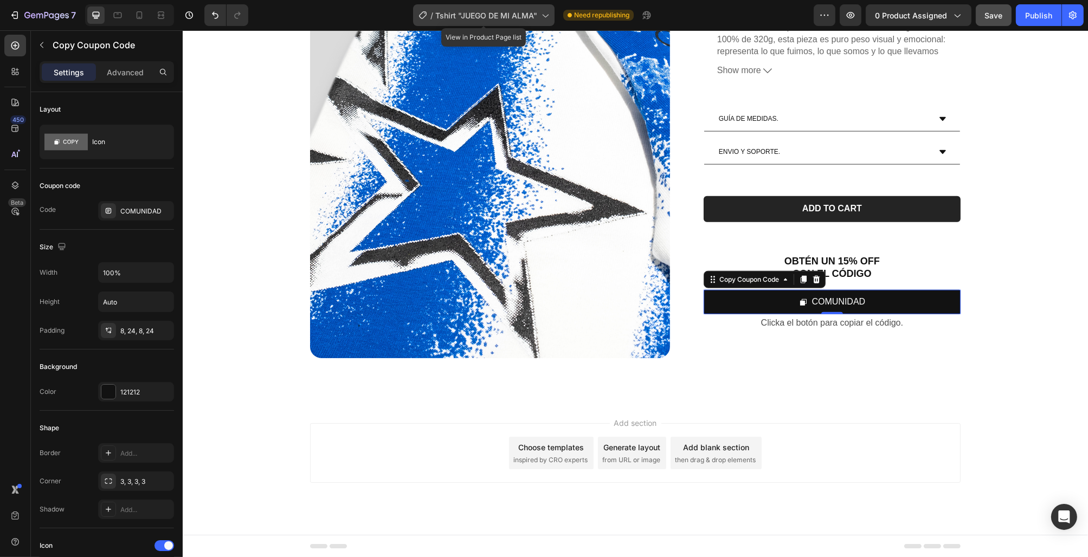
click at [466, 10] on span "Tshirt "JUEGO DE MI ALMA"" at bounding box center [486, 15] width 102 height 11
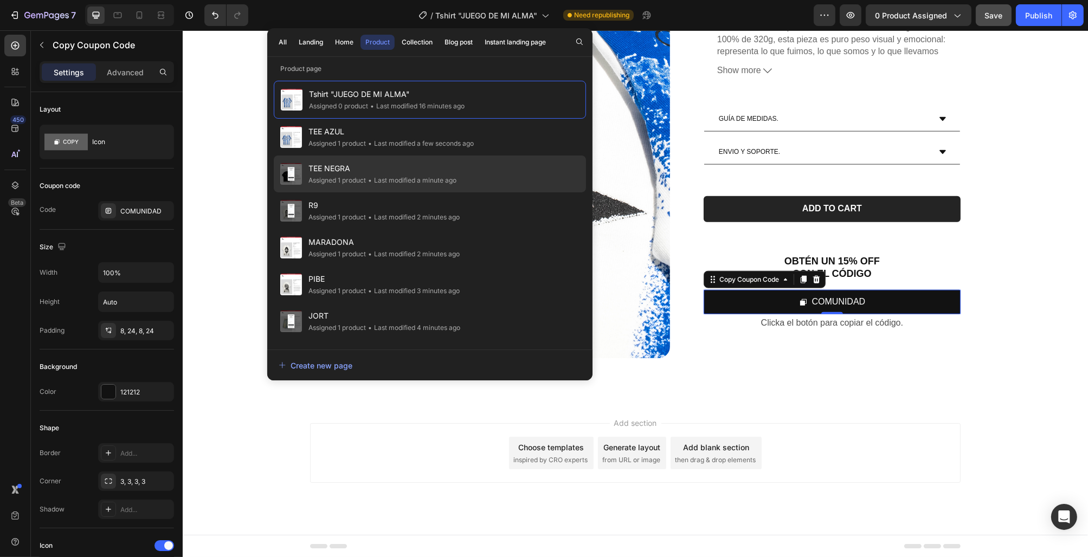
scroll to position [215, 0]
